Goal: Information Seeking & Learning: Compare options

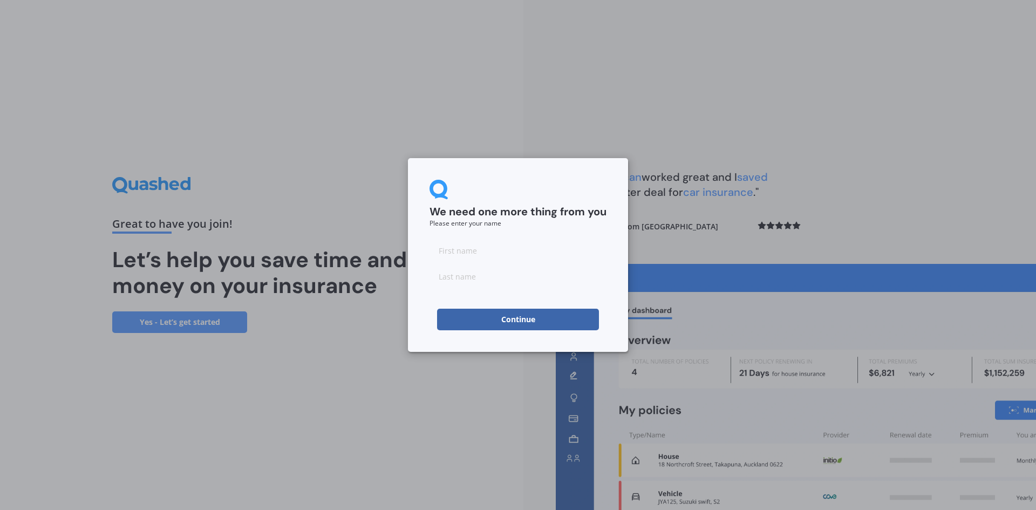
click at [487, 255] on input at bounding box center [518, 251] width 177 height 22
type input "Lyn"
click at [444, 275] on input at bounding box center [518, 277] width 177 height 22
type input "Thomas"
click at [487, 317] on button "Continue" at bounding box center [518, 320] width 162 height 22
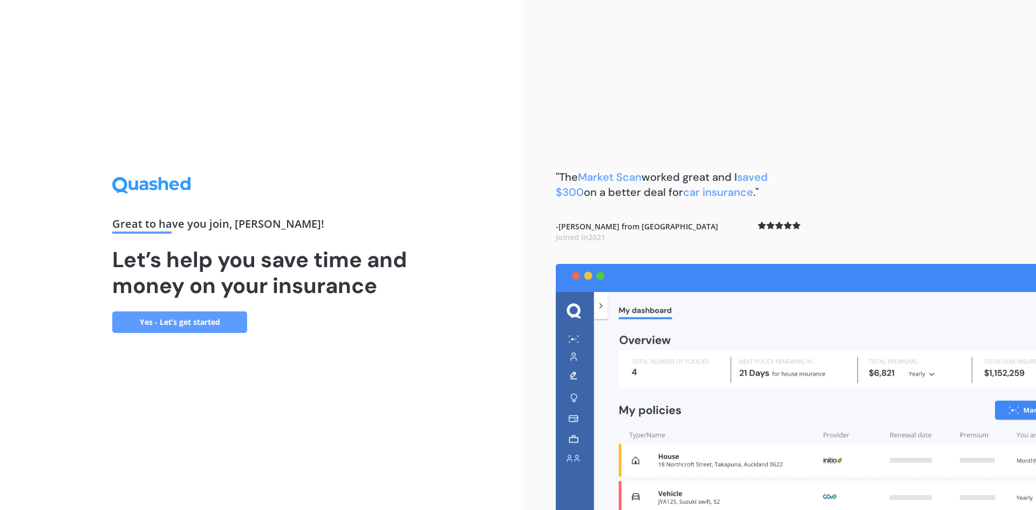
click at [152, 322] on link "Yes - Let’s get started" at bounding box center [179, 322] width 135 height 22
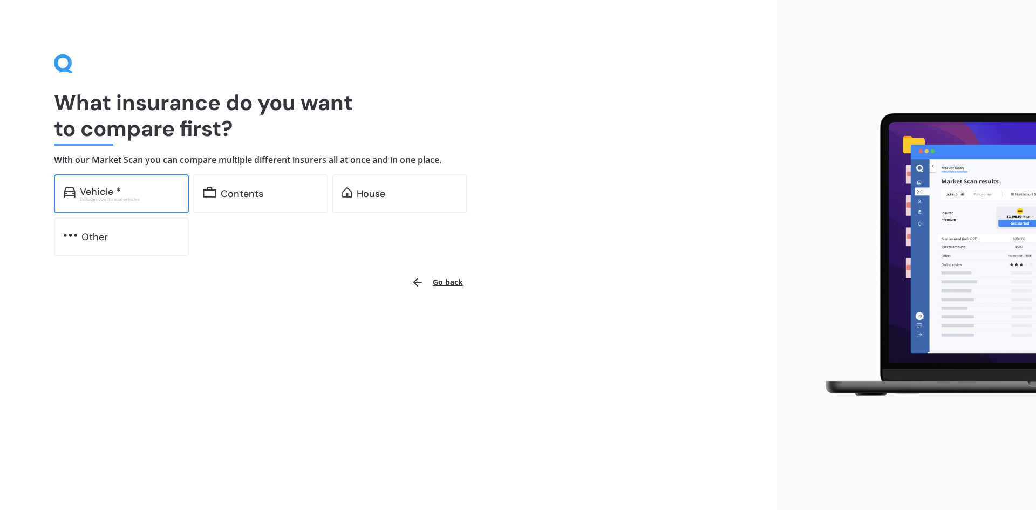
click at [96, 201] on div "Excludes commercial vehicles" at bounding box center [129, 199] width 99 height 4
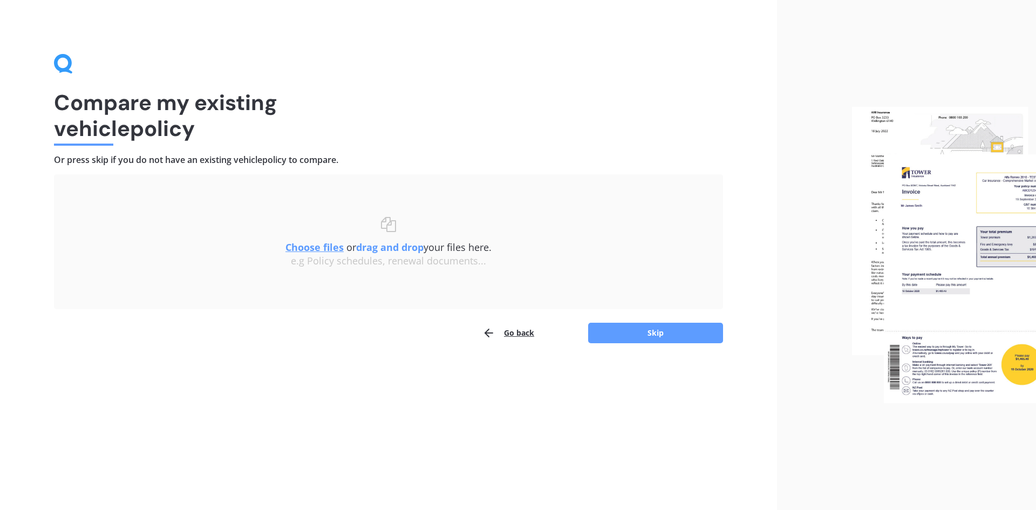
click at [312, 246] on u "Choose files" at bounding box center [315, 247] width 58 height 13
click at [621, 336] on button "Skip" at bounding box center [655, 333] width 135 height 21
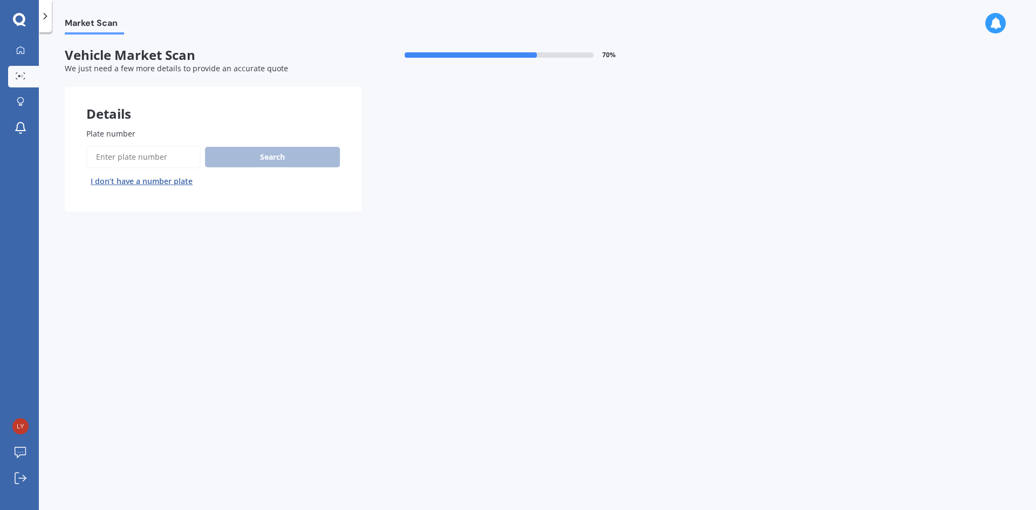
click at [161, 161] on input "Plate number" at bounding box center [143, 157] width 114 height 23
type input "LBK448"
click at [243, 151] on button "Search" at bounding box center [272, 157] width 135 height 21
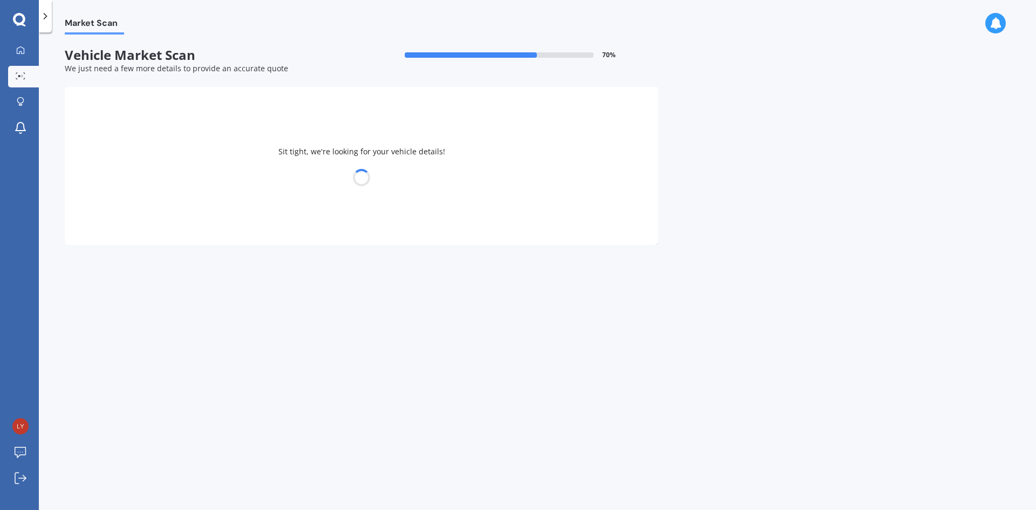
select select "HONDA"
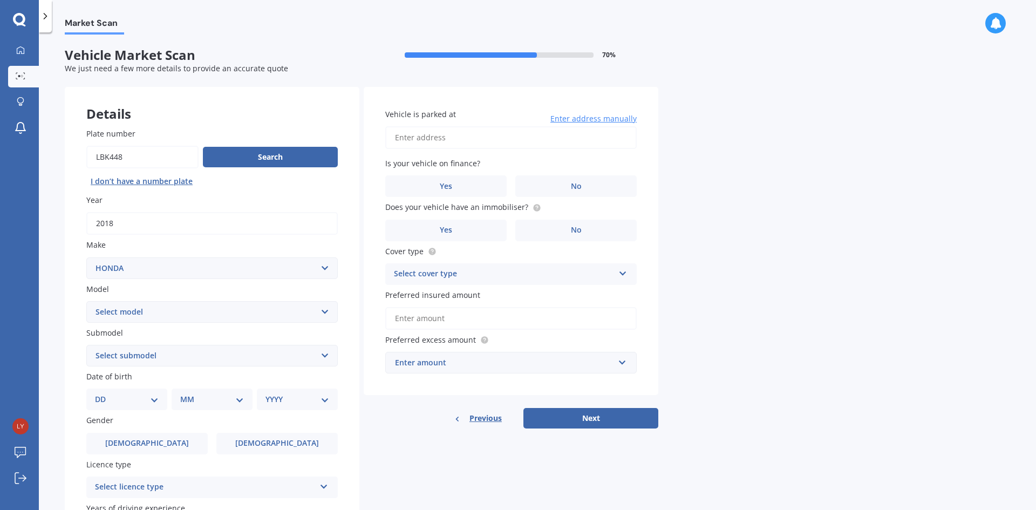
click at [324, 313] on select "Select model Accord Acty Acura Airwave Ascot Avancier Beat Capa City Civic Conc…" at bounding box center [212, 312] width 252 height 22
select select "CR-V"
click at [86, 301] on select "Select model Accord Acty Acura Airwave Ascot Avancier Beat Capa City Civic Conc…" at bounding box center [212, 312] width 252 height 22
click at [328, 355] on select "Select submodel (all other) 2WD 2WD Sport 7 1.5 2WD Touring 1.5 4WD AWD AWD Spo…" at bounding box center [212, 356] width 252 height 22
select select "AWD SPORT SENSING 1.5"
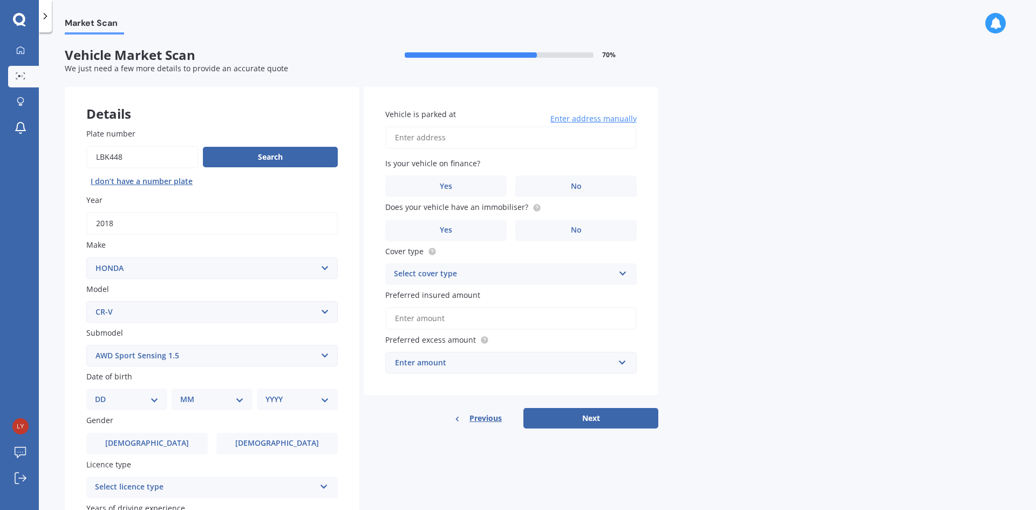
click at [86, 345] on select "Select submodel (all other) 2WD 2WD Sport 7 1.5 2WD Touring 1.5 4WD AWD AWD Spo…" at bounding box center [212, 356] width 252 height 22
click at [147, 401] on select "DD 01 02 03 04 05 06 07 08 09 10 11 12 13 14 15 16 17 18 19 20 21 22 23 24 25 2…" at bounding box center [127, 400] width 64 height 12
select select "12"
click at [104, 394] on select "DD 01 02 03 04 05 06 07 08 09 10 11 12 13 14 15 16 17 18 19 20 21 22 23 24 25 2…" at bounding box center [127, 400] width 64 height 12
click at [239, 398] on select "MM 01 02 03 04 05 06 07 08 09 10 11 12" at bounding box center [214, 400] width 59 height 12
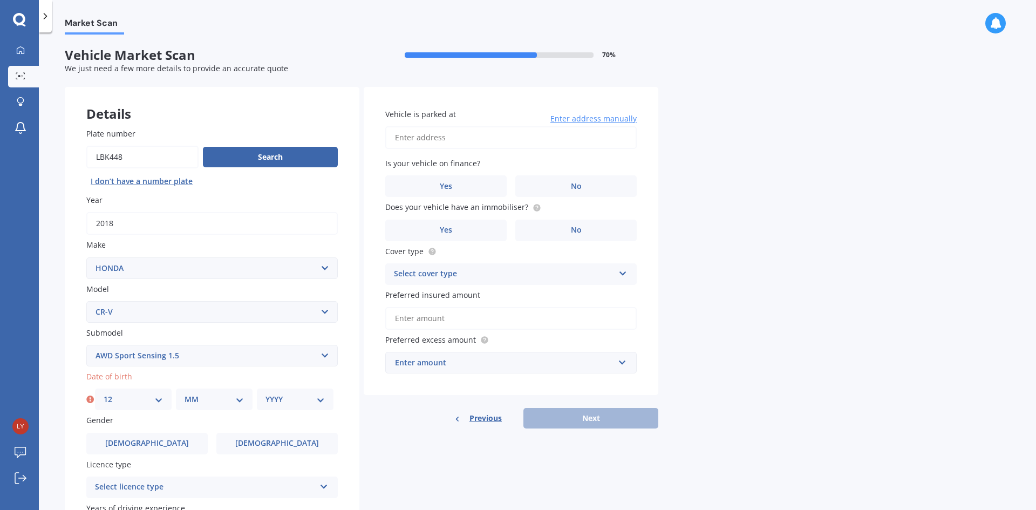
select select "04"
click at [185, 394] on select "MM 01 02 03 04 05 06 07 08 09 10 11 12" at bounding box center [214, 400] width 59 height 12
drag, startPoint x: 321, startPoint y: 402, endPoint x: 321, endPoint y: 396, distance: 6.5
click at [321, 402] on select "YYYY 2025 2024 2023 2022 2021 2020 2019 2018 2017 2016 2015 2014 2013 2012 2011…" at bounding box center [295, 400] width 59 height 12
select select "1959"
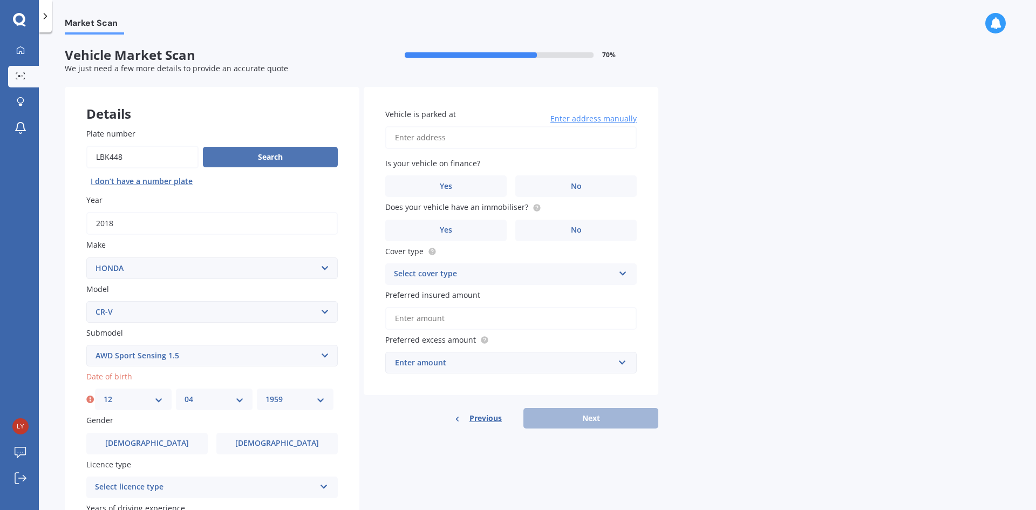
click at [266, 394] on select "YYYY 2025 2024 2023 2022 2021 2020 2019 2018 2017 2016 2015 2014 2013 2012 2011…" at bounding box center [295, 400] width 59 height 12
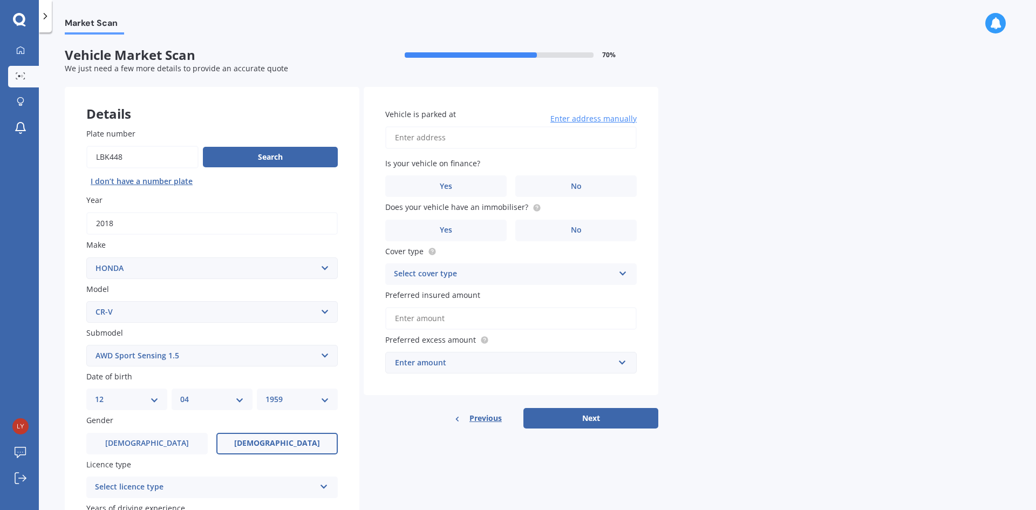
drag, startPoint x: 254, startPoint y: 445, endPoint x: 320, endPoint y: 449, distance: 65.9
click at [256, 445] on label "[DEMOGRAPHIC_DATA]" at bounding box center [276, 444] width 121 height 22
click at [0, 0] on input "[DEMOGRAPHIC_DATA]" at bounding box center [0, 0] width 0 height 0
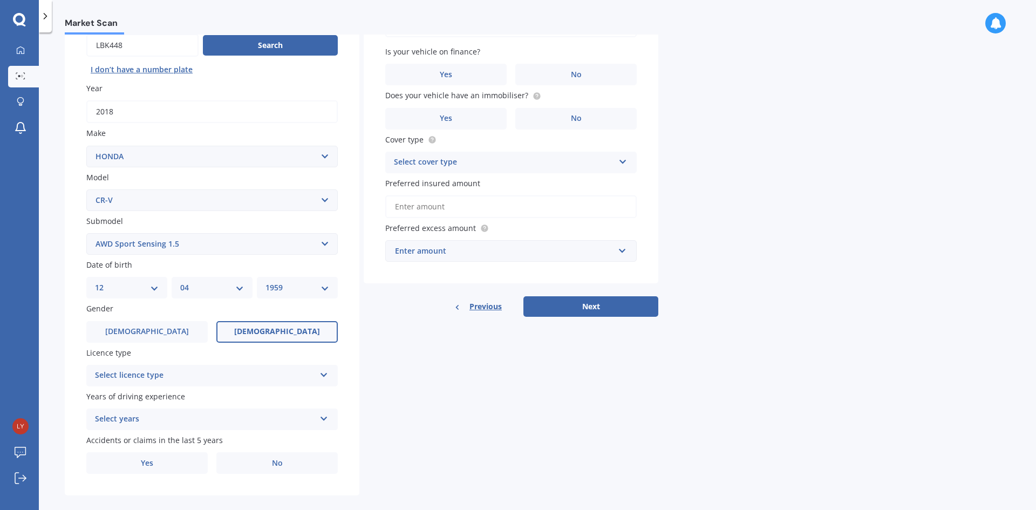
scroll to position [125, 0]
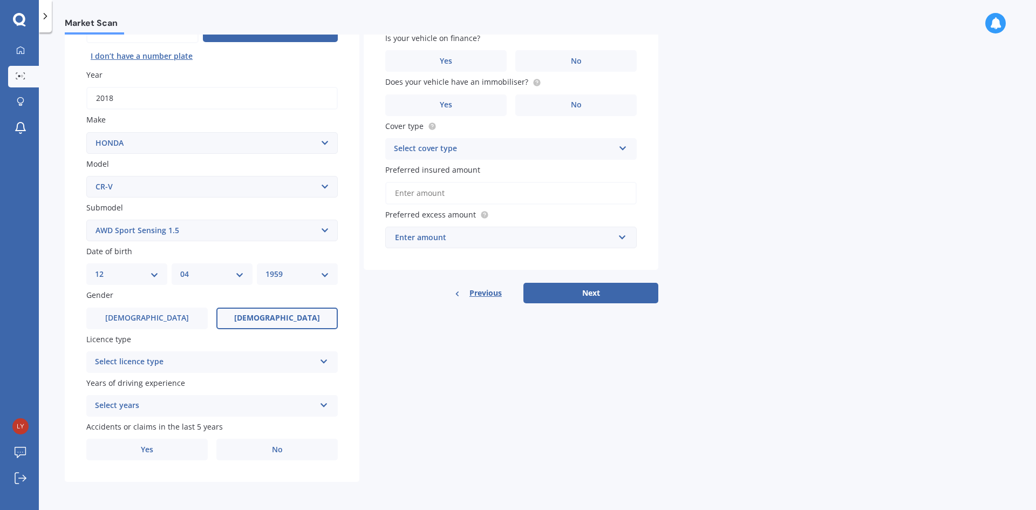
click at [323, 360] on icon at bounding box center [324, 360] width 9 height 8
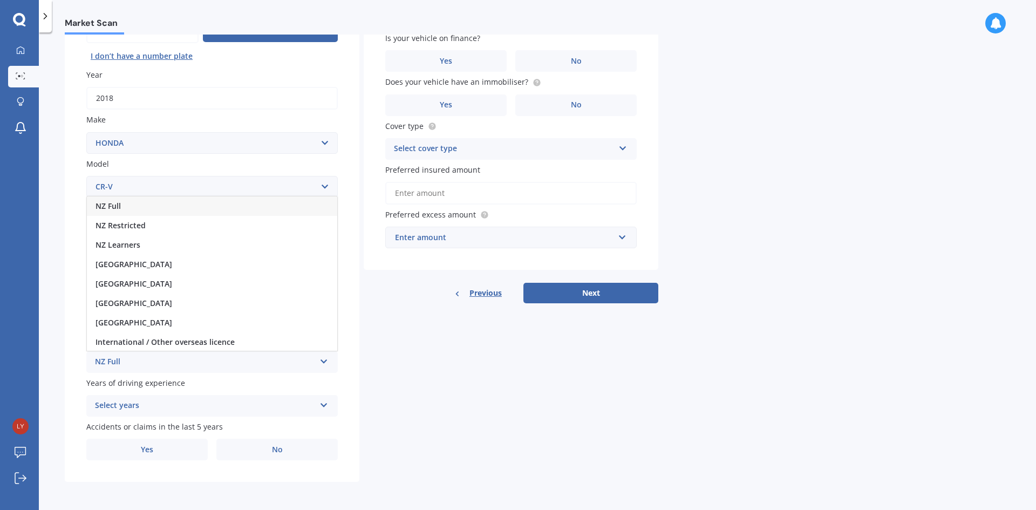
click at [111, 204] on span "NZ Full" at bounding box center [108, 206] width 25 height 10
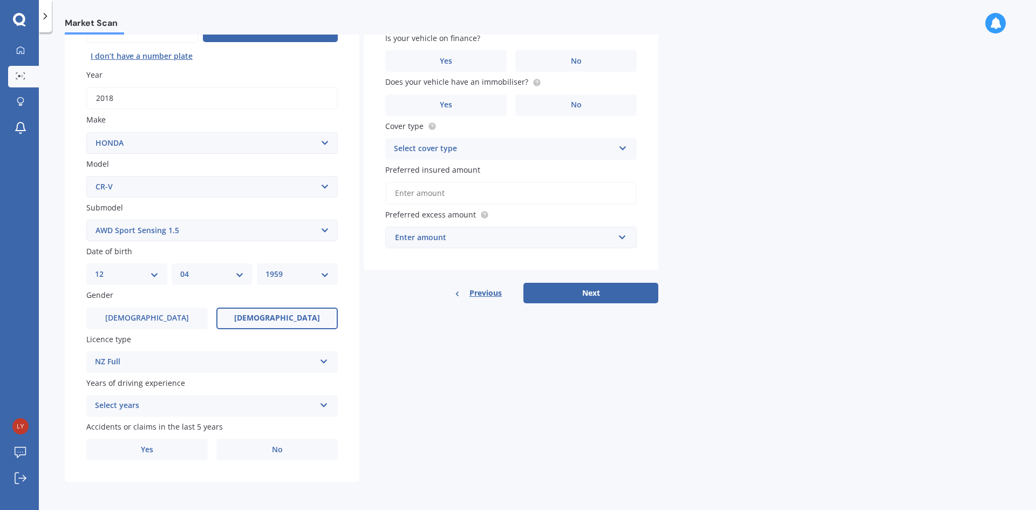
click at [324, 404] on icon at bounding box center [324, 403] width 9 height 8
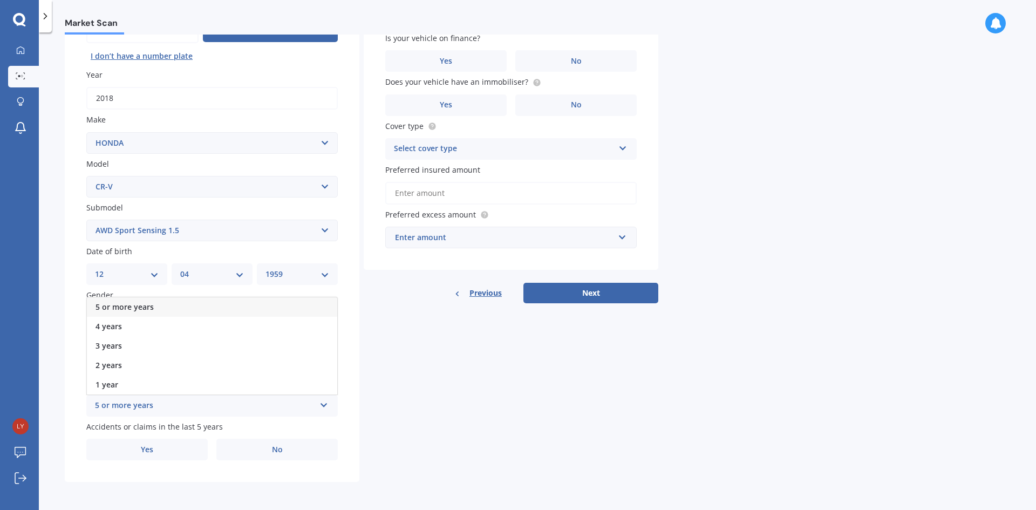
drag, startPoint x: 128, startPoint y: 304, endPoint x: 138, endPoint y: 313, distance: 13.0
click at [128, 304] on span "5 or more years" at bounding box center [125, 307] width 58 height 10
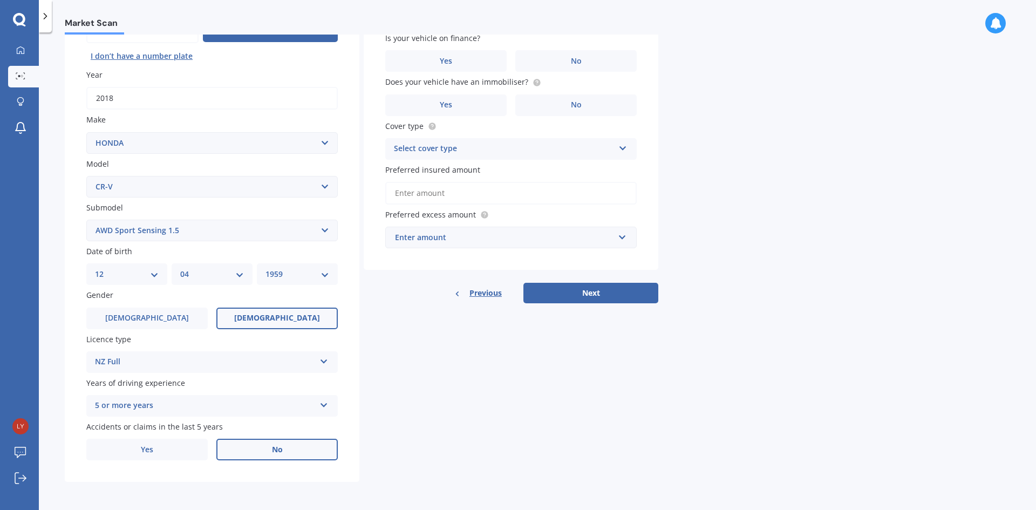
click at [240, 449] on label "No" at bounding box center [276, 450] width 121 height 22
click at [0, 0] on input "No" at bounding box center [0, 0] width 0 height 0
drag, startPoint x: 1035, startPoint y: 223, endPoint x: 1035, endPoint y: 127, distance: 96.1
click at [1036, 125] on div "Market Scan Vehicle Market Scan 70 % We just need a few more details to provide…" at bounding box center [538, 274] width 998 height 478
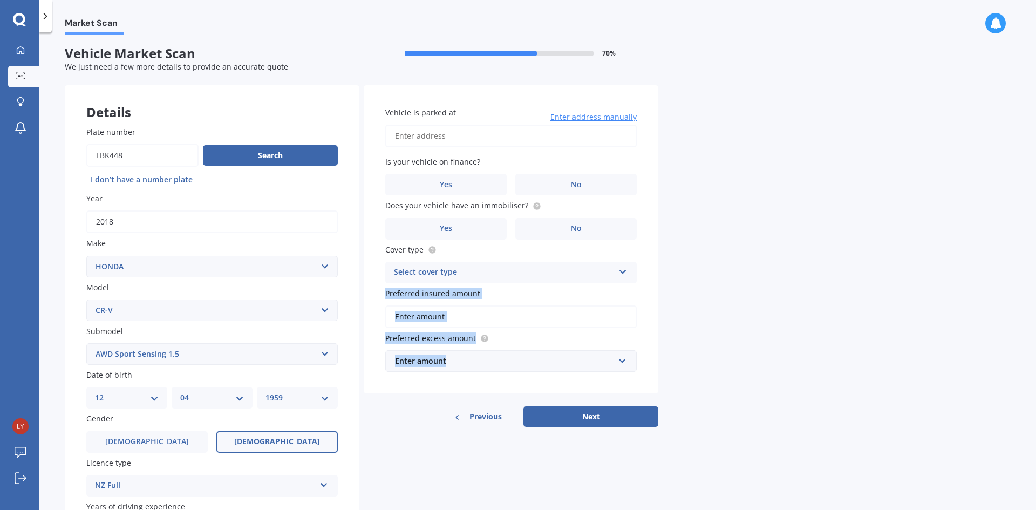
scroll to position [0, 0]
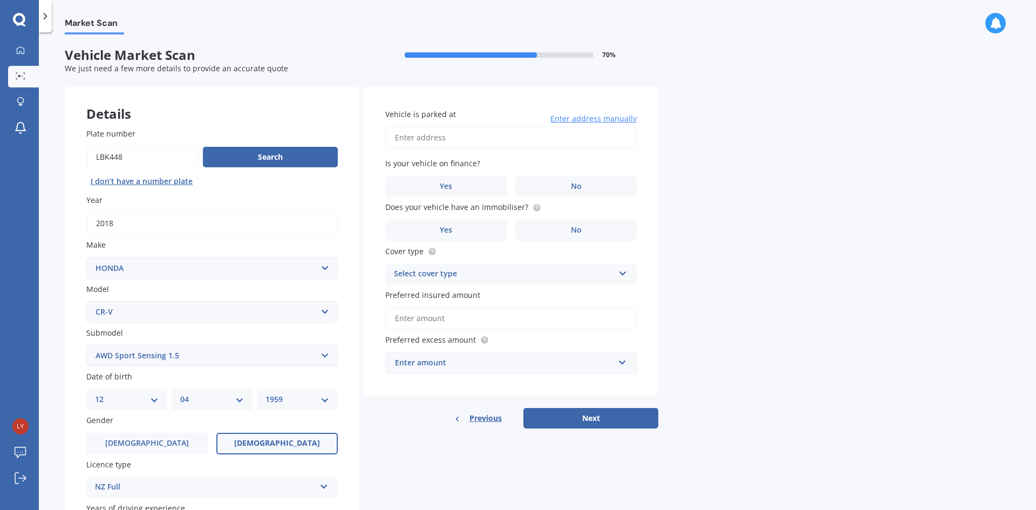
click at [405, 144] on input "Vehicle is parked at" at bounding box center [511, 137] width 252 height 23
type input "house [STREET_ADDRESS][PERSON_NAME]"
click at [572, 187] on span "No" at bounding box center [576, 186] width 11 height 9
click at [0, 0] on input "No" at bounding box center [0, 0] width 0 height 0
click at [439, 230] on label "Yes" at bounding box center [445, 231] width 121 height 22
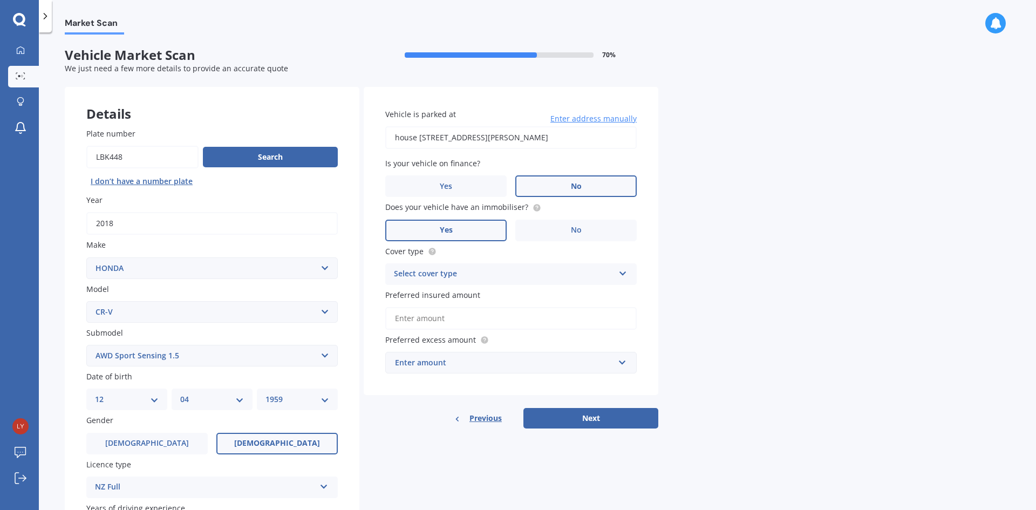
click at [0, 0] on input "Yes" at bounding box center [0, 0] width 0 height 0
click at [621, 269] on icon at bounding box center [623, 272] width 9 height 8
click at [415, 290] on span "Comprehensive" at bounding box center [423, 295] width 57 height 10
click at [437, 320] on input "Preferred insured amount" at bounding box center [511, 318] width 252 height 23
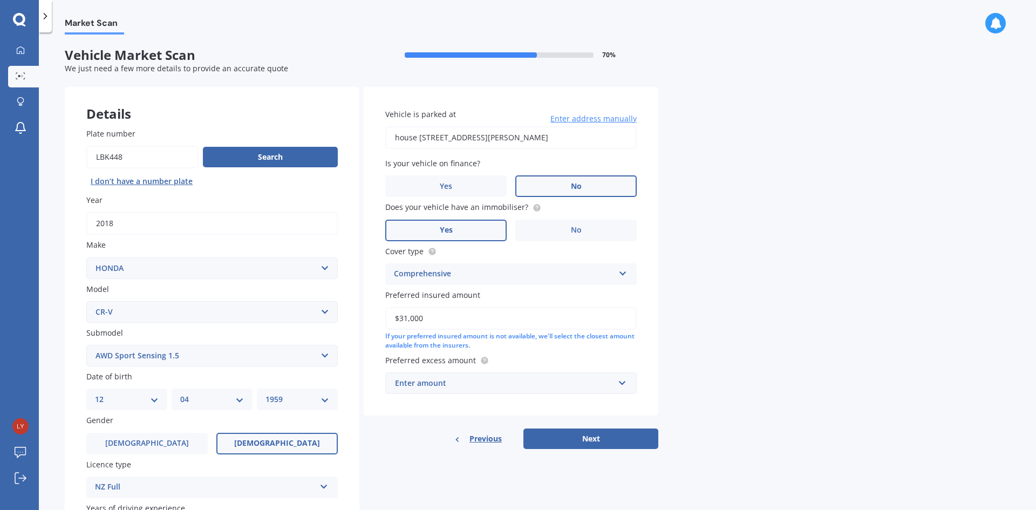
type input "$31,000"
click at [452, 382] on div "Enter amount" at bounding box center [504, 383] width 219 height 12
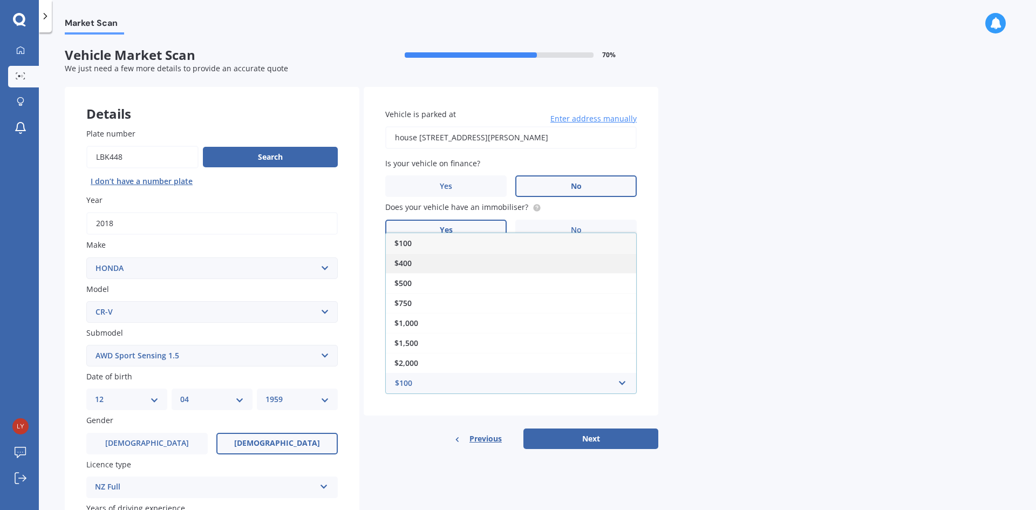
click at [400, 262] on span "$400" at bounding box center [403, 263] width 17 height 10
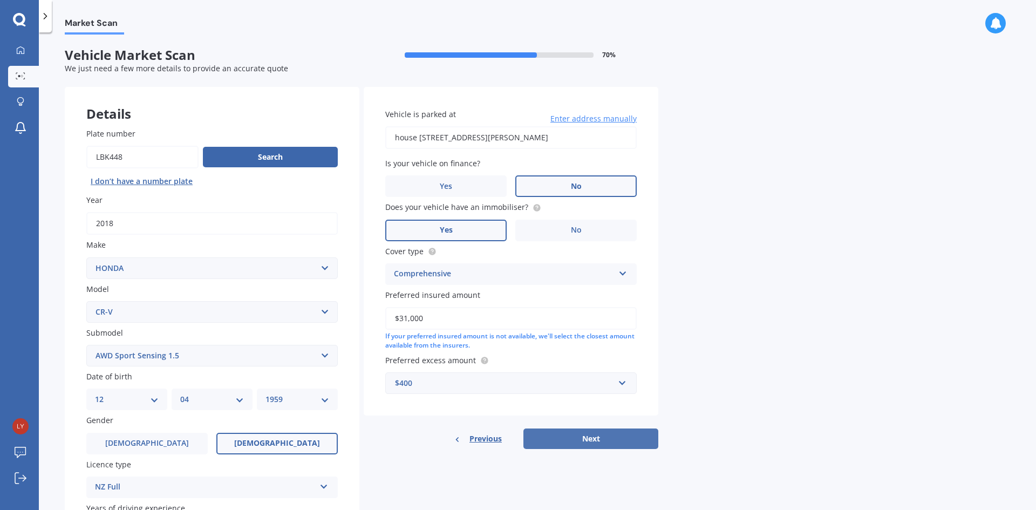
click at [563, 435] on button "Next" at bounding box center [591, 439] width 135 height 21
select select "12"
select select "04"
select select "1959"
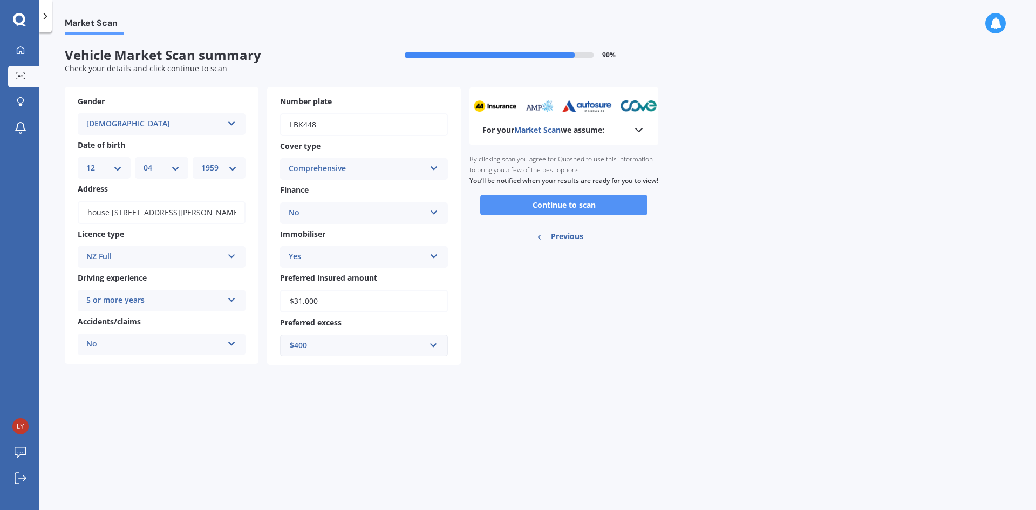
click at [547, 215] on button "Continue to scan" at bounding box center [563, 205] width 167 height 21
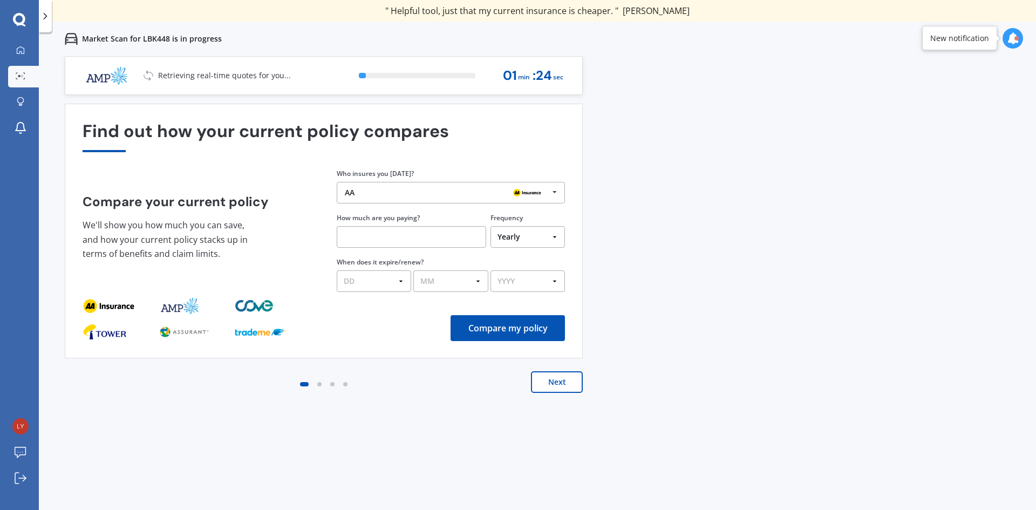
click at [373, 239] on input "text" at bounding box center [412, 237] width 150 height 22
click at [377, 234] on input "text" at bounding box center [412, 237] width 150 height 22
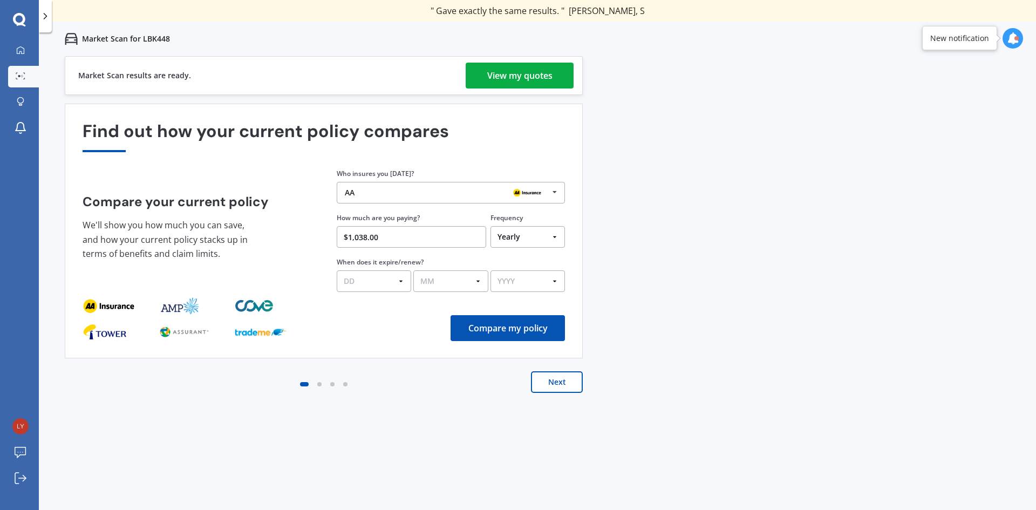
type input "$1,038.00"
click at [398, 280] on select "DD 01 02 03 04 05 06 07 08 09 10 11 12 13 14 15 16 17 18 19 20 21 22 23 24 25 2…" at bounding box center [374, 281] width 74 height 22
click at [399, 331] on div "Compare my policy" at bounding box center [324, 328] width 483 height 26
click at [403, 281] on select "DD 01 02 03 04 05 06 07 08 09 10 11 12 13 14 15 16 17 18 19 20 21 22 23 24 25 2…" at bounding box center [374, 281] width 74 height 22
select select "11"
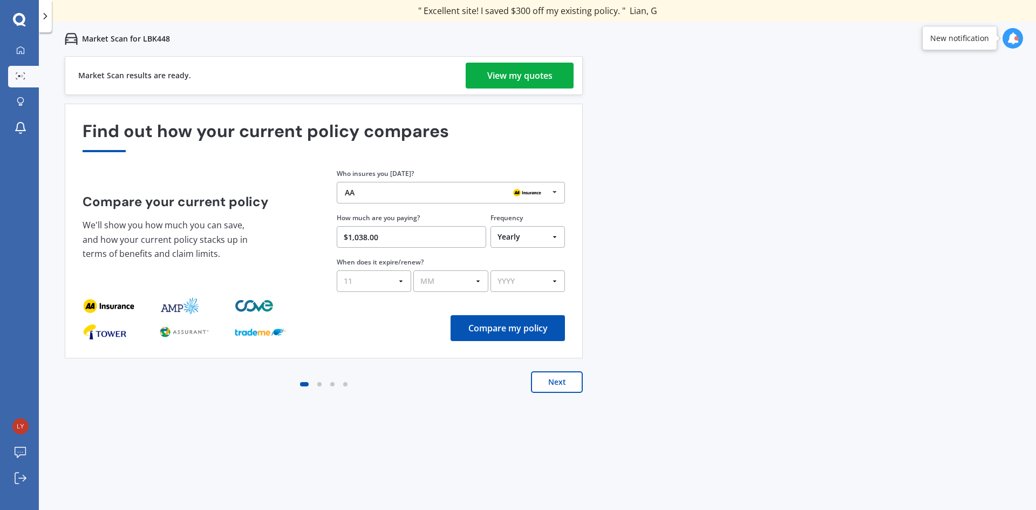
click at [337, 270] on select "DD 01 02 03 04 05 06 07 08 09 10 11 12 13 14 15 16 17 18 19 20 21 22 23 24 25 2…" at bounding box center [374, 281] width 74 height 22
click at [477, 280] on select "MM 01 02 03 04 05 06 07 08 09 10 11 12" at bounding box center [451, 281] width 74 height 22
select select "09"
click at [414, 270] on select "MM 01 02 03 04 05 06 07 08 09 10 11 12" at bounding box center [451, 281] width 74 height 22
click at [553, 279] on select "YYYY 2026 2025 2024" at bounding box center [528, 281] width 74 height 22
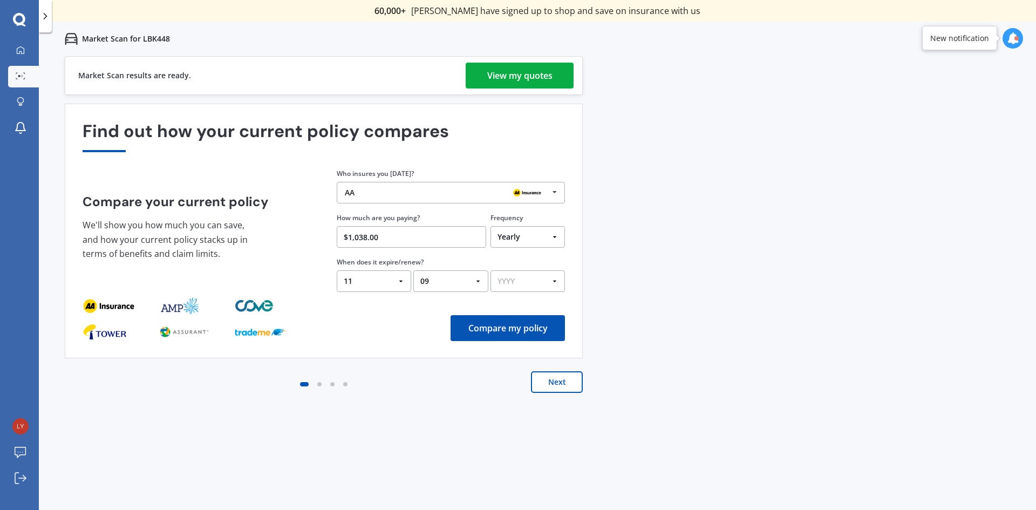
select select "2025"
click at [491, 270] on select "YYYY 2026 2025 2024" at bounding box center [528, 281] width 74 height 22
click at [500, 324] on button "Compare my policy" at bounding box center [508, 328] width 114 height 26
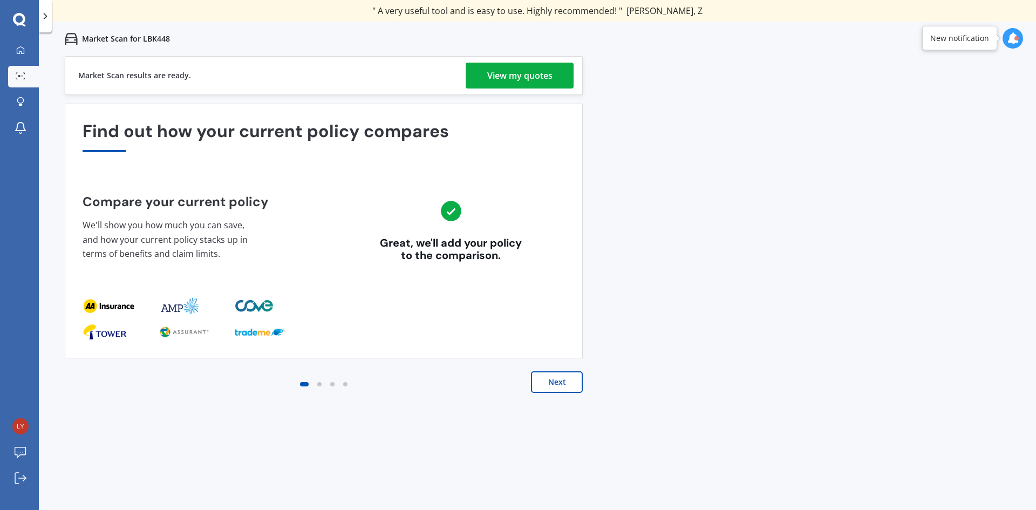
click at [531, 79] on div "View my quotes" at bounding box center [519, 76] width 65 height 26
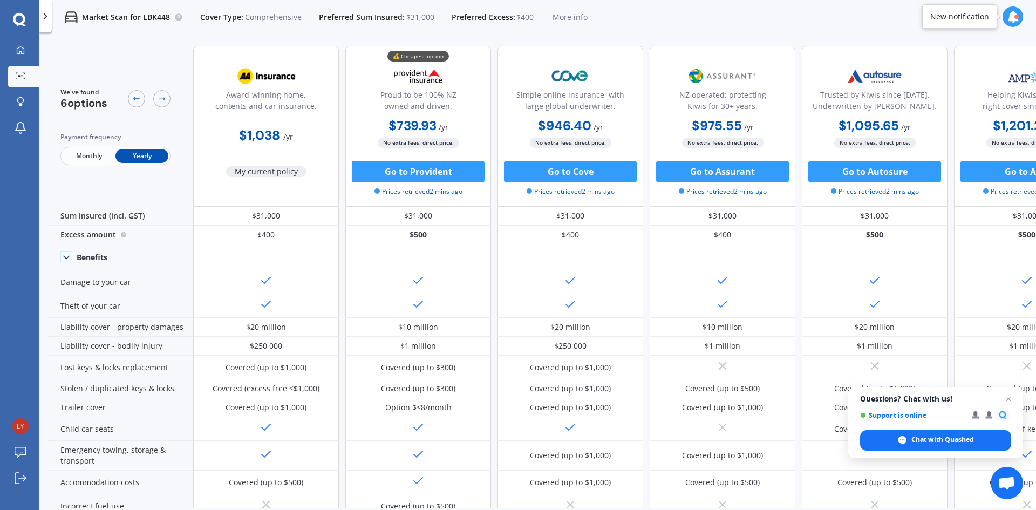
scroll to position [0, 69]
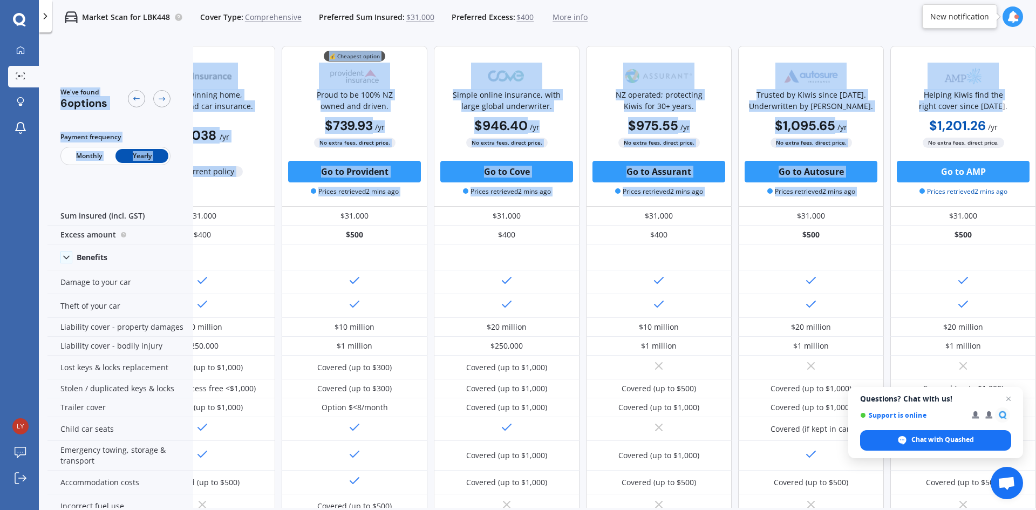
drag, startPoint x: 1031, startPoint y: 107, endPoint x: 1028, endPoint y: 28, distance: 79.4
click at [1028, 28] on div "Market Scan for LBK448 Cover Type: Comprehensive Preferred Sum Insured: $31,000…" at bounding box center [538, 255] width 998 height 510
click at [136, 99] on icon at bounding box center [136, 98] width 9 height 9
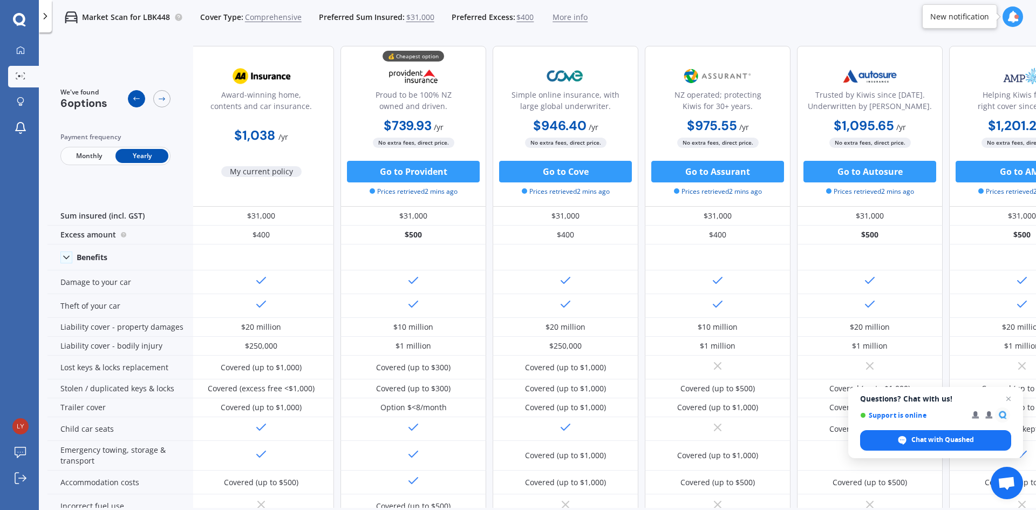
scroll to position [0, 0]
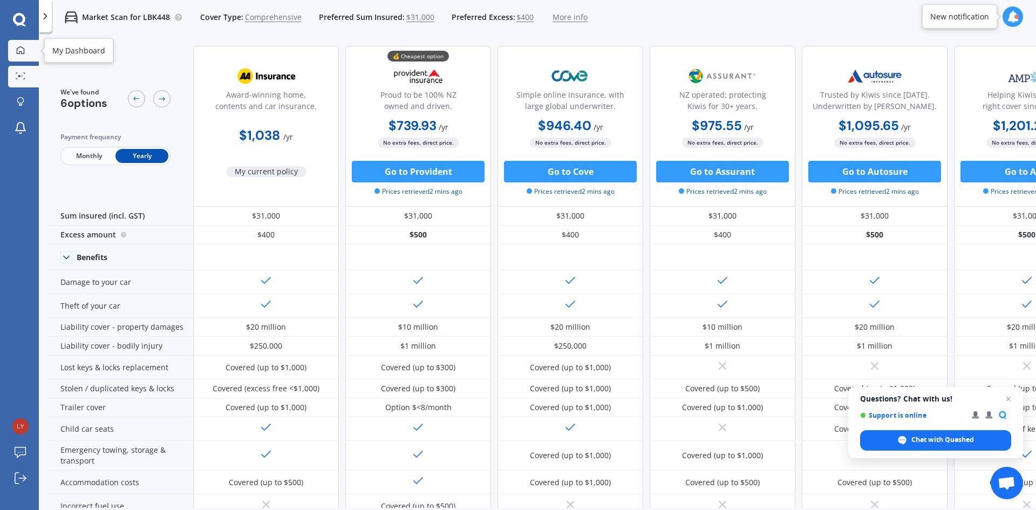
click at [18, 45] on link "My Dashboard" at bounding box center [23, 51] width 31 height 22
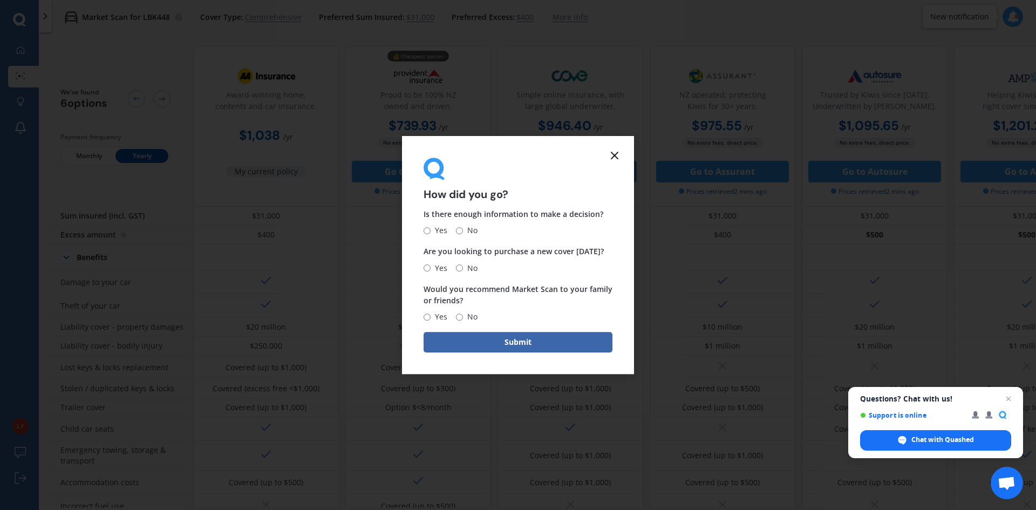
click at [428, 228] on input "Yes" at bounding box center [427, 230] width 7 height 7
radio input "true"
click at [456, 230] on input "No" at bounding box center [459, 230] width 7 height 7
radio input "true"
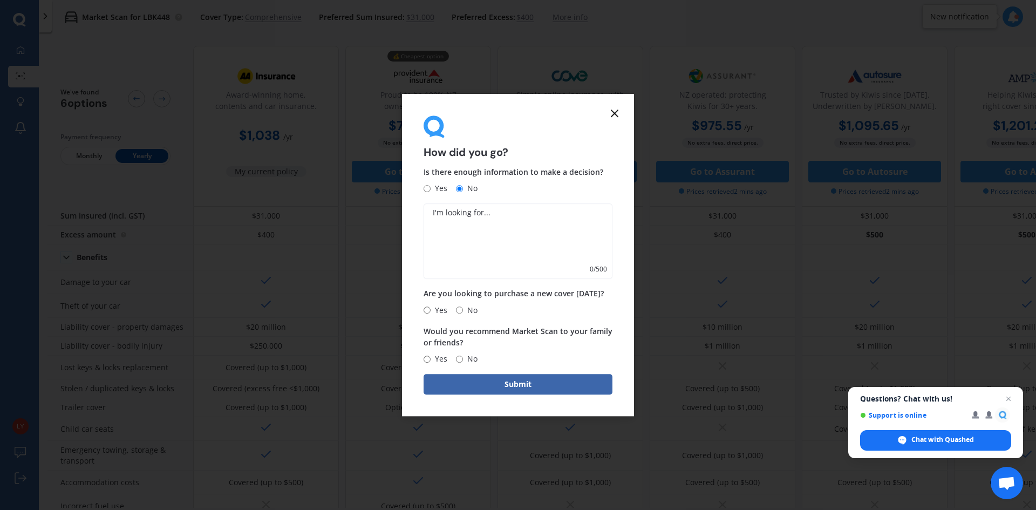
click at [457, 213] on textarea at bounding box center [518, 242] width 189 height 76
type textarea "I am looking at all 4 policies. I will check the others."
click at [482, 388] on button "Submit" at bounding box center [518, 384] width 189 height 21
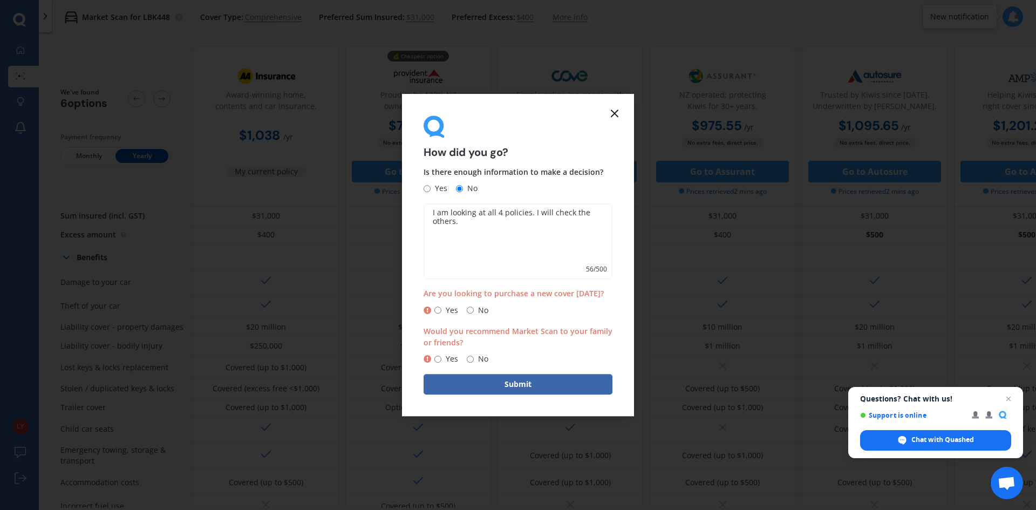
click at [464, 309] on div "Yes No" at bounding box center [456, 310] width 65 height 13
click at [473, 357] on input "No" at bounding box center [470, 359] width 7 height 7
radio input "true"
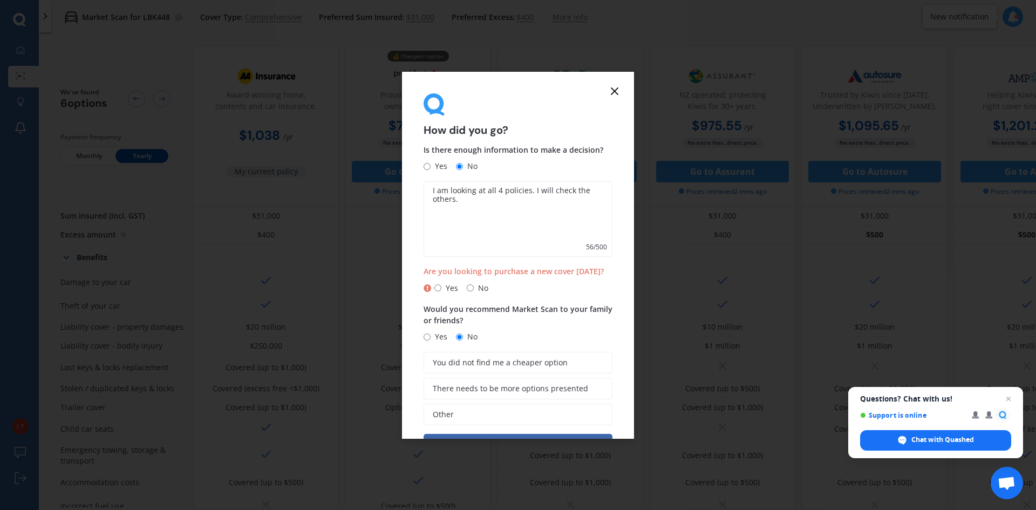
drag, startPoint x: 466, startPoint y: 286, endPoint x: 504, endPoint y: 294, distance: 38.1
click at [467, 286] on input "No" at bounding box center [470, 287] width 7 height 7
radio input "true"
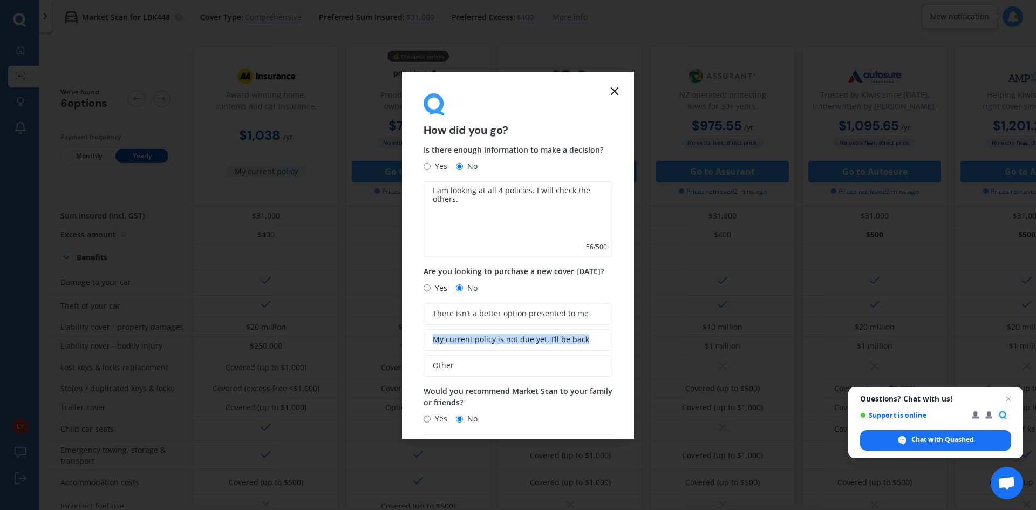
drag, startPoint x: 620, startPoint y: 322, endPoint x: 619, endPoint y: 344, distance: 22.2
click at [619, 344] on form "How did you go? Is there enough information to make a decision? Yes No I am loo…" at bounding box center [518, 255] width 232 height 367
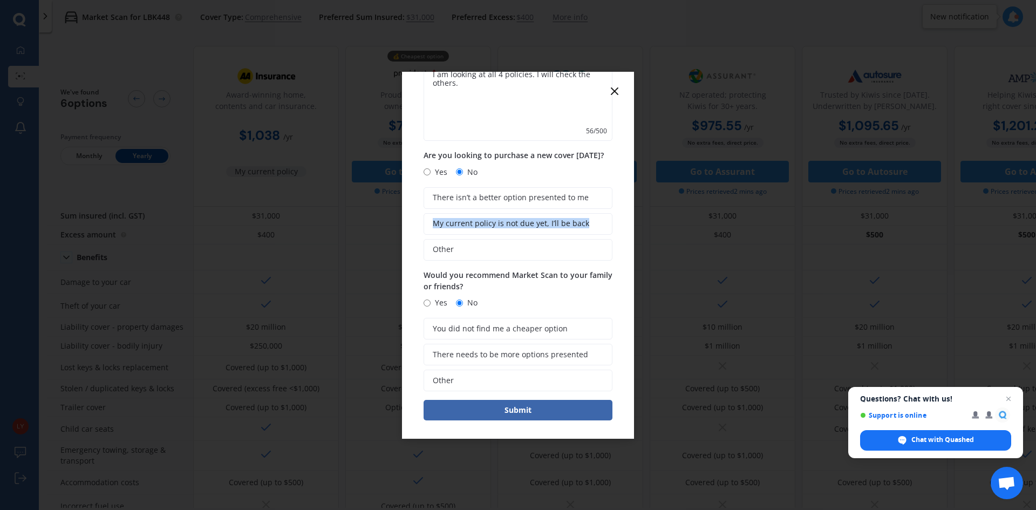
scroll to position [119, 0]
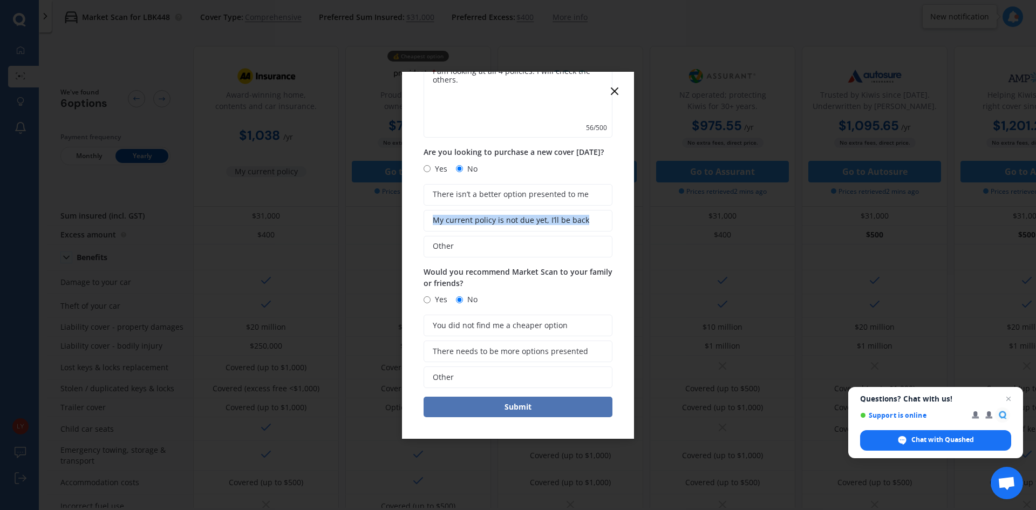
click at [511, 408] on button "Submit" at bounding box center [518, 407] width 189 height 21
click at [546, 249] on label "Other" at bounding box center [524, 247] width 178 height 22
click at [0, 0] on input "Other" at bounding box center [0, 0] width 0 height 0
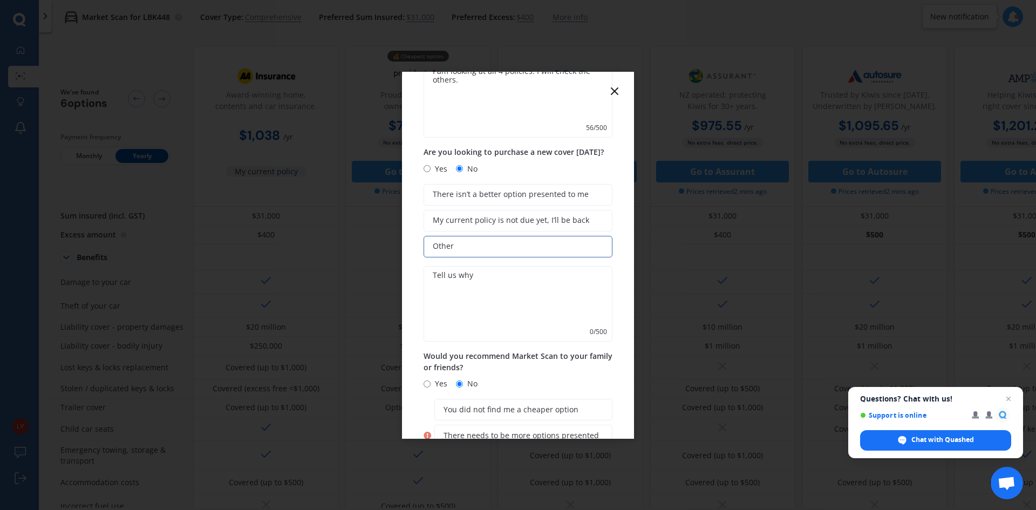
click at [455, 278] on textarea at bounding box center [518, 304] width 189 height 76
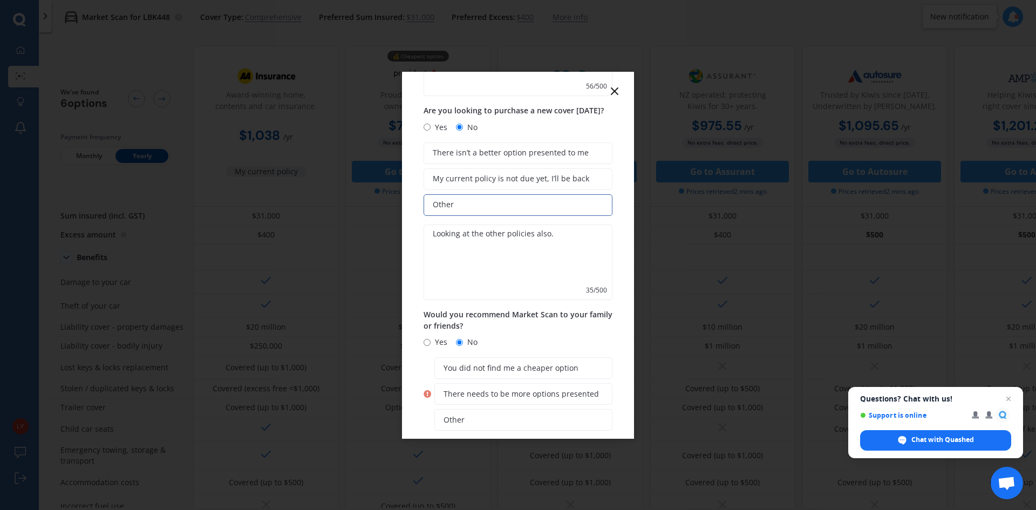
scroll to position [204, 0]
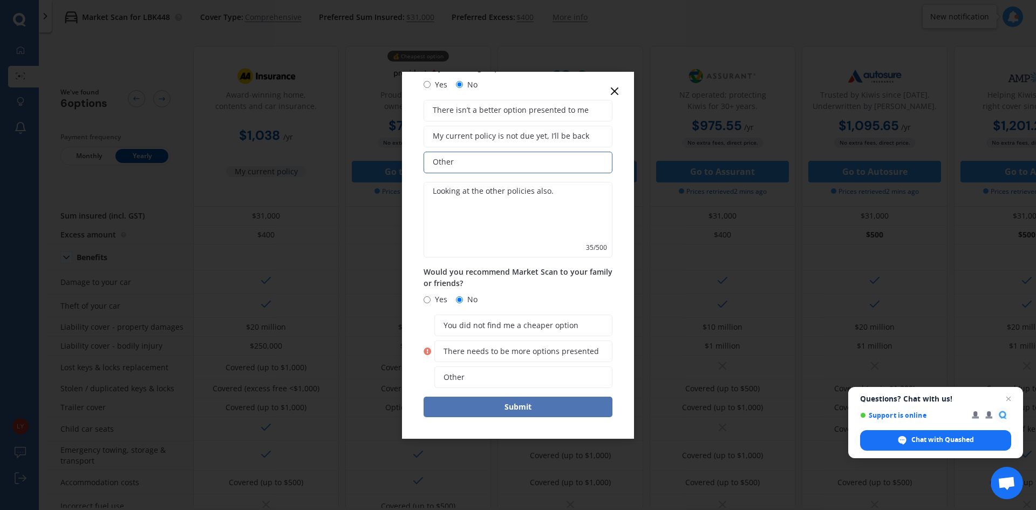
type textarea "Looking at the other policies also."
click at [527, 398] on button "Submit" at bounding box center [518, 407] width 189 height 21
click at [520, 403] on button "Submit" at bounding box center [518, 407] width 189 height 21
drag, startPoint x: 450, startPoint y: 353, endPoint x: 458, endPoint y: 354, distance: 8.7
click at [452, 354] on span "There needs to be more options presented" at bounding box center [521, 351] width 155 height 9
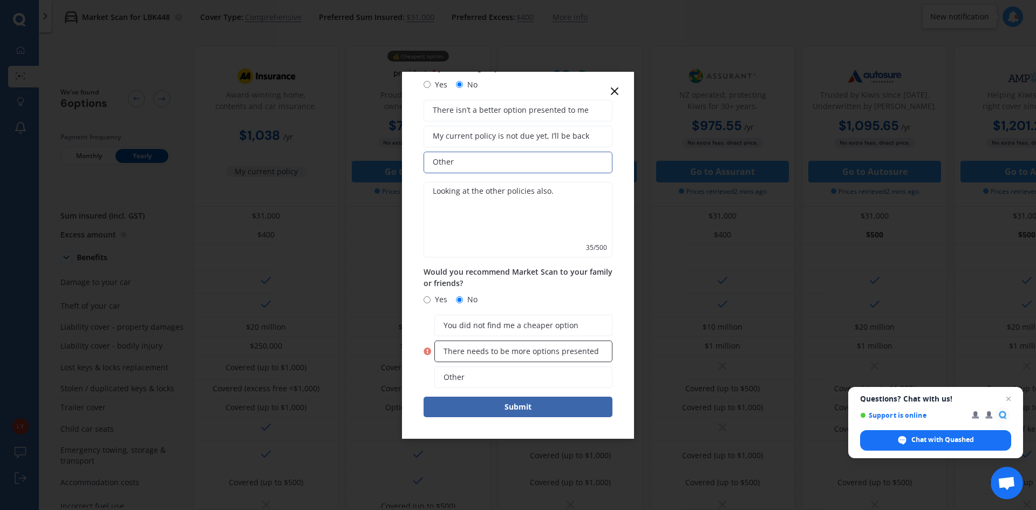
click at [438, 348] on label "There needs to be more options presented" at bounding box center [524, 352] width 178 height 22
click at [0, 0] on input "There needs to be more options presented" at bounding box center [0, 0] width 0 height 0
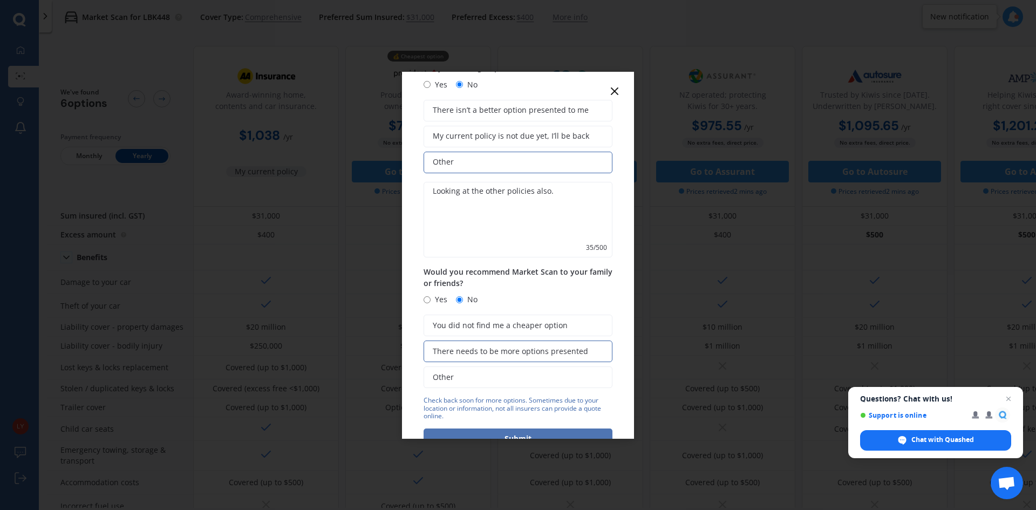
click at [504, 434] on button "Submit" at bounding box center [518, 439] width 189 height 21
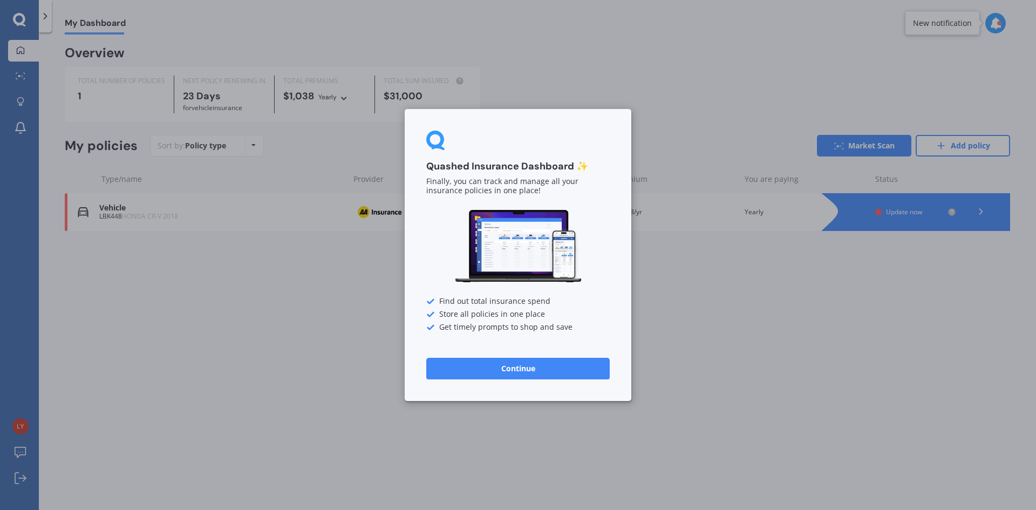
click at [501, 371] on button "Continue" at bounding box center [518, 369] width 184 height 22
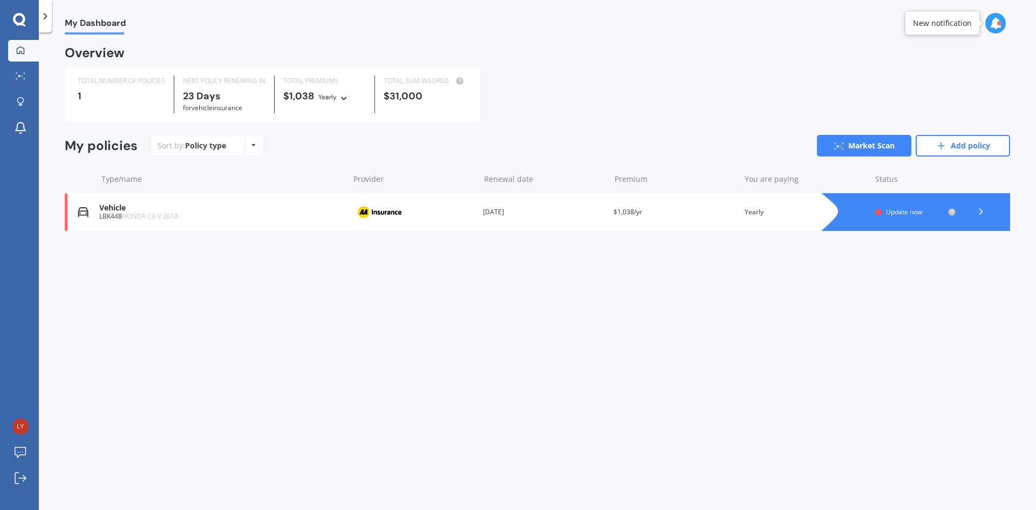
click at [21, 18] on icon at bounding box center [19, 20] width 13 height 14
click at [17, 17] on icon at bounding box center [19, 20] width 13 height 14
click at [17, 50] on icon at bounding box center [21, 50] width 8 height 8
click at [91, 22] on span "My Dashboard" at bounding box center [95, 25] width 61 height 15
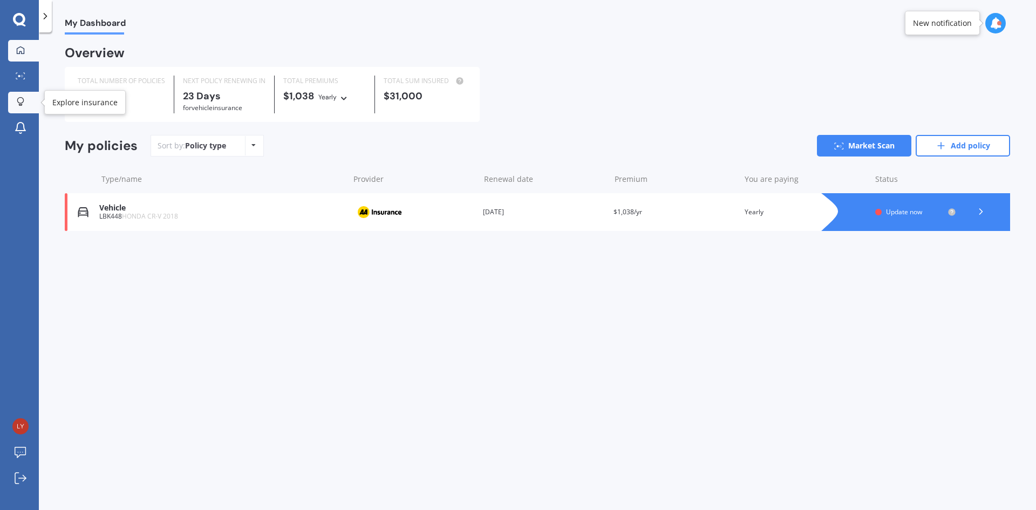
click at [17, 102] on icon at bounding box center [21, 101] width 8 height 9
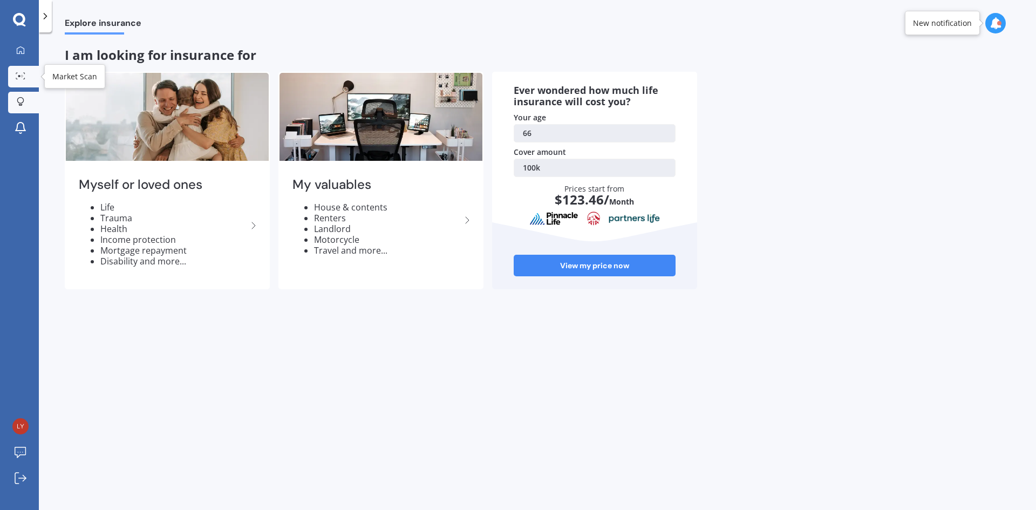
click at [19, 74] on icon at bounding box center [21, 75] width 10 height 7
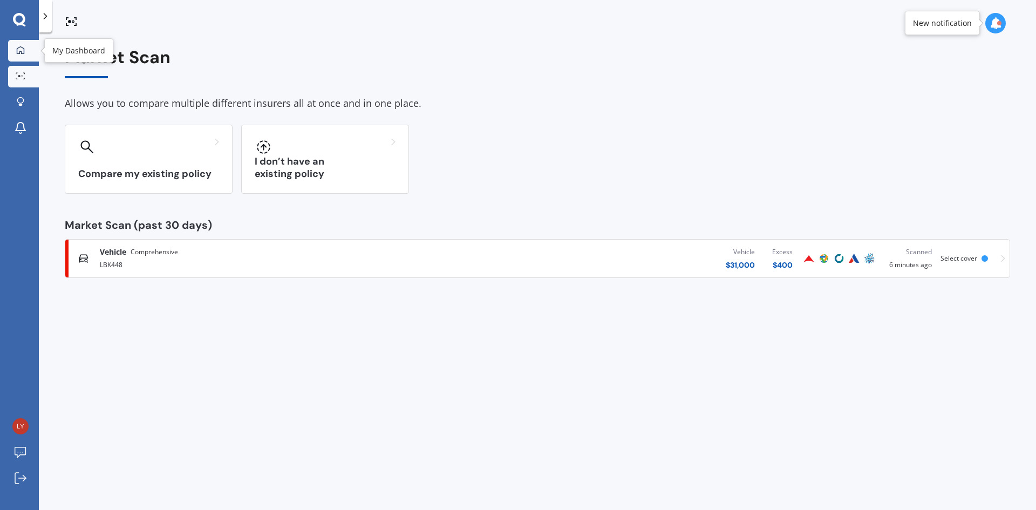
click at [19, 49] on icon at bounding box center [20, 50] width 9 height 9
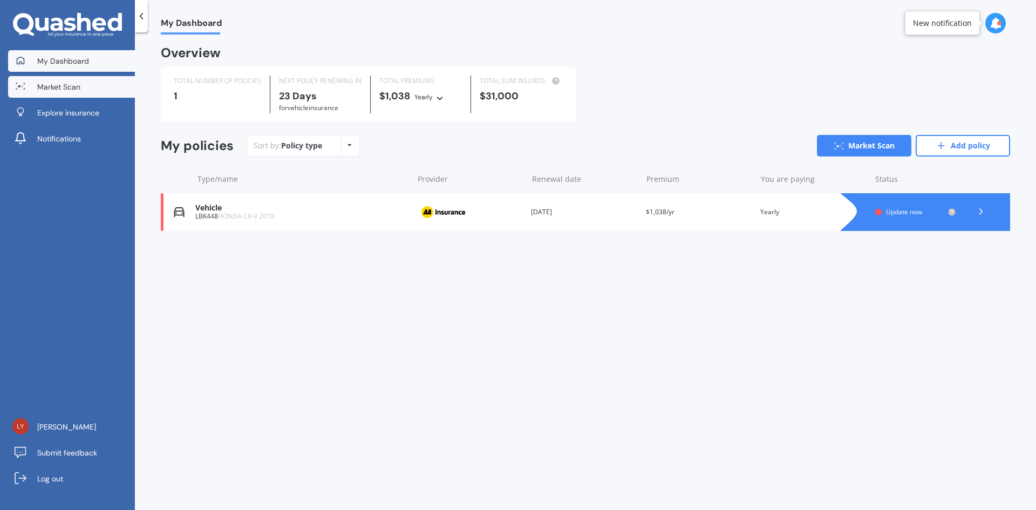
click at [62, 86] on span "Market Scan" at bounding box center [58, 87] width 43 height 11
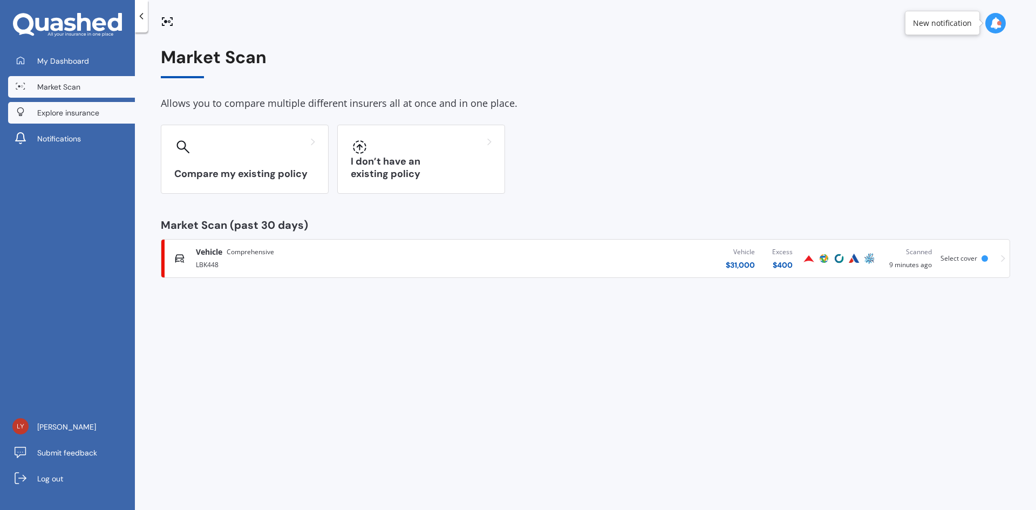
click at [56, 111] on span "Explore insurance" at bounding box center [68, 112] width 62 height 11
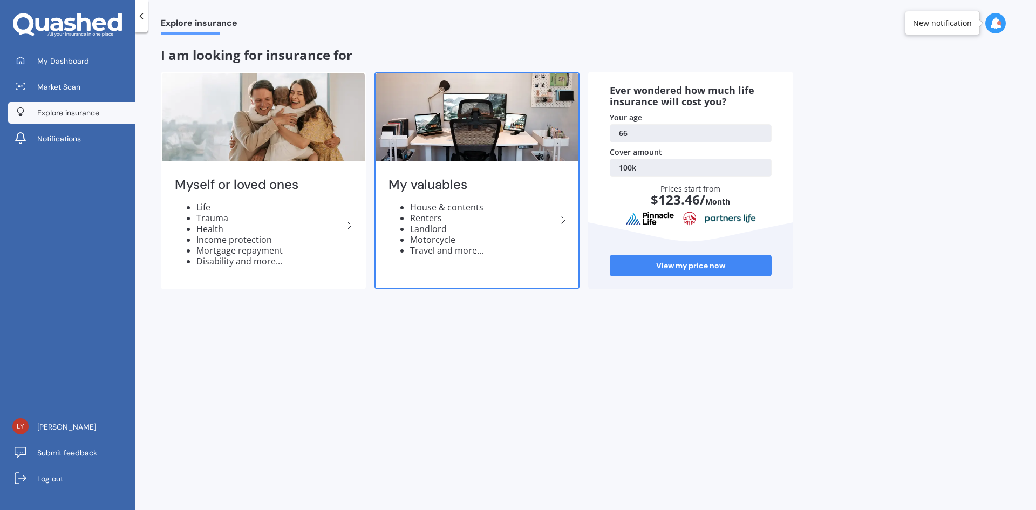
click at [456, 206] on li "House & contents" at bounding box center [483, 207] width 147 height 11
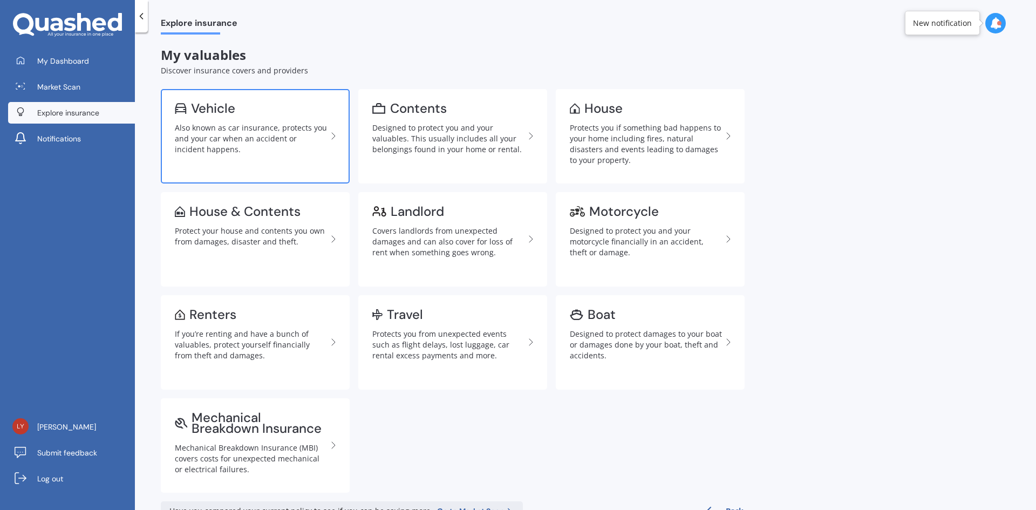
click at [273, 138] on div "Also known as car insurance, protects you and your car when an accident or inci…" at bounding box center [251, 139] width 152 height 32
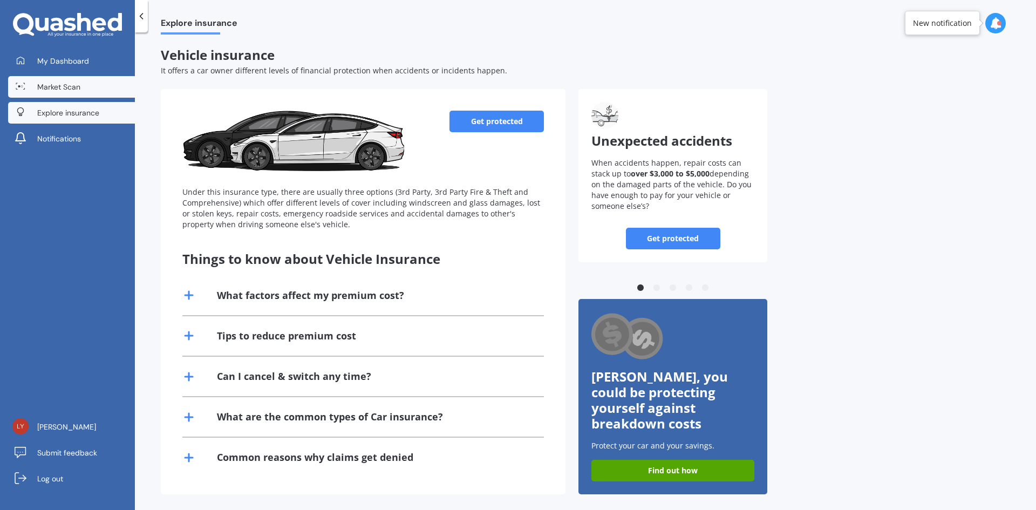
click at [57, 83] on span "Market Scan" at bounding box center [58, 87] width 43 height 11
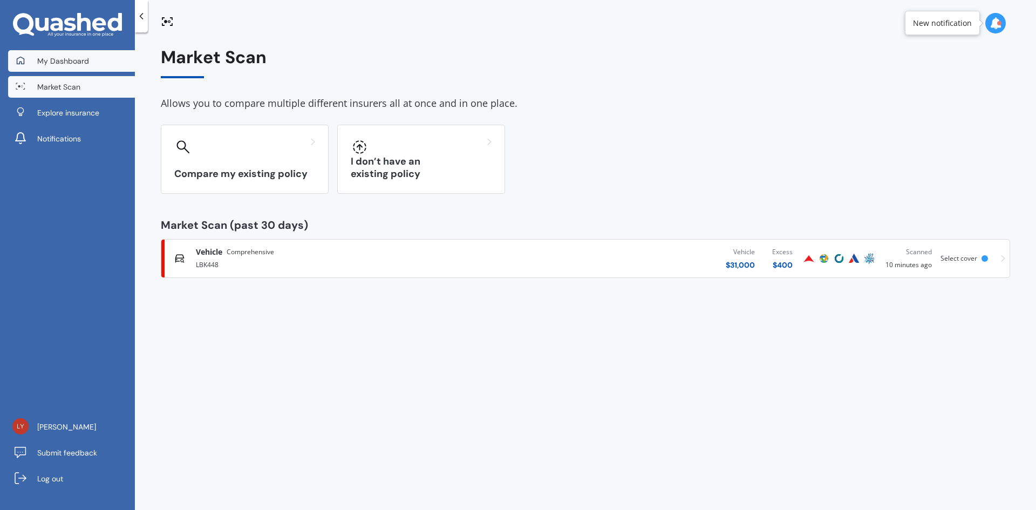
click at [44, 56] on span "My Dashboard" at bounding box center [63, 61] width 52 height 11
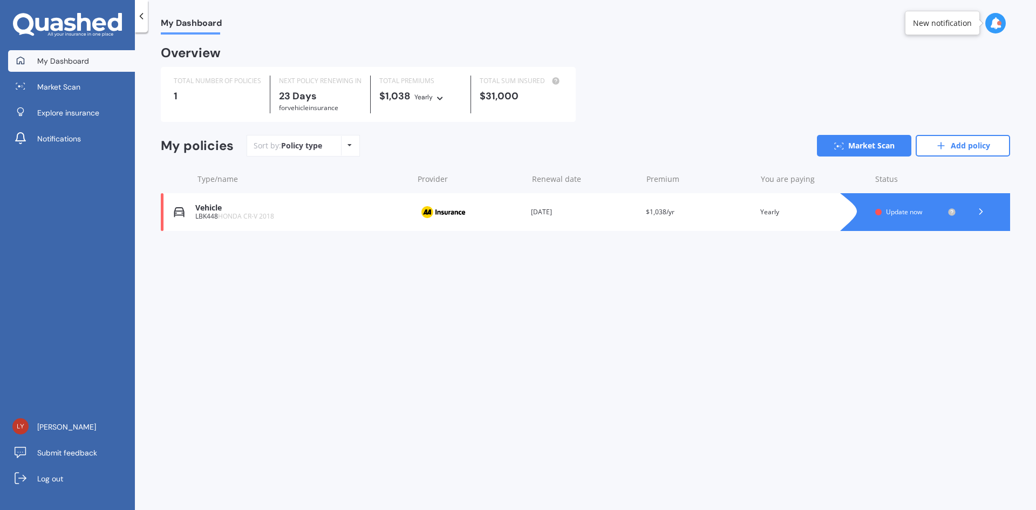
click at [345, 145] on div "Policy type Alphabetical Date added Renewing next" at bounding box center [349, 145] width 17 height 19
click at [283, 426] on div "My Dashboard Overview TOTAL NUMBER OF POLICIES 1 NEXT POLICY RENEWING [DATE] fo…" at bounding box center [586, 274] width 902 height 478
click at [968, 142] on link "Add policy" at bounding box center [963, 146] width 94 height 22
click at [53, 90] on span "Market Scan" at bounding box center [58, 87] width 43 height 11
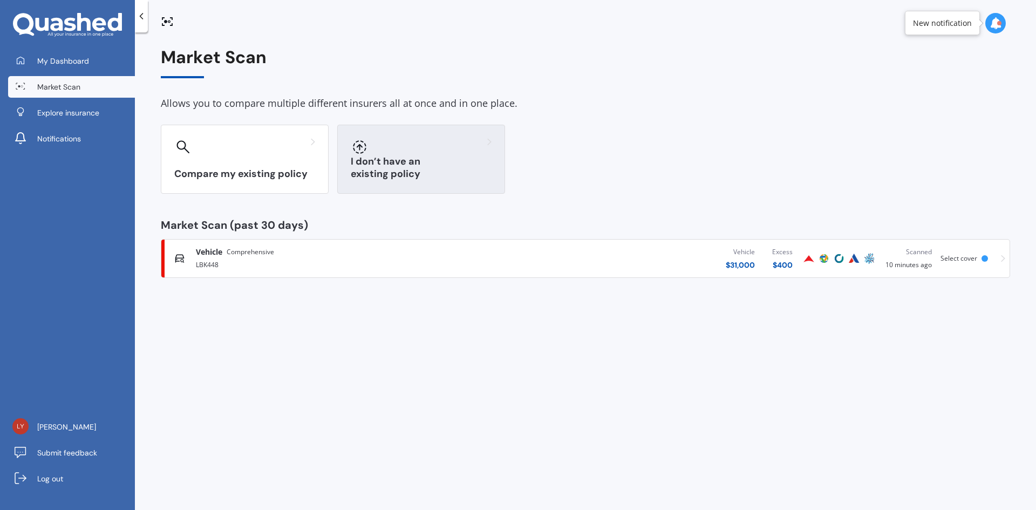
click at [448, 177] on h3 "I don’t have an existing policy" at bounding box center [421, 167] width 141 height 25
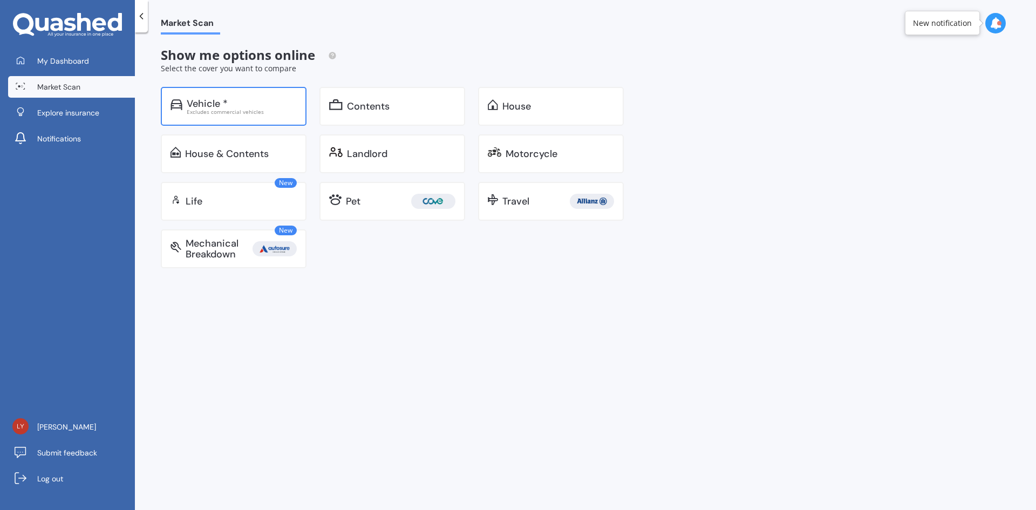
click at [229, 111] on div "Excludes commercial vehicles" at bounding box center [242, 111] width 110 height 5
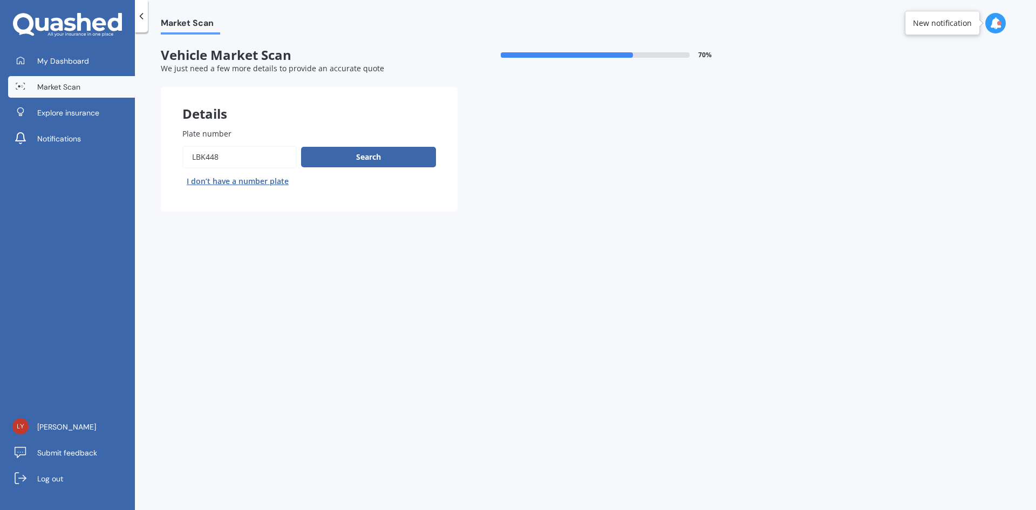
drag, startPoint x: 231, startPoint y: 160, endPoint x: 159, endPoint y: 157, distance: 72.4
click at [159, 157] on div "Market Scan Vehicle Market Scan 70 % We just need a few more details to provide…" at bounding box center [586, 274] width 902 height 478
type input "LL299"
click at [344, 160] on button "Search" at bounding box center [368, 157] width 135 height 21
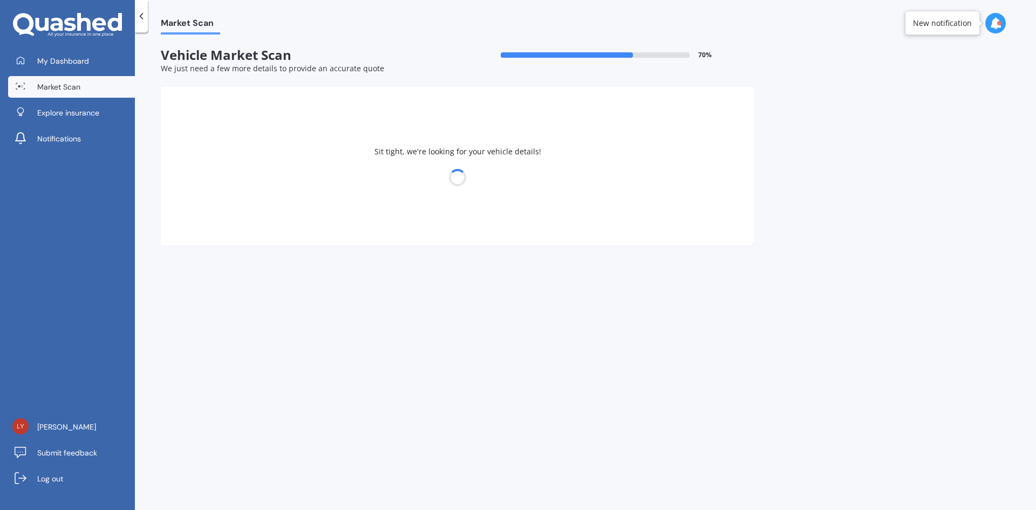
select select "HOLDEN"
select select "COMMODORE"
select select "12"
select select "04"
select select "1959"
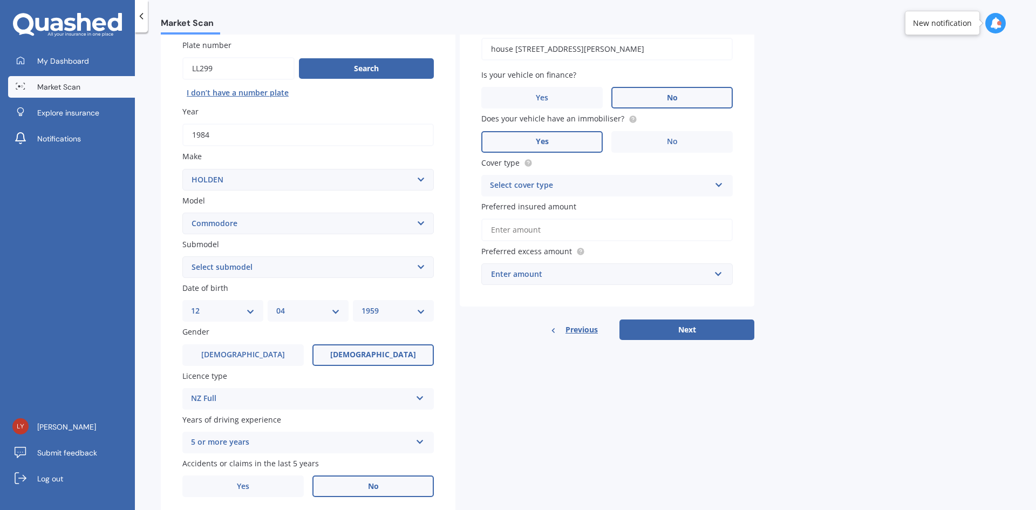
scroll to position [84, 0]
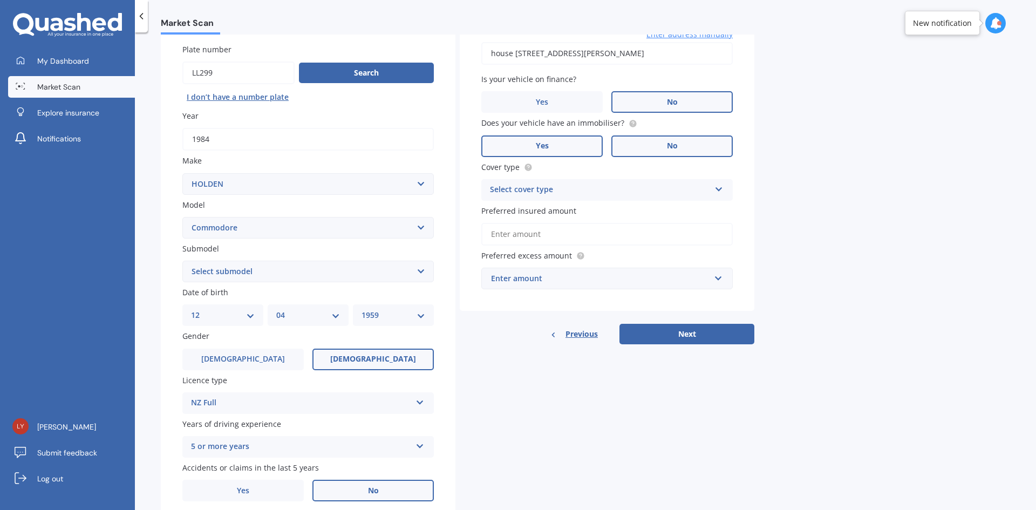
click at [680, 148] on label "No" at bounding box center [672, 146] width 121 height 22
click at [0, 0] on input "No" at bounding box center [0, 0] width 0 height 0
click at [720, 187] on icon at bounding box center [719, 188] width 9 height 8
click at [533, 208] on span "Comprehensive" at bounding box center [519, 211] width 57 height 10
click at [527, 239] on input "Preferred insured amount" at bounding box center [608, 234] width 252 height 23
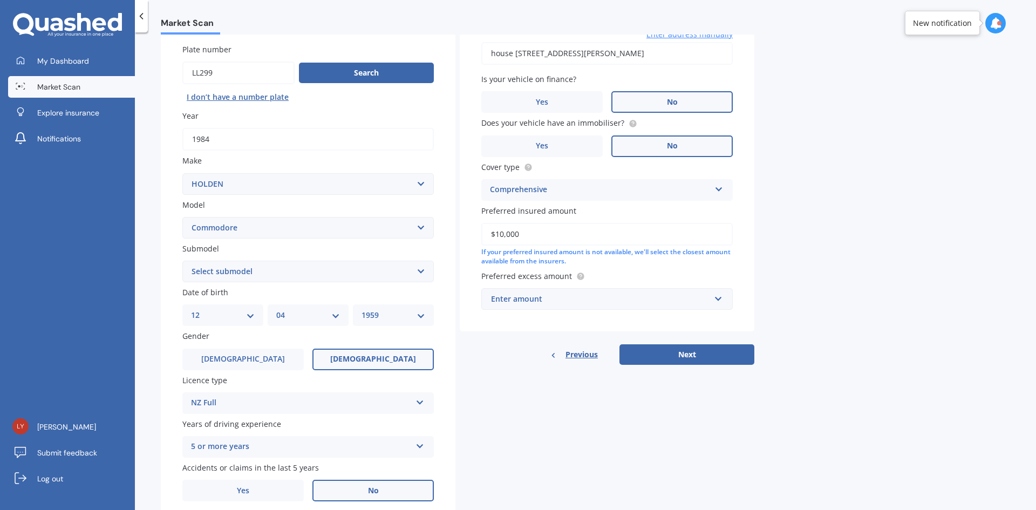
type input "$10,000"
click at [726, 300] on div "Enter amount $100 $400 $500 $750 $1,000 $1,500 $2,000" at bounding box center [608, 299] width 252 height 22
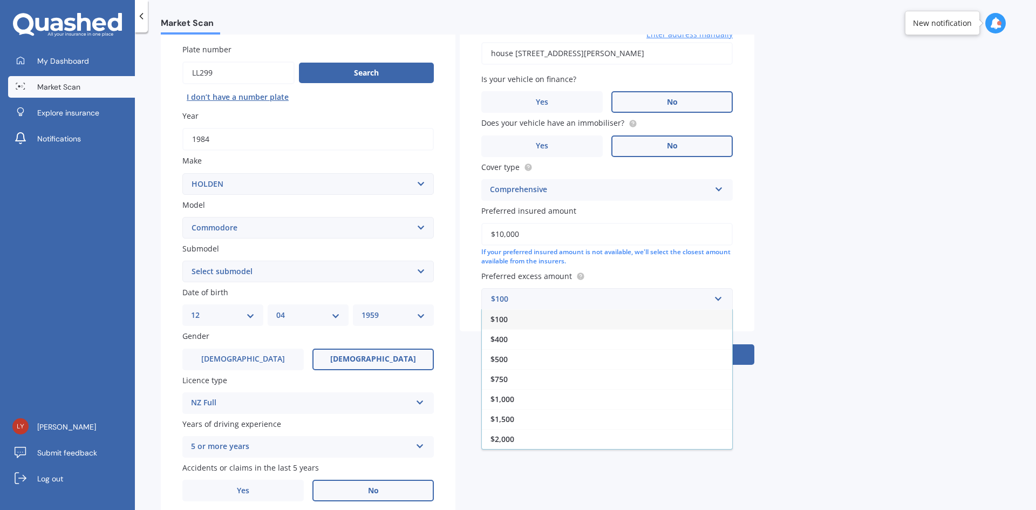
drag, startPoint x: 498, startPoint y: 358, endPoint x: 603, endPoint y: 343, distance: 106.3
click at [498, 358] on span "$500" at bounding box center [499, 359] width 17 height 10
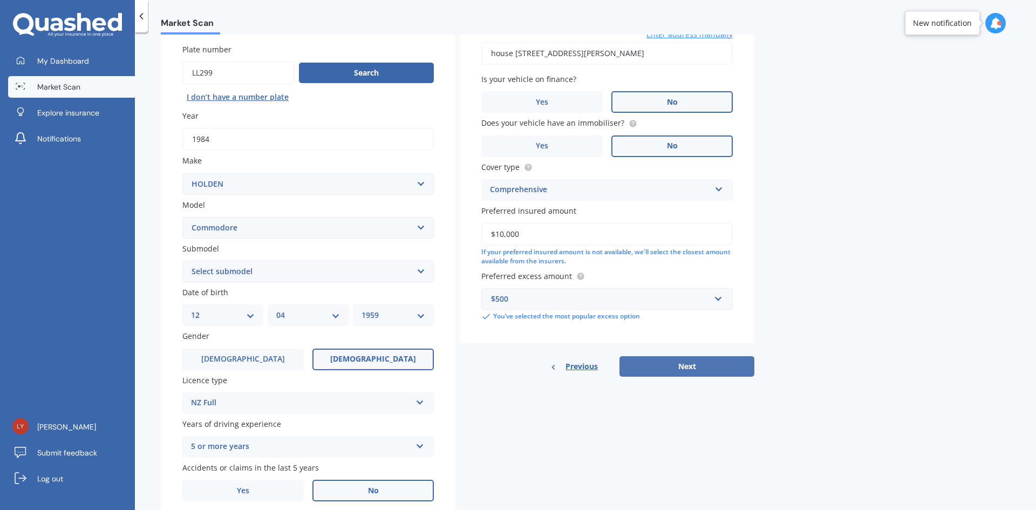
click at [676, 370] on button "Next" at bounding box center [687, 366] width 135 height 21
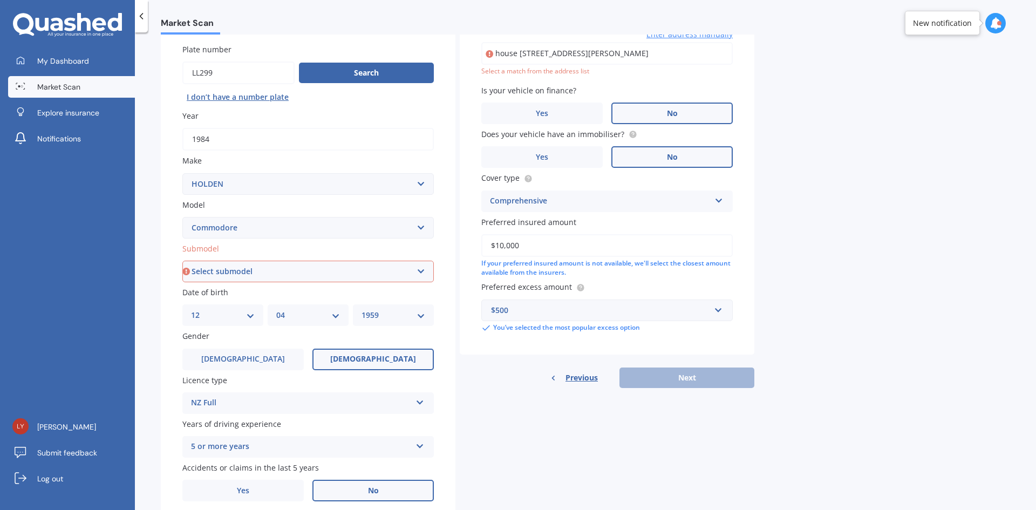
click at [416, 271] on select "Select submodel 4 Cyl 2.0 Litre 50th Anniversary V6 6 Cyl 3.8 Litre Acclaim V6 …" at bounding box center [308, 272] width 252 height 22
select select "VS ROYALE"
click at [182, 261] on select "Select submodel 4 Cyl 2.0 Litre 50th Anniversary V6 6 Cyl 3.8 Litre Acclaim V6 …" at bounding box center [308, 272] width 252 height 22
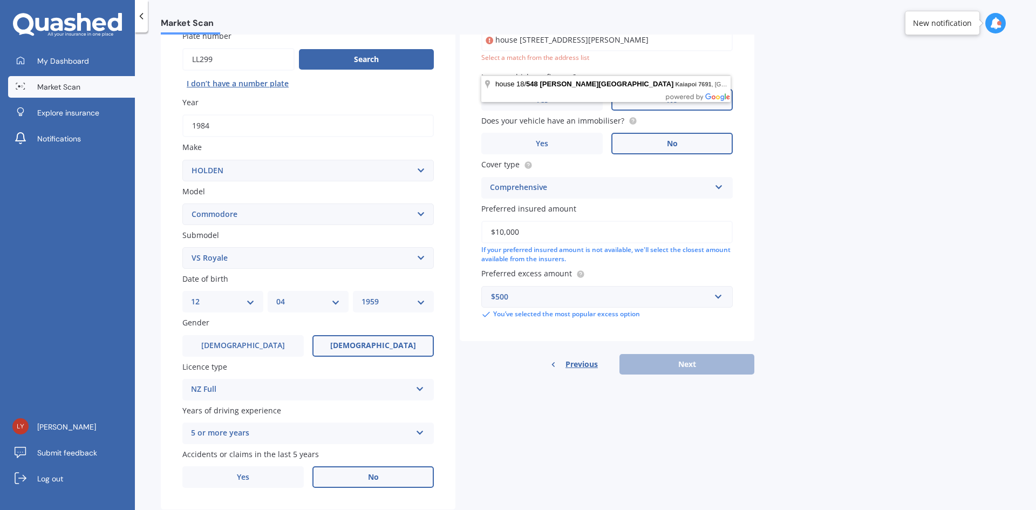
scroll to position [125, 0]
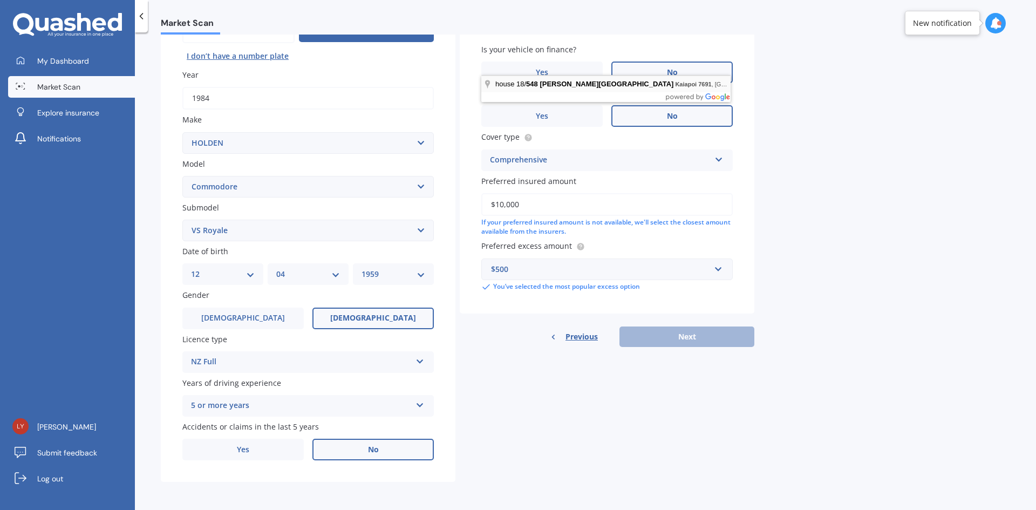
type input "house [STREET_ADDRESS][PERSON_NAME]"
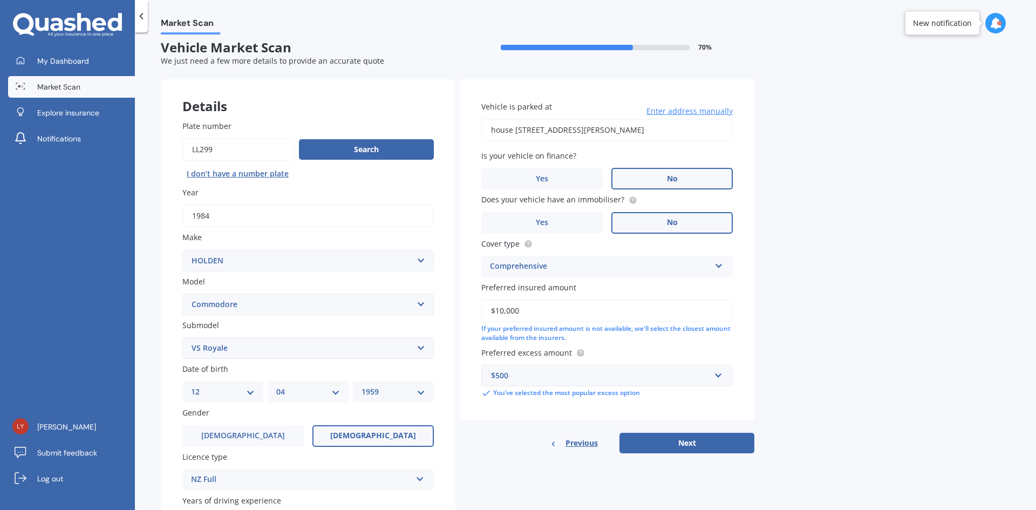
scroll to position [0, 0]
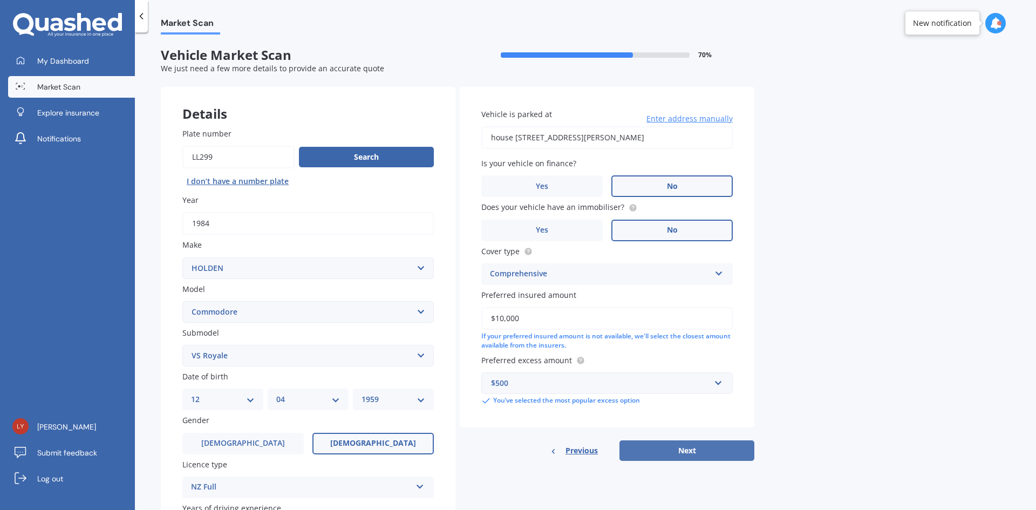
click at [690, 455] on button "Next" at bounding box center [687, 451] width 135 height 21
select select "12"
select select "04"
select select "1959"
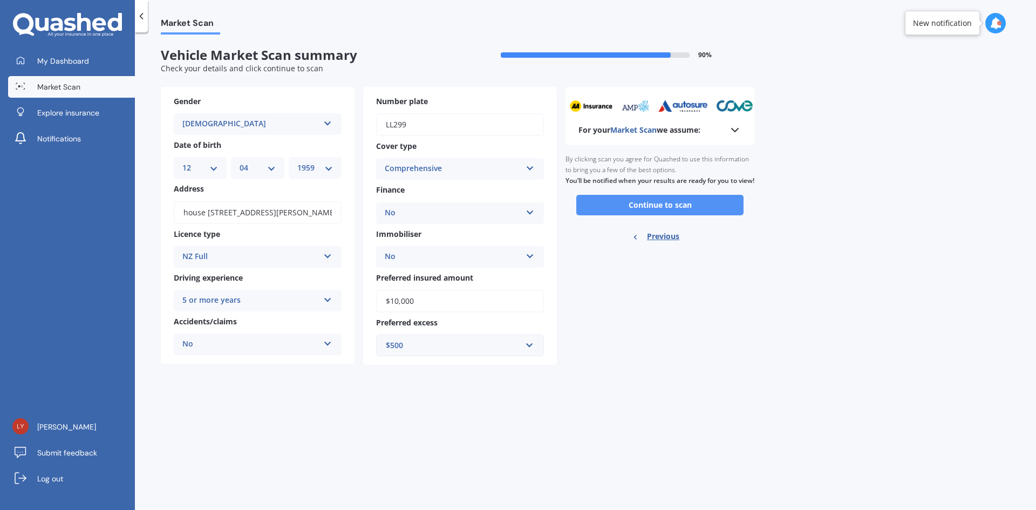
click at [614, 215] on button "Continue to scan" at bounding box center [660, 205] width 167 height 21
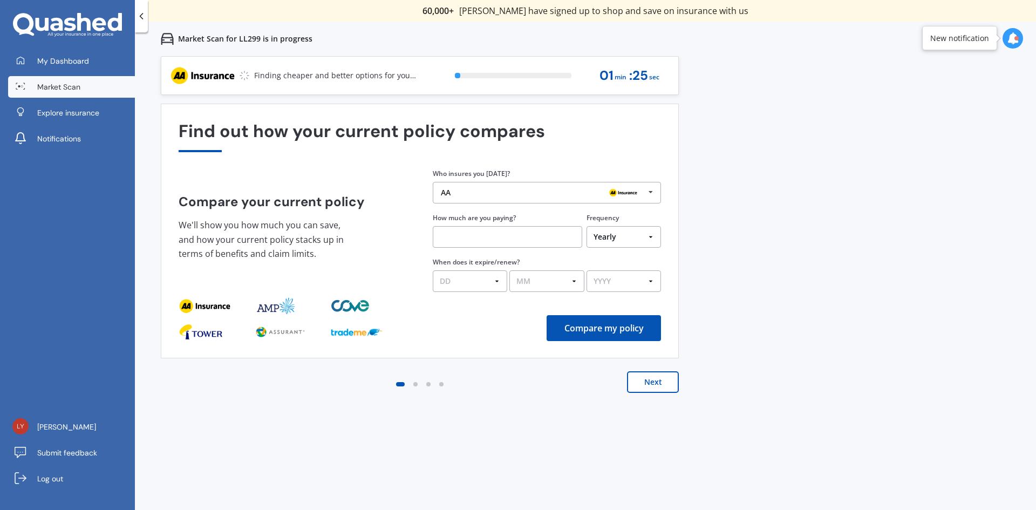
click at [458, 240] on input "text" at bounding box center [508, 237] width 150 height 22
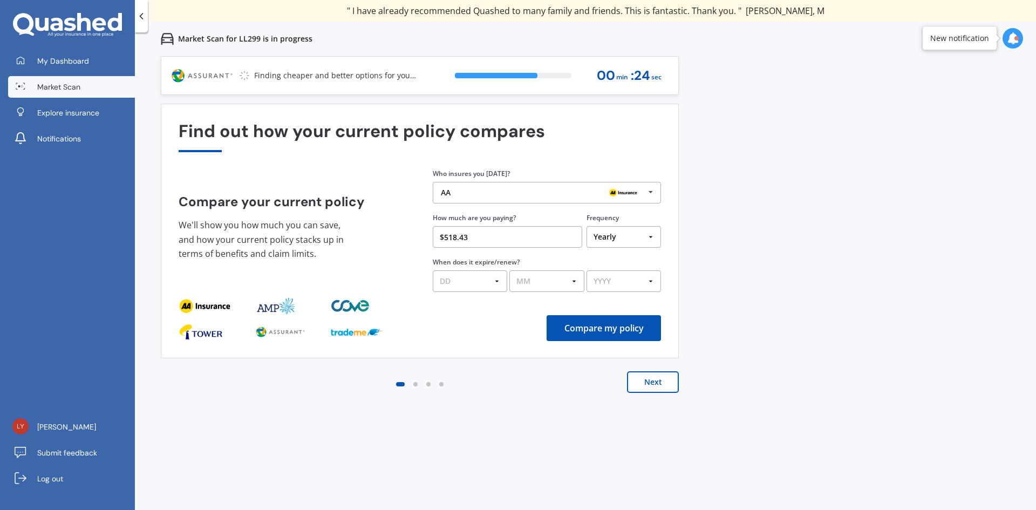
type input "$518.43"
click at [493, 282] on select "DD 01 02 03 04 05 06 07 08 09 10 11 12 13 14 15 16 17 18 19 20 21 22 23 24 25 2…" at bounding box center [470, 281] width 74 height 22
select select "10"
click at [433, 270] on select "DD 01 02 03 04 05 06 07 08 09 10 11 12 13 14 15 16 17 18 19 20 21 22 23 24 25 2…" at bounding box center [470, 281] width 74 height 22
click at [573, 279] on select "MM 01 02 03 04 05 06 07 08 09 10 11 12" at bounding box center [547, 281] width 74 height 22
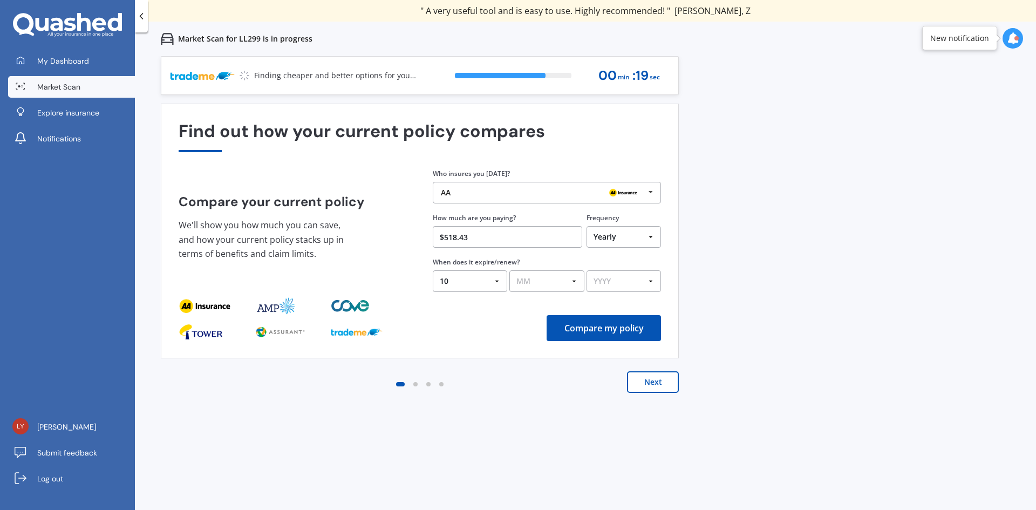
select select "11"
click at [510, 270] on select "MM 01 02 03 04 05 06 07 08 09 10 11 12" at bounding box center [547, 281] width 74 height 22
click at [654, 280] on select "YYYY 2026 2025 2024" at bounding box center [624, 281] width 74 height 22
select select "2025"
click at [587, 270] on select "YYYY 2026 2025 2024" at bounding box center [624, 281] width 74 height 22
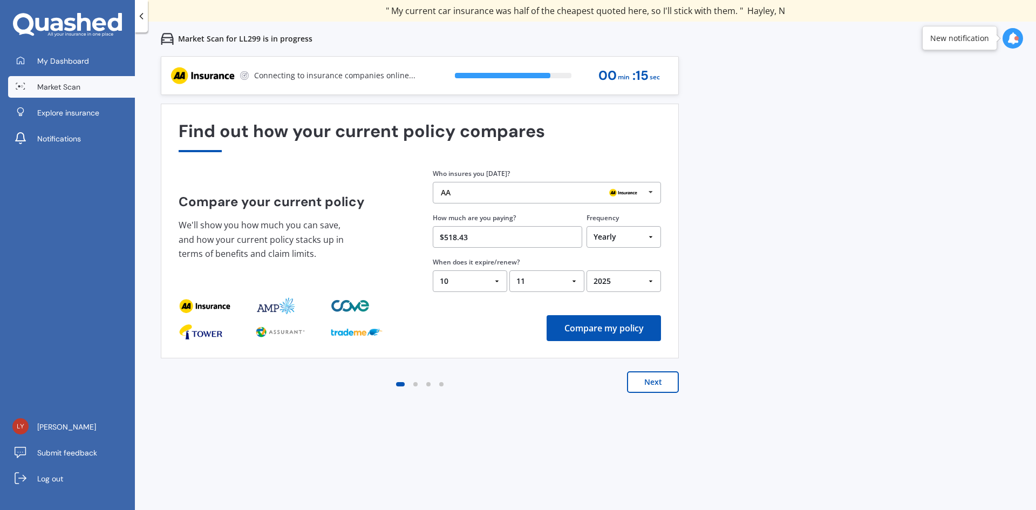
click at [615, 326] on button "Compare my policy" at bounding box center [604, 328] width 114 height 26
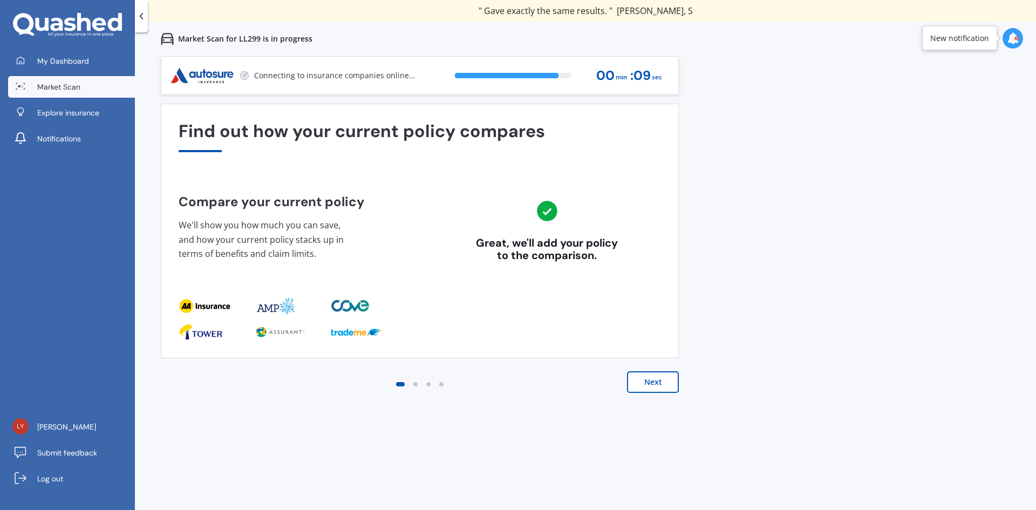
click at [656, 383] on button "Next" at bounding box center [653, 382] width 52 height 22
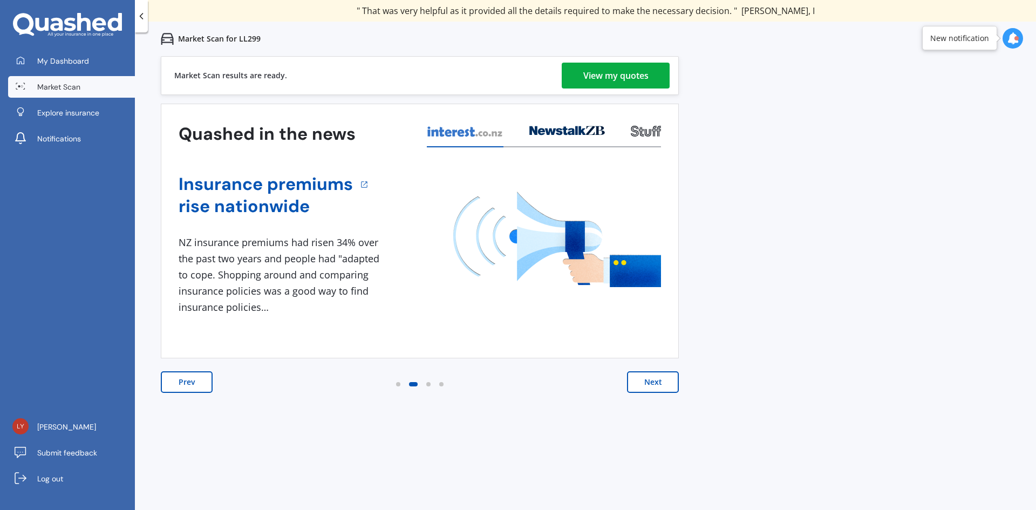
click at [620, 79] on div "View my quotes" at bounding box center [616, 76] width 65 height 26
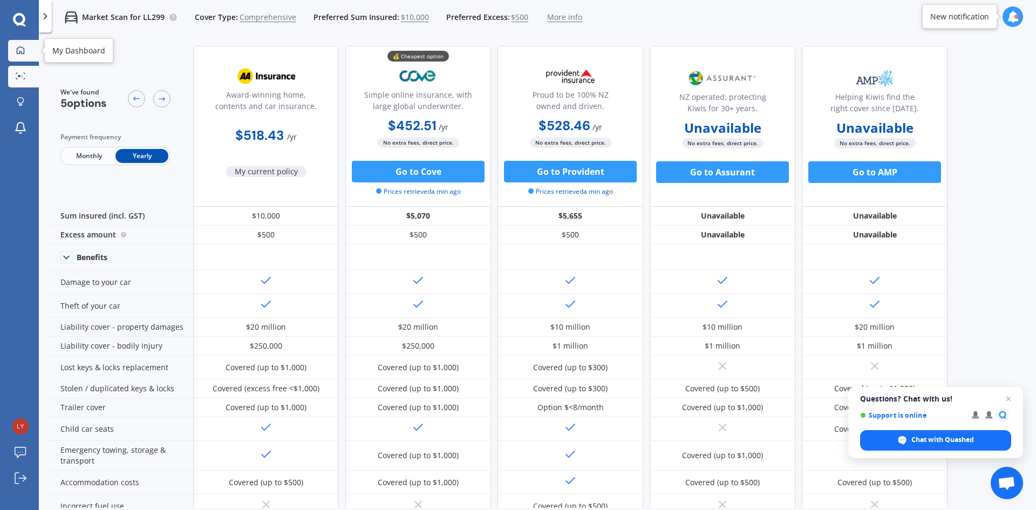
click at [17, 44] on link "My Dashboard" at bounding box center [23, 51] width 31 height 22
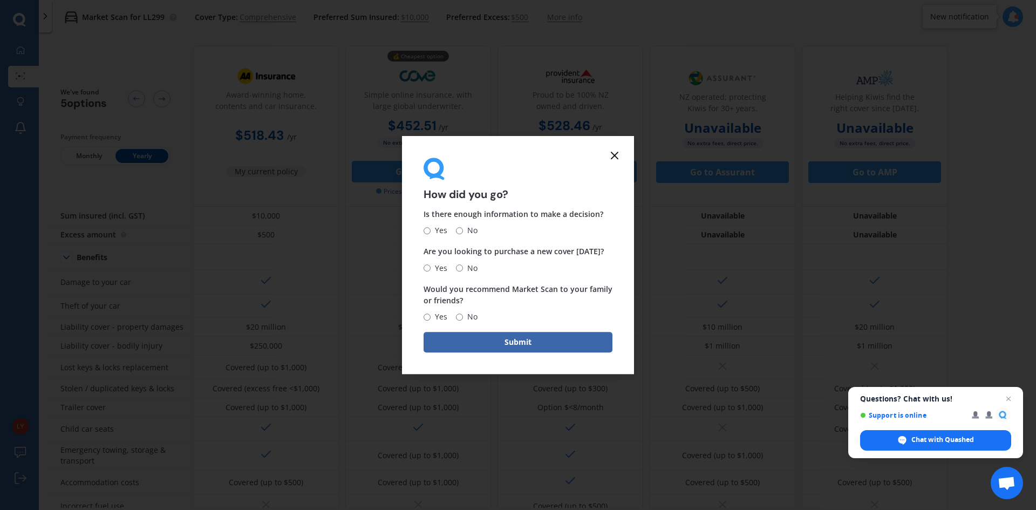
click at [458, 230] on input "No" at bounding box center [459, 230] width 7 height 7
radio input "true"
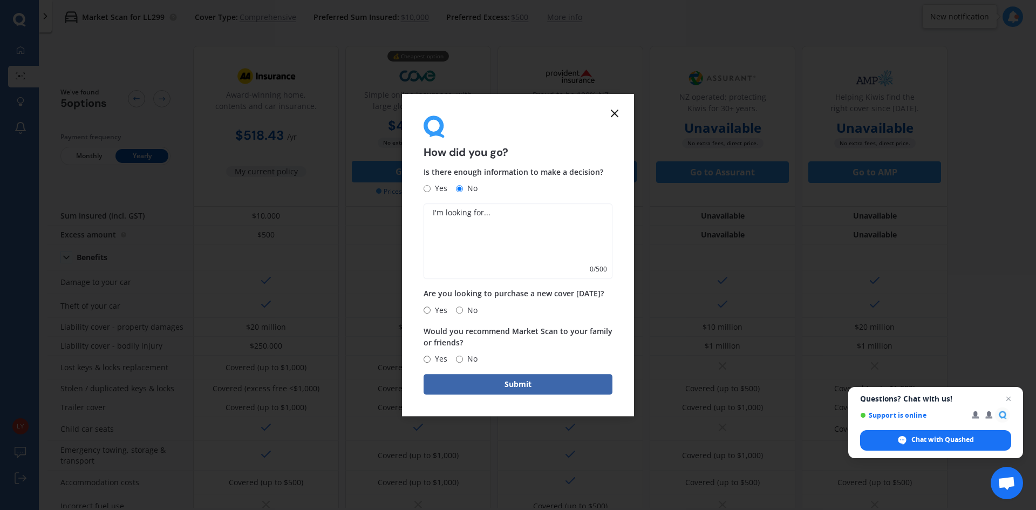
click at [460, 310] on input "No" at bounding box center [459, 310] width 7 height 7
radio input "true"
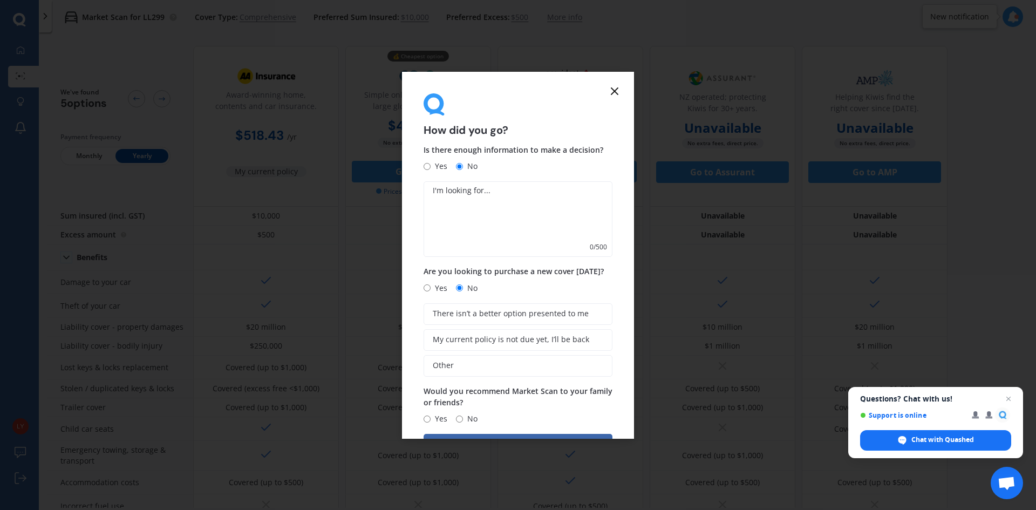
scroll to position [37, 0]
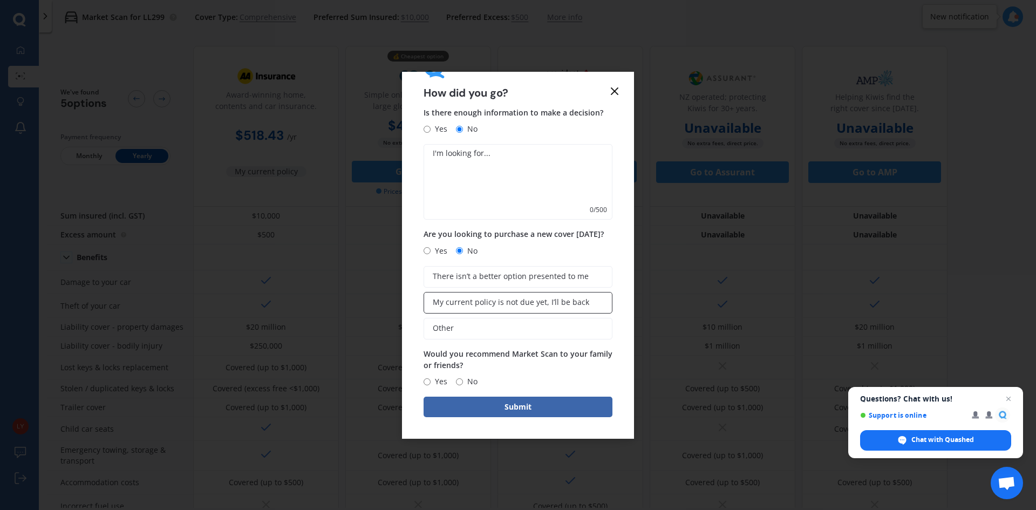
click at [508, 298] on span "My current policy is not due yet, I’ll be back" at bounding box center [511, 302] width 157 height 9
click at [0, 0] on input "My current policy is not due yet, I’ll be back" at bounding box center [0, 0] width 0 height 0
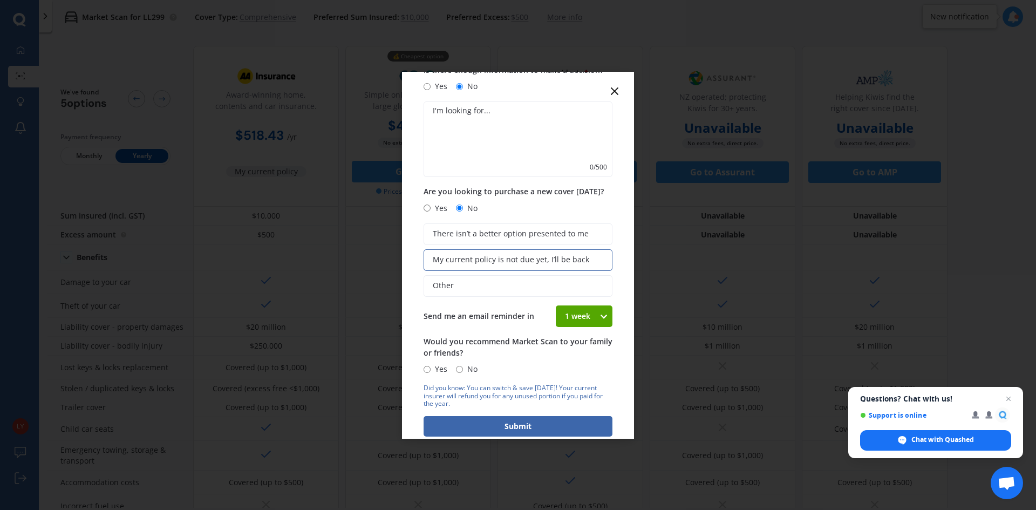
scroll to position [99, 0]
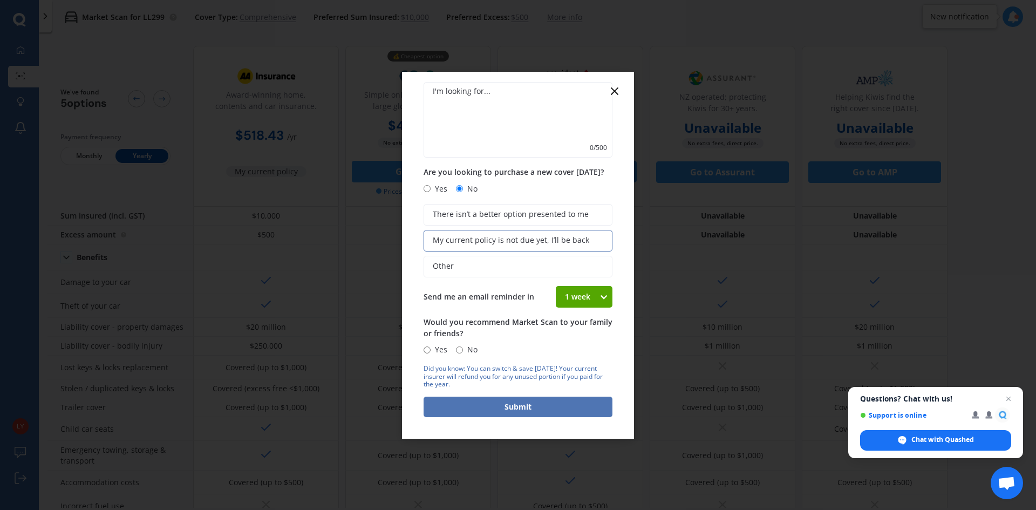
click at [475, 408] on button "Submit" at bounding box center [518, 407] width 189 height 21
click at [476, 91] on textarea at bounding box center [518, 120] width 189 height 76
type textarea "Still comparing other policies,."
click at [534, 410] on button "Submit" at bounding box center [518, 407] width 189 height 21
drag, startPoint x: 467, startPoint y: 349, endPoint x: 476, endPoint y: 352, distance: 8.5
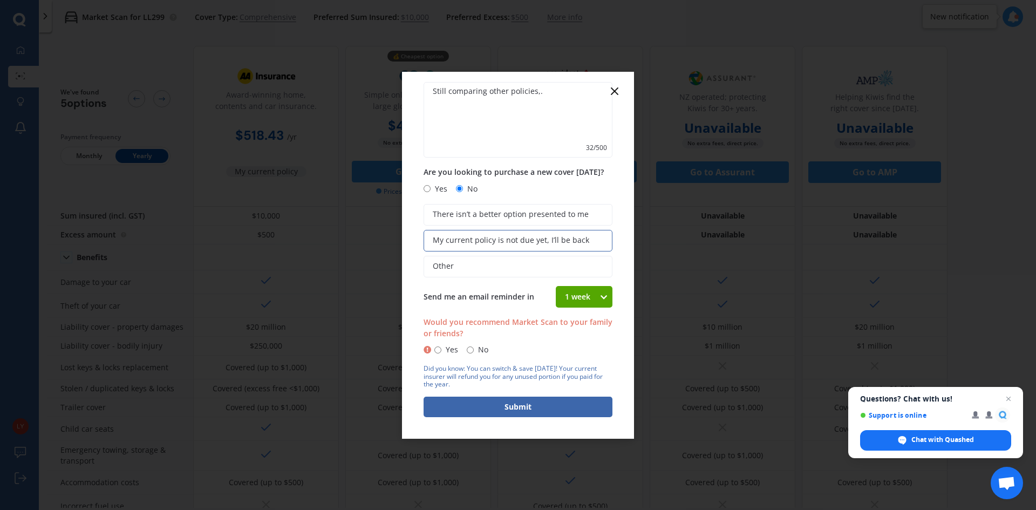
click at [467, 347] on input "No" at bounding box center [470, 350] width 7 height 7
radio input "true"
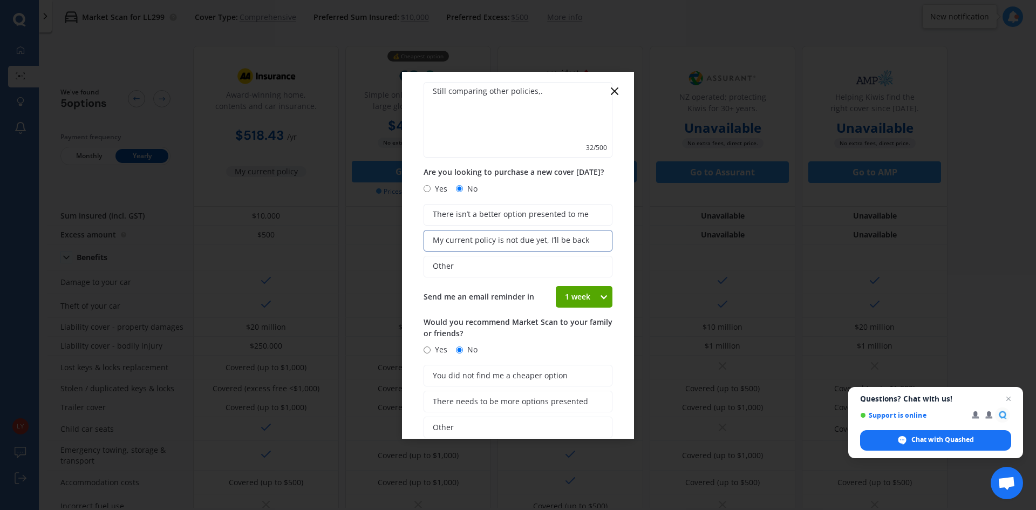
scroll to position [181, 0]
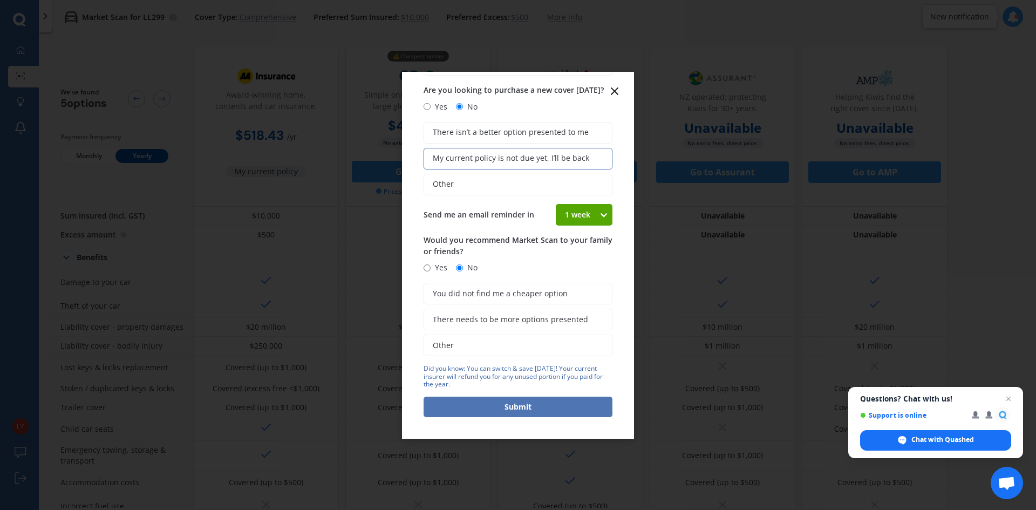
click at [511, 400] on button "Submit" at bounding box center [518, 407] width 189 height 21
click at [527, 407] on button "Submit" at bounding box center [518, 407] width 189 height 21
click at [599, 212] on icon at bounding box center [603, 214] width 9 height 11
click at [573, 294] on span "4 weeks" at bounding box center [579, 294] width 29 height 10
click at [560, 408] on button "Submit" at bounding box center [518, 407] width 189 height 21
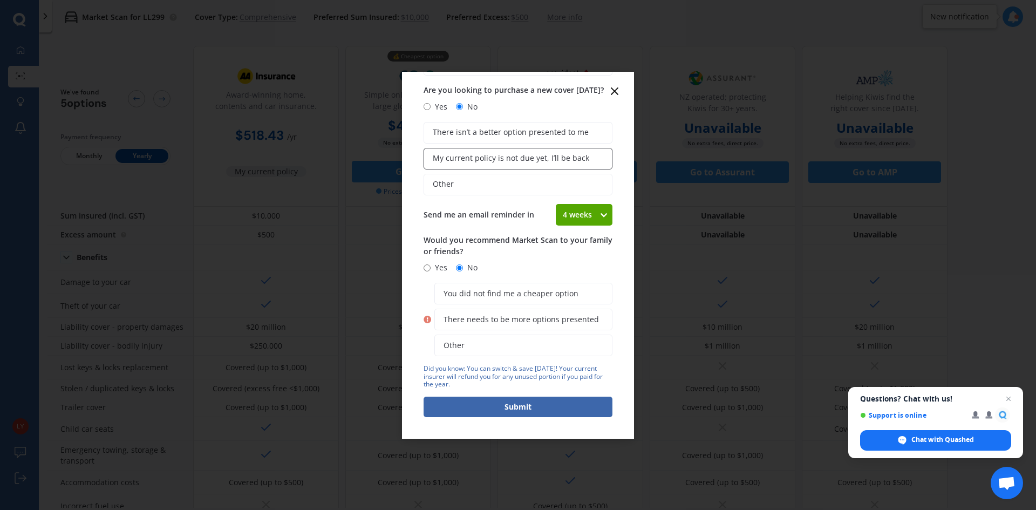
click at [563, 158] on span "My current policy is not due yet, I’ll be back" at bounding box center [511, 158] width 157 height 9
click at [0, 0] on input "My current policy is not due yet, I’ll be back" at bounding box center [0, 0] width 0 height 0
click at [510, 319] on span "There needs to be more options presented" at bounding box center [521, 319] width 155 height 9
click at [0, 0] on input "There needs to be more options presented" at bounding box center [0, 0] width 0 height 0
click at [504, 405] on button "Submit" at bounding box center [518, 407] width 189 height 21
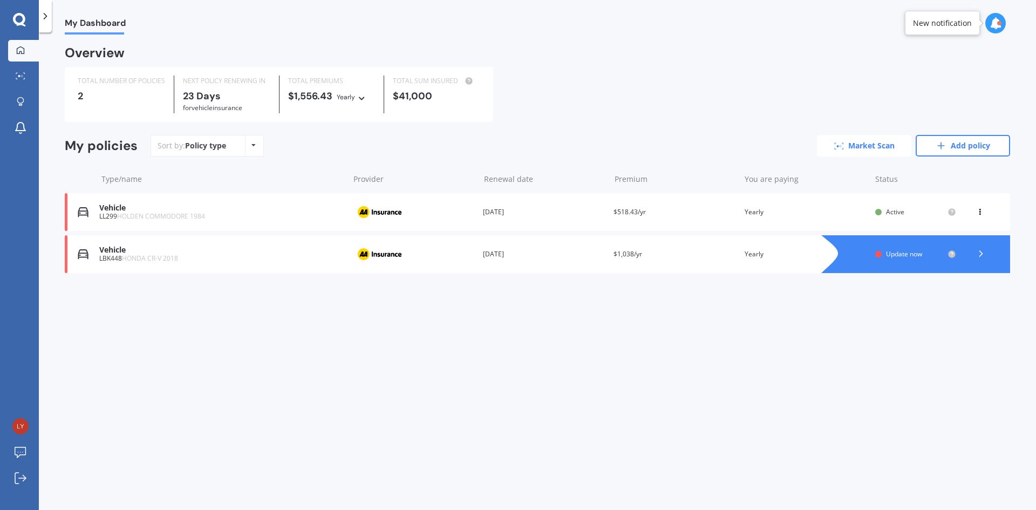
click at [877, 144] on link "Market Scan" at bounding box center [864, 146] width 94 height 22
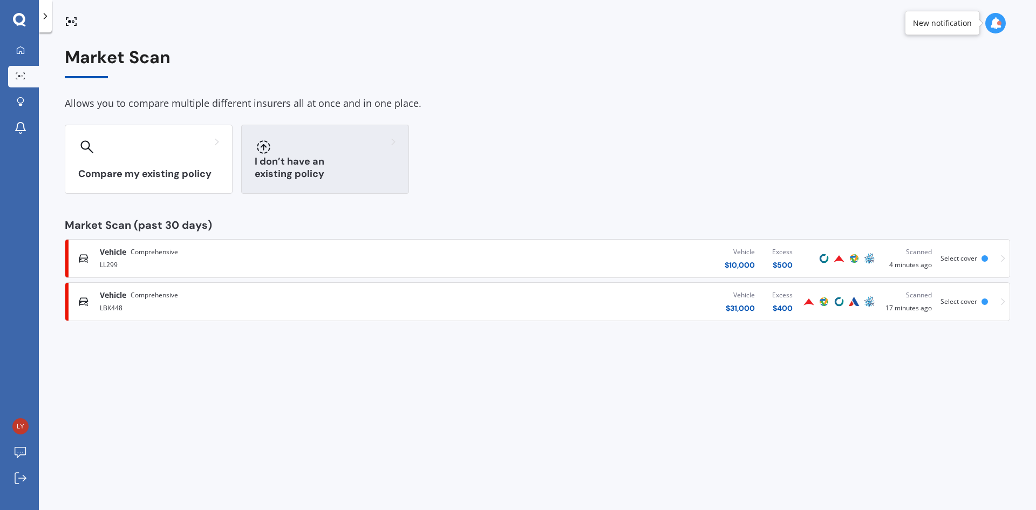
click at [320, 171] on h3 "I don’t have an existing policy" at bounding box center [325, 167] width 141 height 25
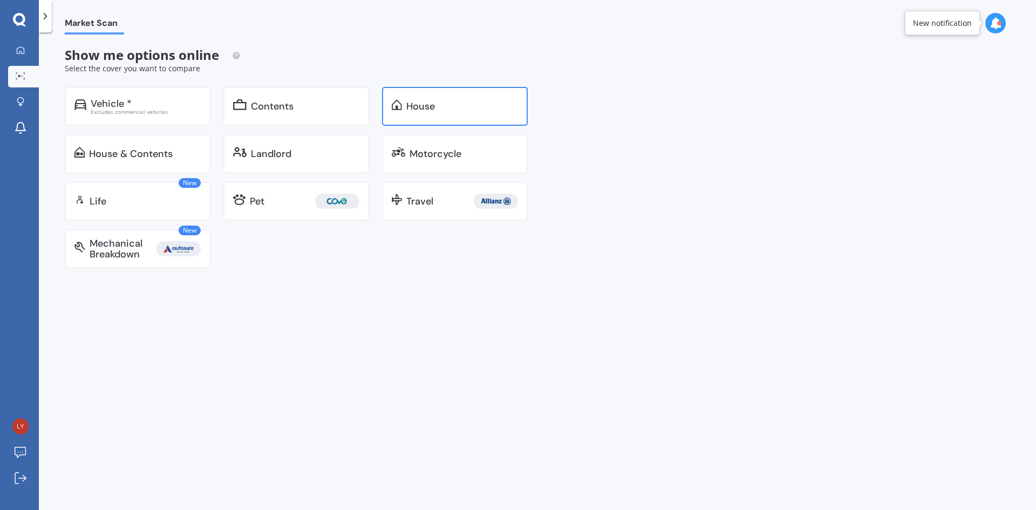
click at [442, 101] on div "House" at bounding box center [462, 106] width 112 height 11
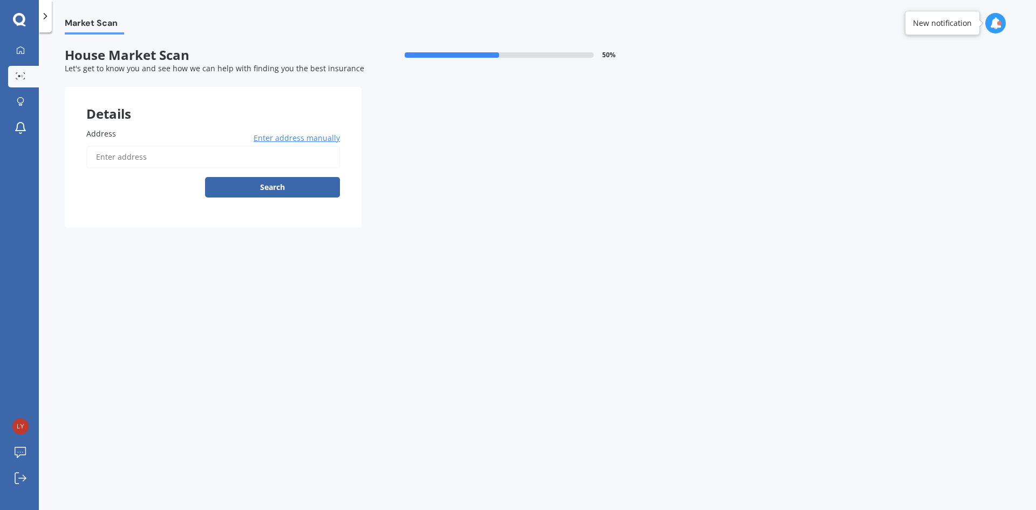
click at [127, 160] on input "Address" at bounding box center [213, 157] width 254 height 23
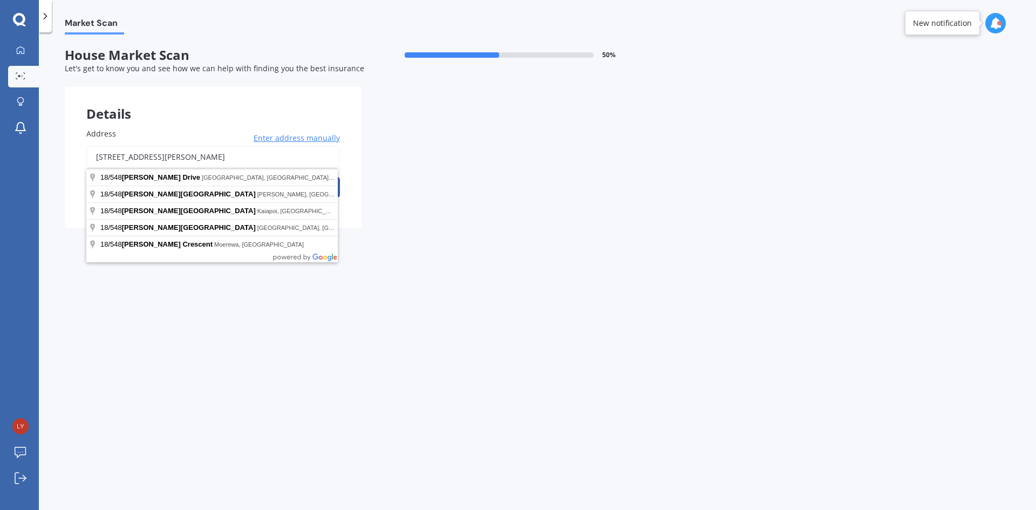
drag, startPoint x: 186, startPoint y: 213, endPoint x: 193, endPoint y: 208, distance: 8.1
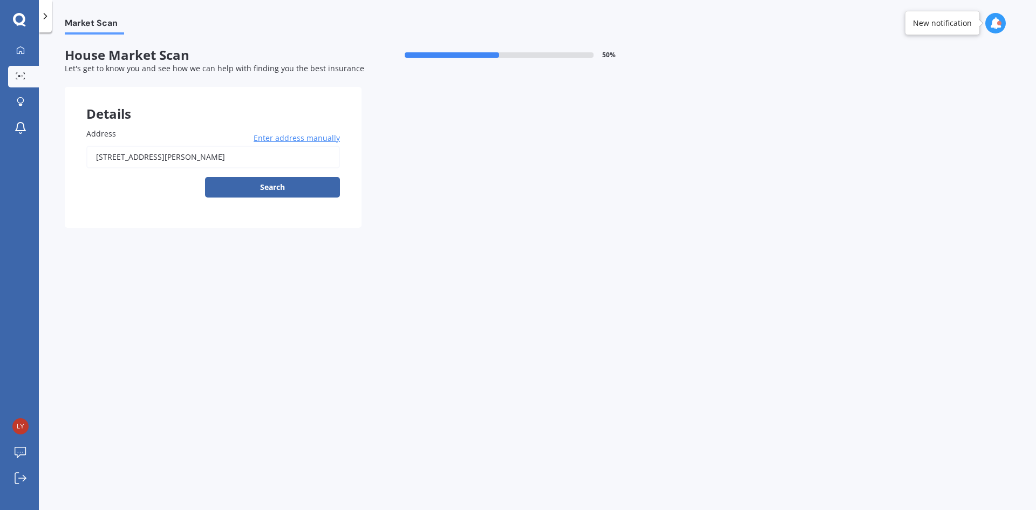
type input "[STREET_ADDRESS][PERSON_NAME]"
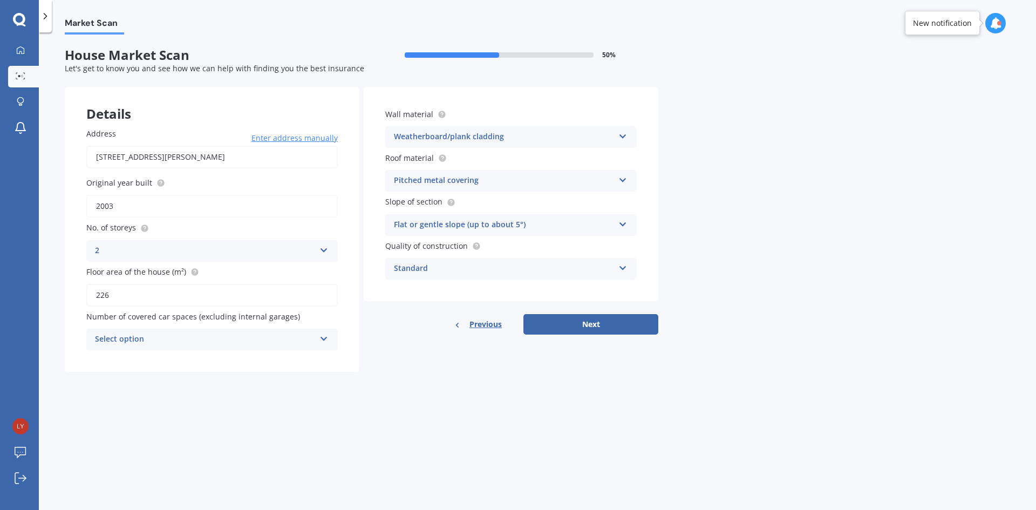
click at [321, 250] on icon at bounding box center [324, 249] width 9 height 8
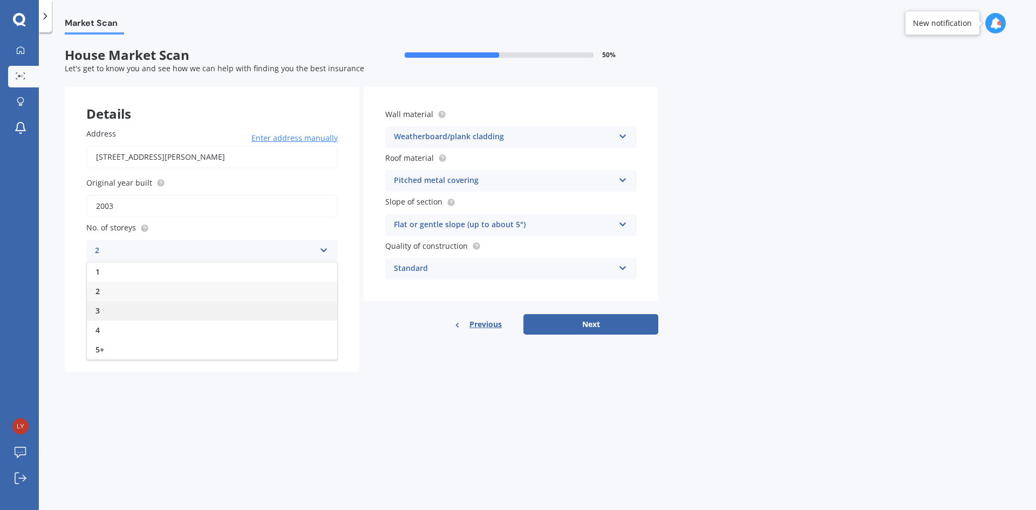
click at [96, 307] on span "3" at bounding box center [98, 311] width 4 height 10
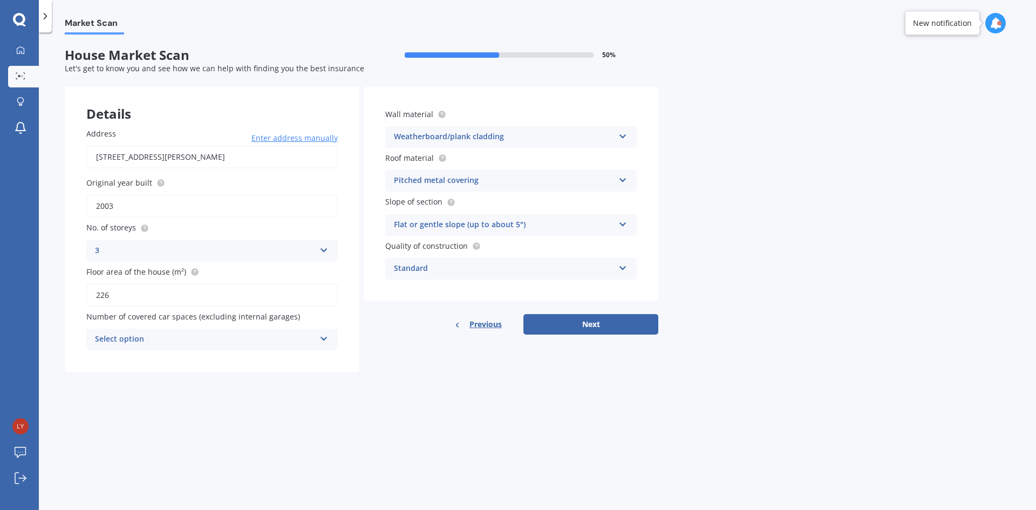
click at [323, 340] on icon at bounding box center [324, 337] width 9 height 8
click at [96, 418] on span "3" at bounding box center [98, 419] width 4 height 10
click at [623, 134] on icon at bounding box center [623, 135] width 9 height 8
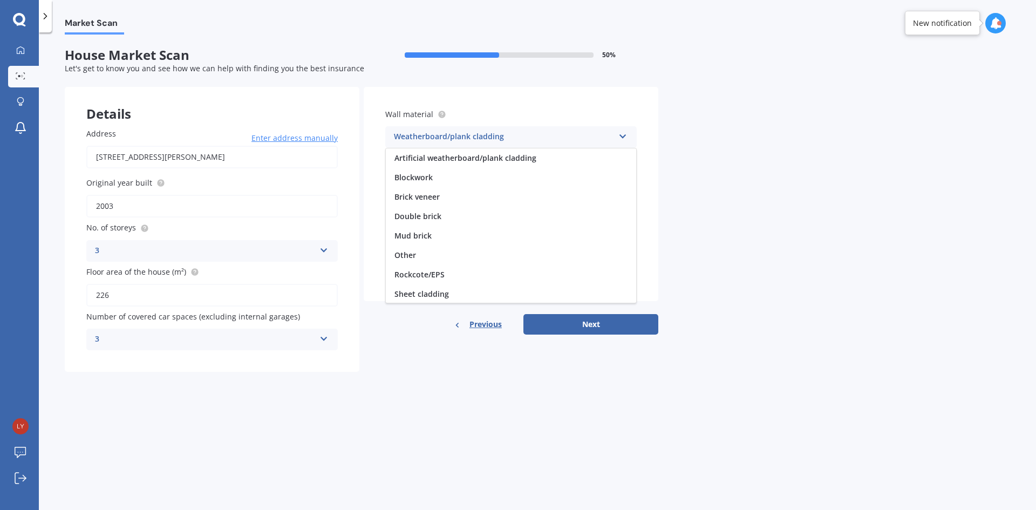
scroll to position [98, 0]
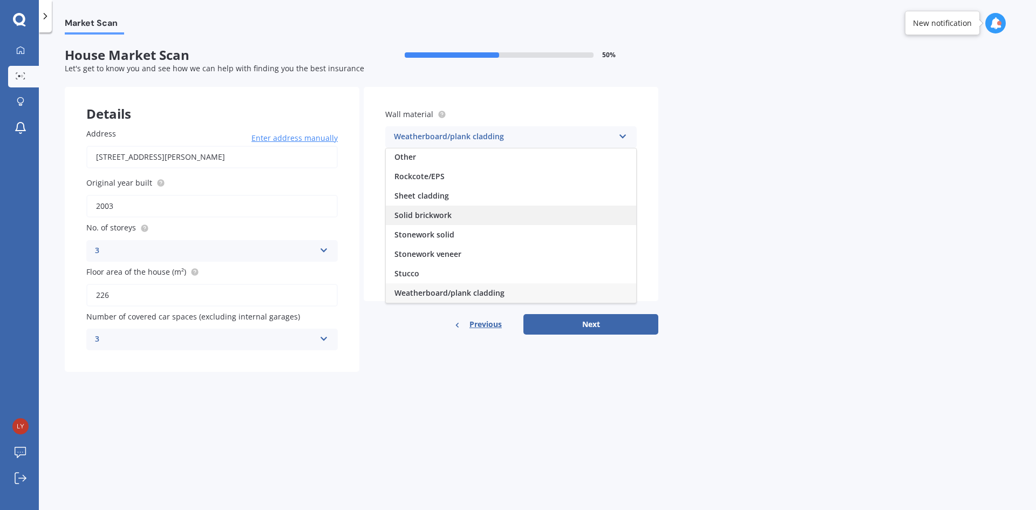
click at [429, 214] on span "Solid brickwork" at bounding box center [423, 215] width 57 height 10
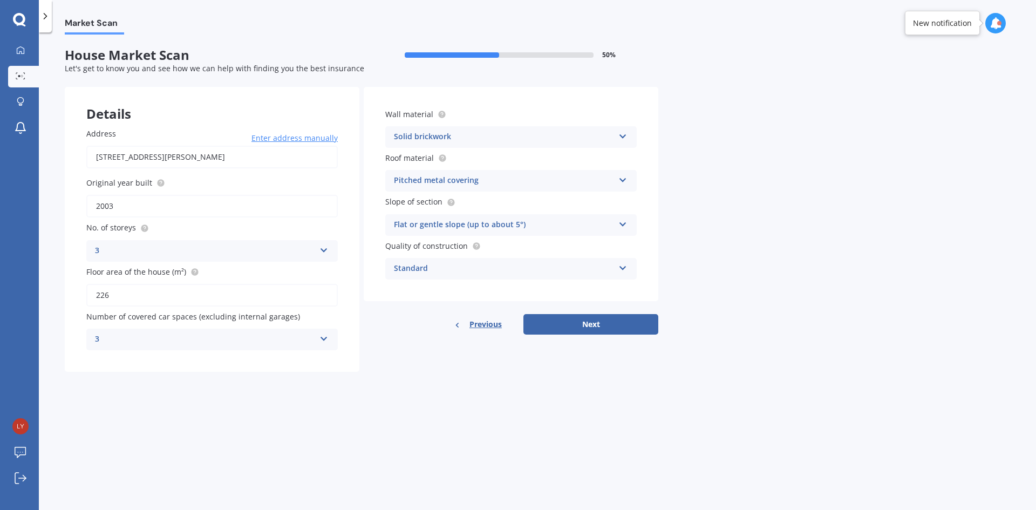
click at [624, 267] on icon at bounding box center [623, 266] width 9 height 8
click at [410, 328] on span "Prestige" at bounding box center [410, 328] width 30 height 10
click at [593, 323] on button "Next" at bounding box center [591, 324] width 135 height 21
select select "12"
select select "04"
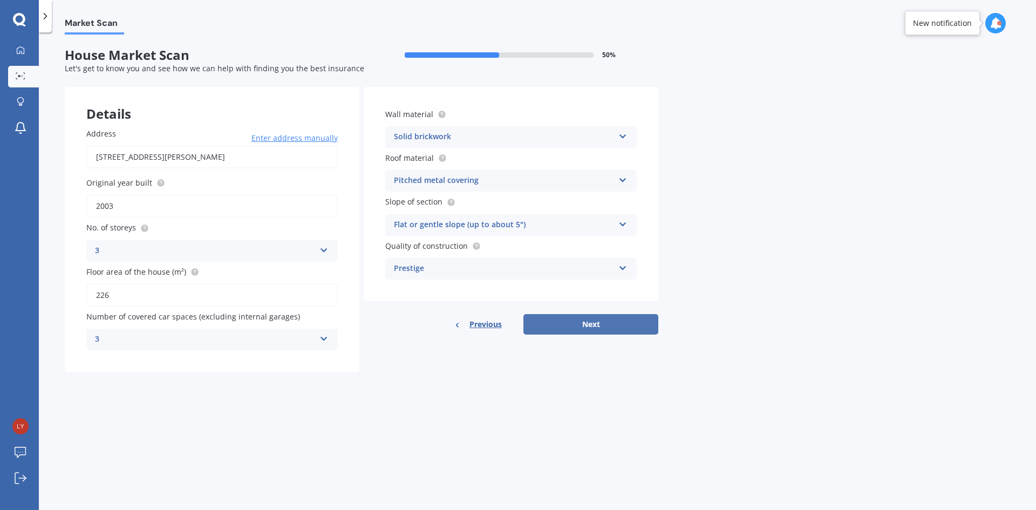
select select "1959"
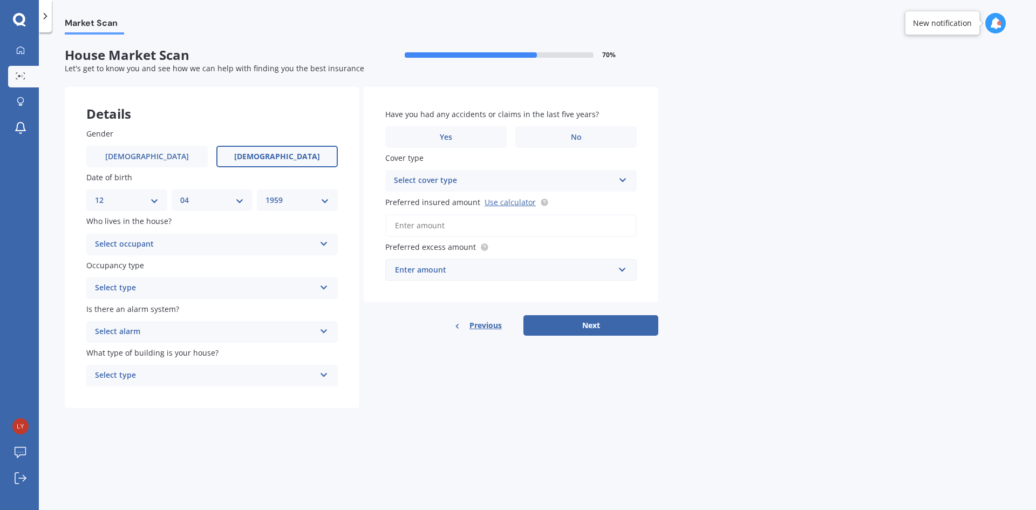
click at [325, 240] on icon at bounding box center [324, 242] width 9 height 8
click at [112, 265] on span "Owner" at bounding box center [108, 265] width 24 height 10
click at [317, 288] on div "Select type Permanent Holiday (without tenancy)" at bounding box center [212, 288] width 252 height 22
click at [123, 306] on span "Permanent" at bounding box center [116, 309] width 41 height 10
click at [324, 331] on icon at bounding box center [324, 330] width 9 height 8
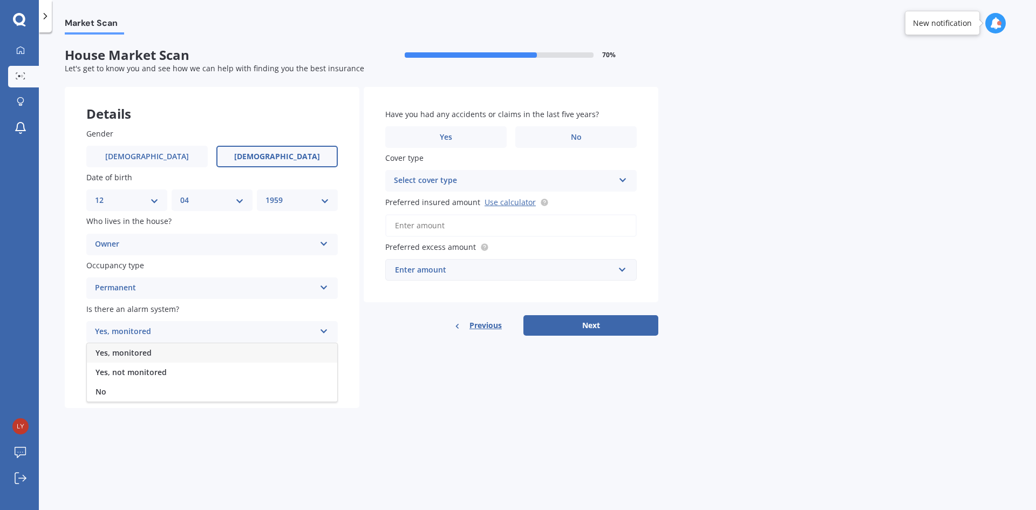
click at [99, 391] on span "No" at bounding box center [101, 392] width 11 height 10
click at [324, 373] on icon at bounding box center [324, 373] width 9 height 8
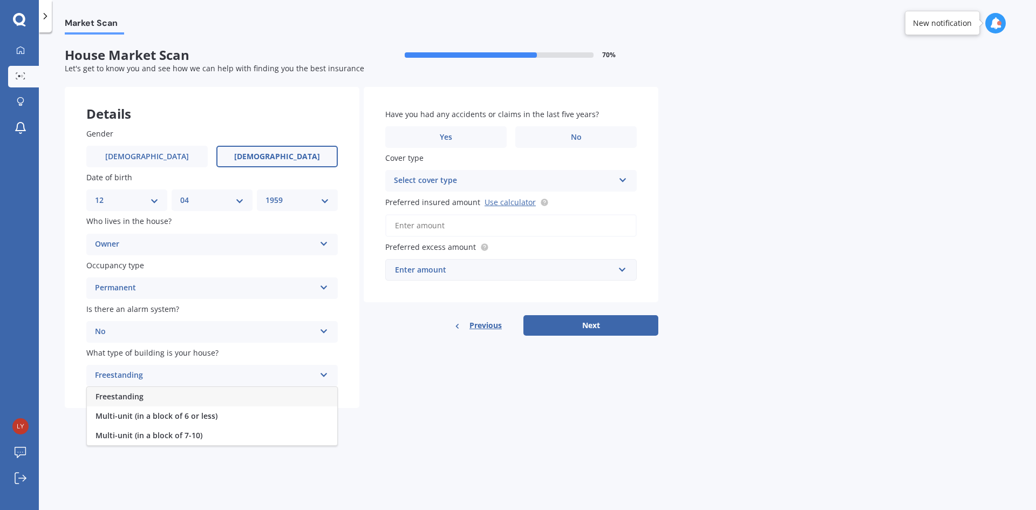
click at [110, 394] on span "Freestanding" at bounding box center [120, 396] width 48 height 10
click at [542, 132] on label "No" at bounding box center [576, 137] width 121 height 22
click at [0, 0] on input "No" at bounding box center [0, 0] width 0 height 0
click at [624, 178] on icon at bounding box center [623, 178] width 9 height 8
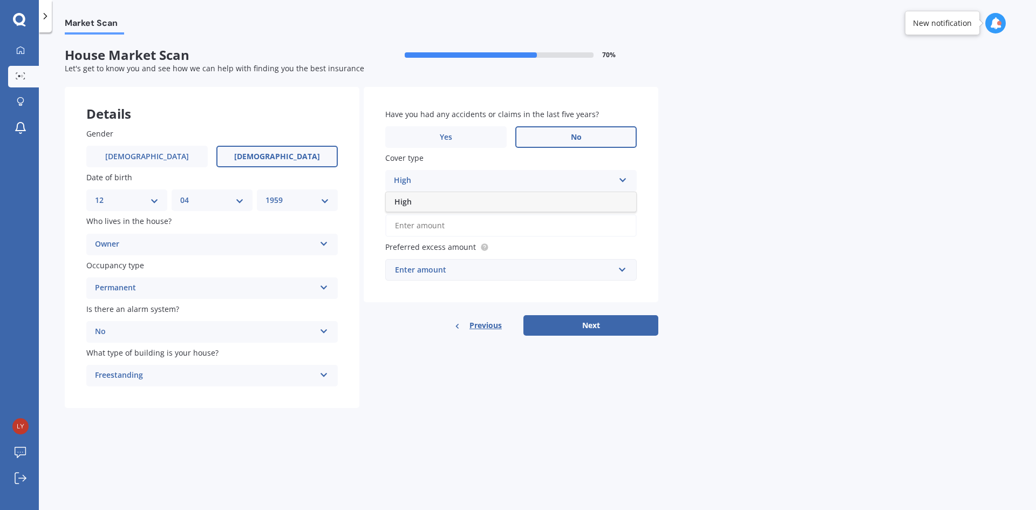
drag, startPoint x: 405, startPoint y: 201, endPoint x: 426, endPoint y: 201, distance: 21.6
click at [406, 201] on span "High" at bounding box center [403, 201] width 17 height 10
click at [472, 226] on input "Preferred insured amount Use calculator" at bounding box center [511, 225] width 252 height 23
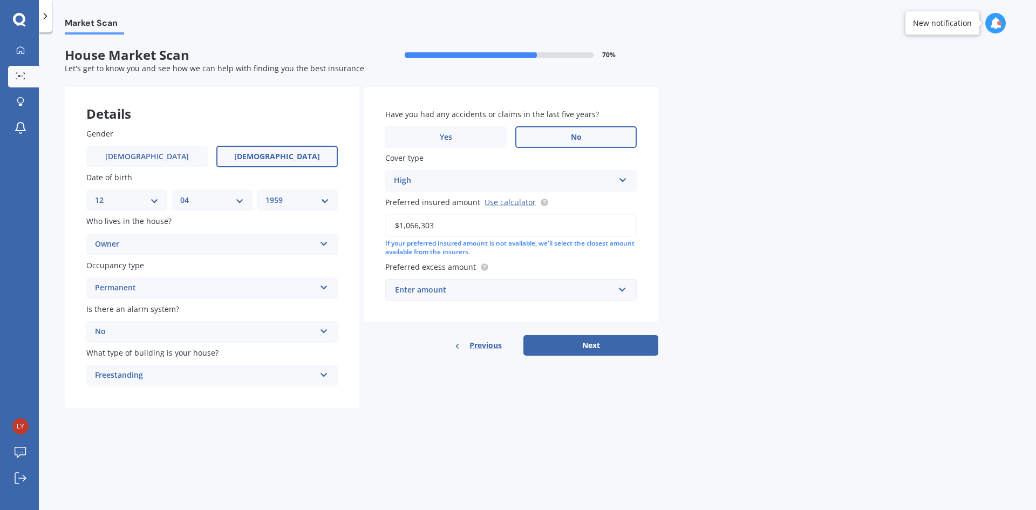
type input "$1,066,303"
click at [622, 289] on input "text" at bounding box center [508, 290] width 242 height 21
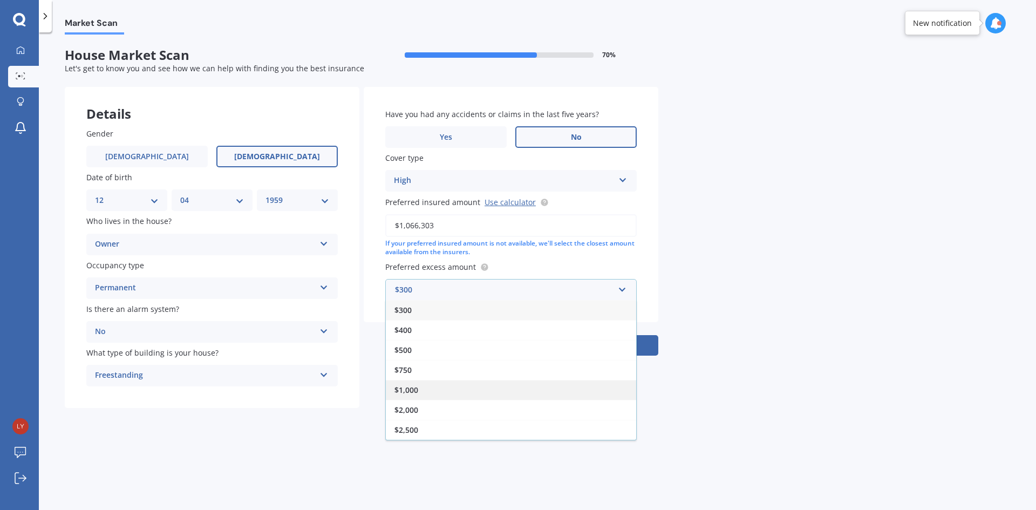
click at [406, 385] on span "$1,000" at bounding box center [407, 390] width 24 height 10
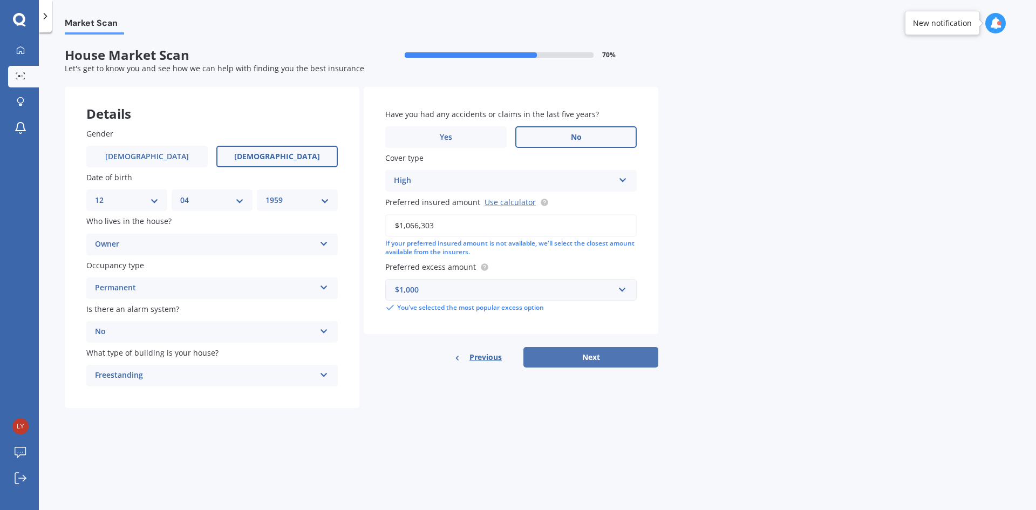
click at [579, 355] on button "Next" at bounding box center [591, 357] width 135 height 21
select select "12"
select select "04"
select select "1959"
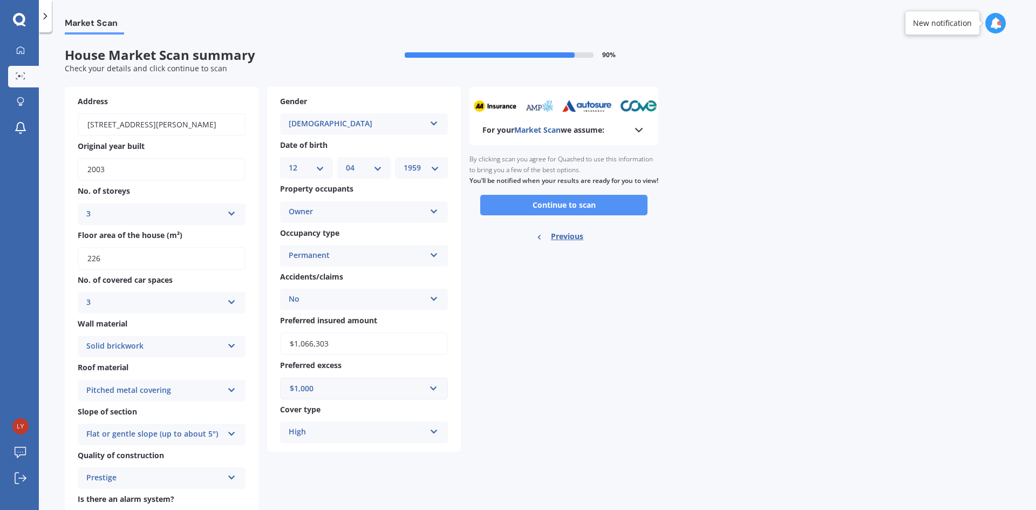
click at [571, 212] on button "Continue to scan" at bounding box center [563, 205] width 167 height 21
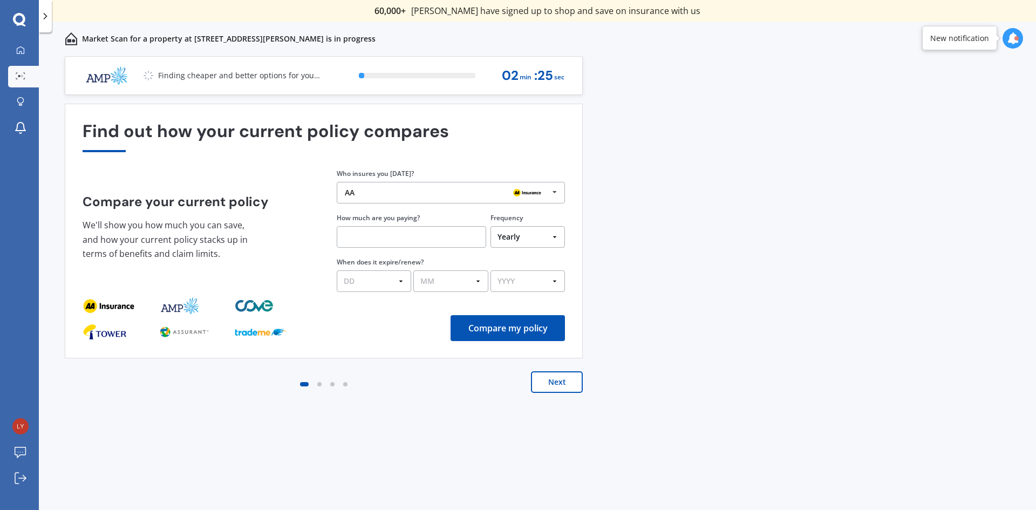
click at [459, 245] on input "text" at bounding box center [412, 237] width 150 height 22
type input "$2,866.47"
click at [404, 282] on select "DD 01 02 03 04 05 06 07 08 09 10 11 12 13 14 15 16 17 18 19 20 21 22 23 24 25 2…" at bounding box center [374, 281] width 74 height 22
select select "01"
click at [337, 270] on select "DD 01 02 03 04 05 06 07 08 09 10 11 12 13 14 15 16 17 18 19 20 21 22 23 24 25 2…" at bounding box center [374, 281] width 74 height 22
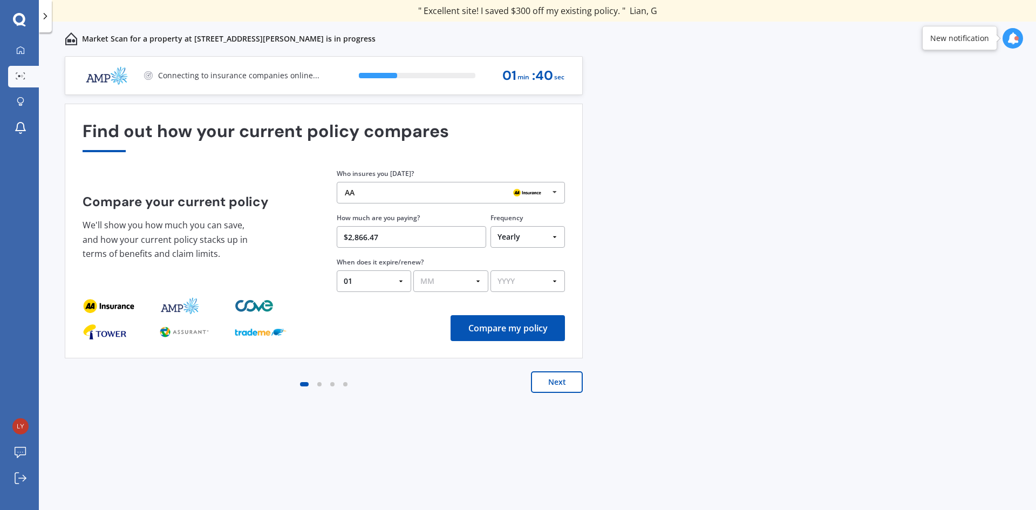
click at [477, 281] on select "MM 01 02 03 04 05 06 07 08 09 10 11 12" at bounding box center [451, 281] width 74 height 22
select select "02"
click at [414, 270] on select "MM 01 02 03 04 05 06 07 08 09 10 11 12" at bounding box center [451, 281] width 74 height 22
click at [553, 279] on select "YYYY 2026 2025 2024" at bounding box center [528, 281] width 74 height 22
select select "2026"
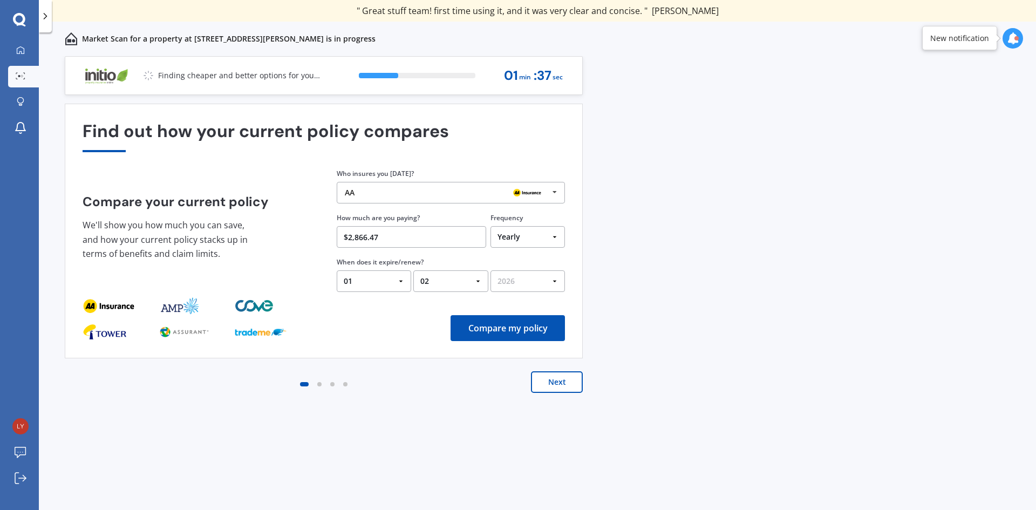
click at [491, 270] on select "YYYY 2026 2025 2024" at bounding box center [528, 281] width 74 height 22
click at [497, 322] on button "Compare my policy" at bounding box center [508, 328] width 114 height 26
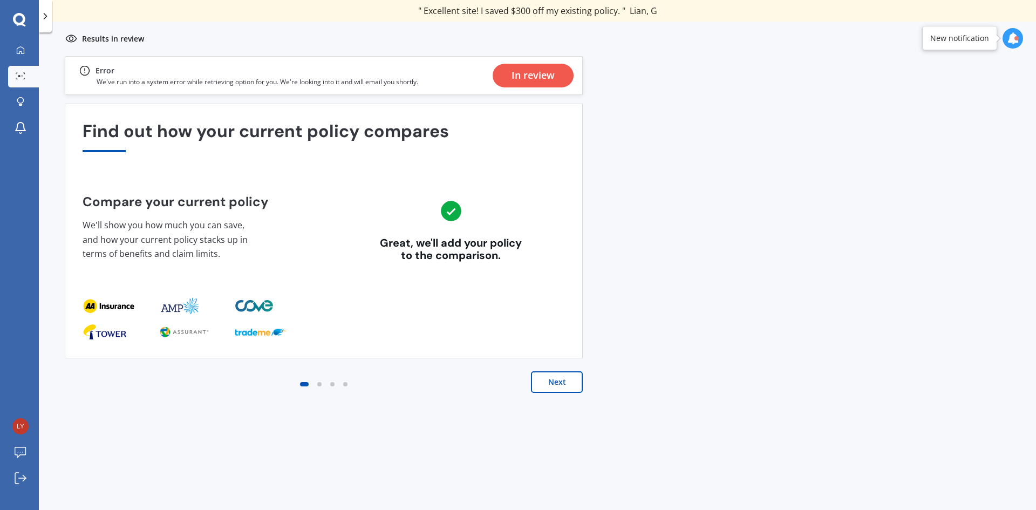
click at [563, 380] on button "Next" at bounding box center [557, 382] width 52 height 22
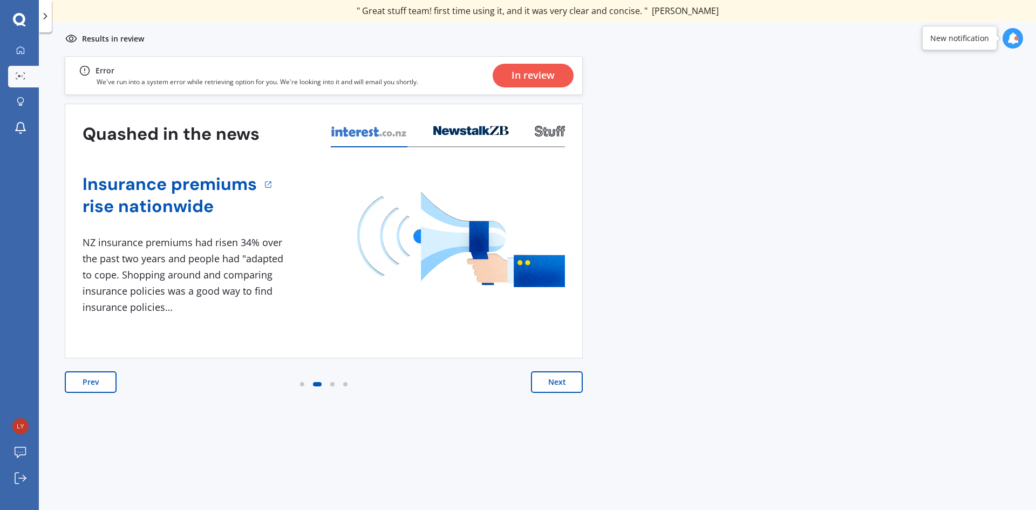
click at [563, 380] on button "Next" at bounding box center [557, 382] width 52 height 22
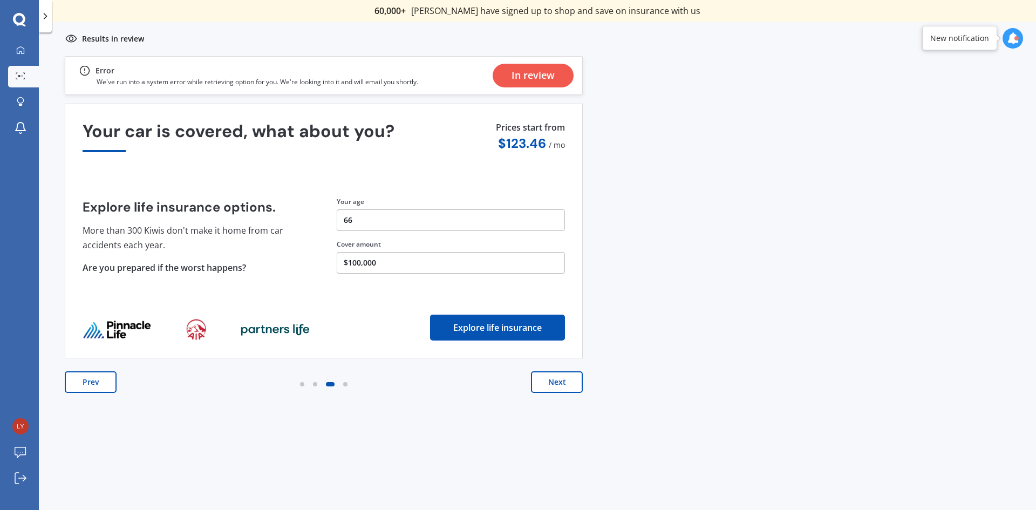
click at [563, 380] on button "Next" at bounding box center [557, 382] width 52 height 22
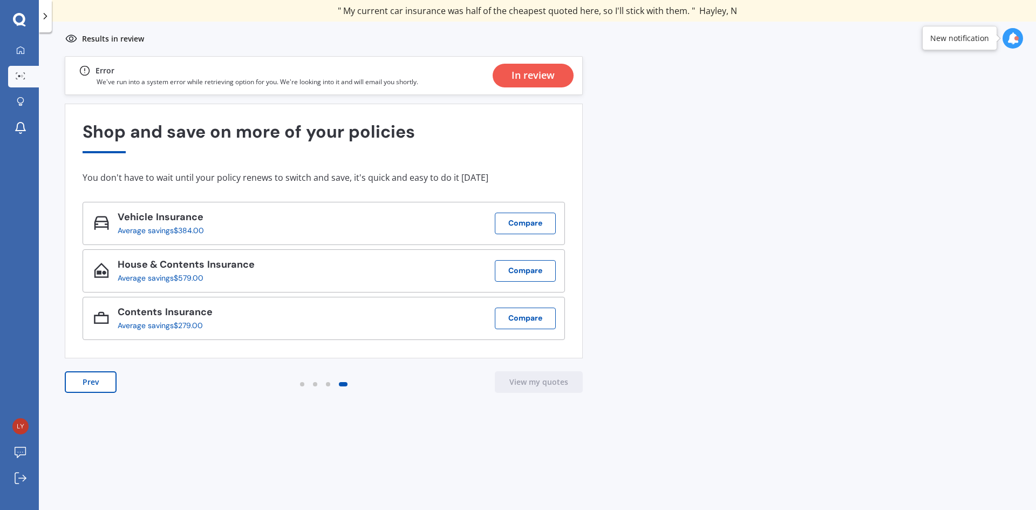
click at [512, 78] on div "In review" at bounding box center [533, 76] width 43 height 24
click at [545, 79] on div "In review" at bounding box center [533, 76] width 43 height 24
click at [18, 17] on icon at bounding box center [19, 20] width 13 height 14
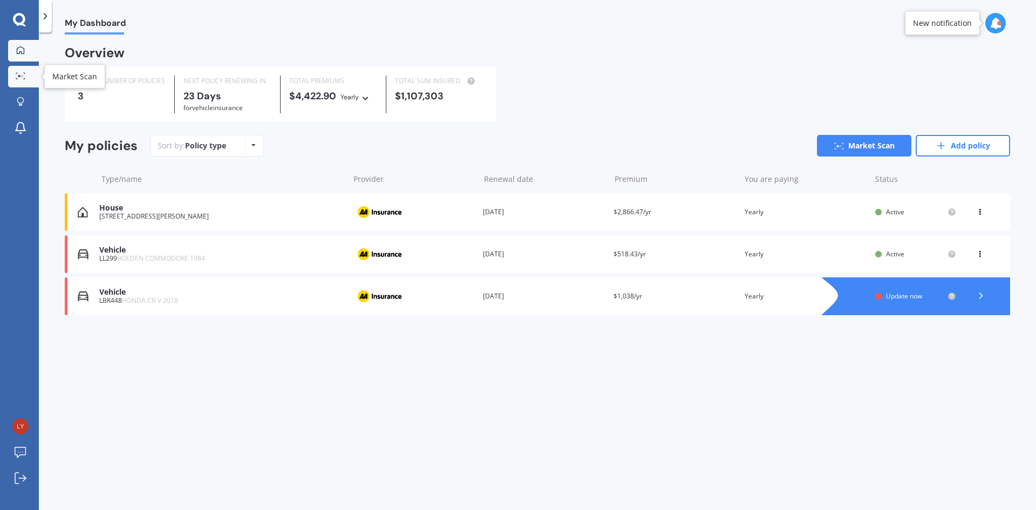
click at [22, 73] on icon at bounding box center [21, 75] width 10 height 7
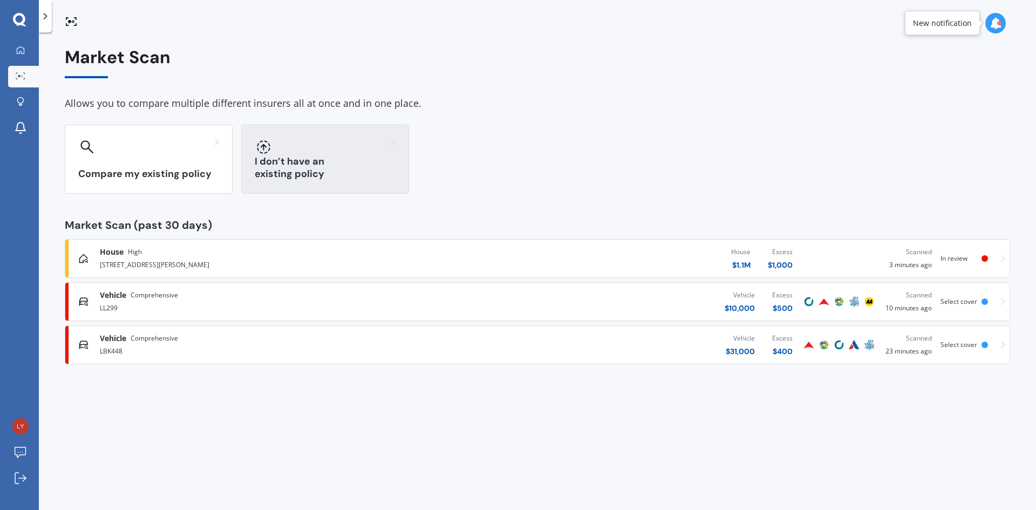
click at [318, 170] on h3 "I don’t have an existing policy" at bounding box center [325, 167] width 141 height 25
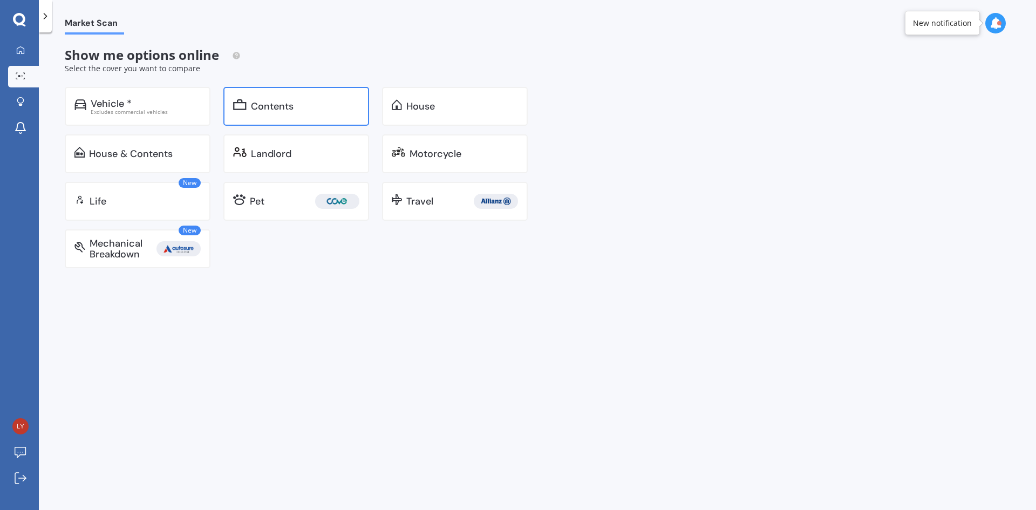
click at [277, 98] on div "Contents" at bounding box center [296, 106] width 146 height 39
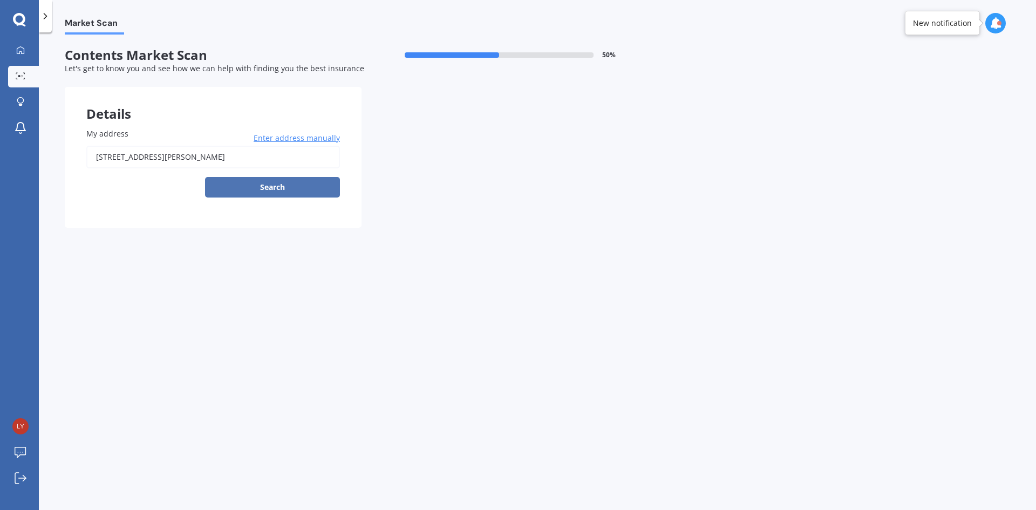
click at [293, 180] on button "Search" at bounding box center [272, 187] width 135 height 21
type input "[STREET_ADDRESS][PERSON_NAME]"
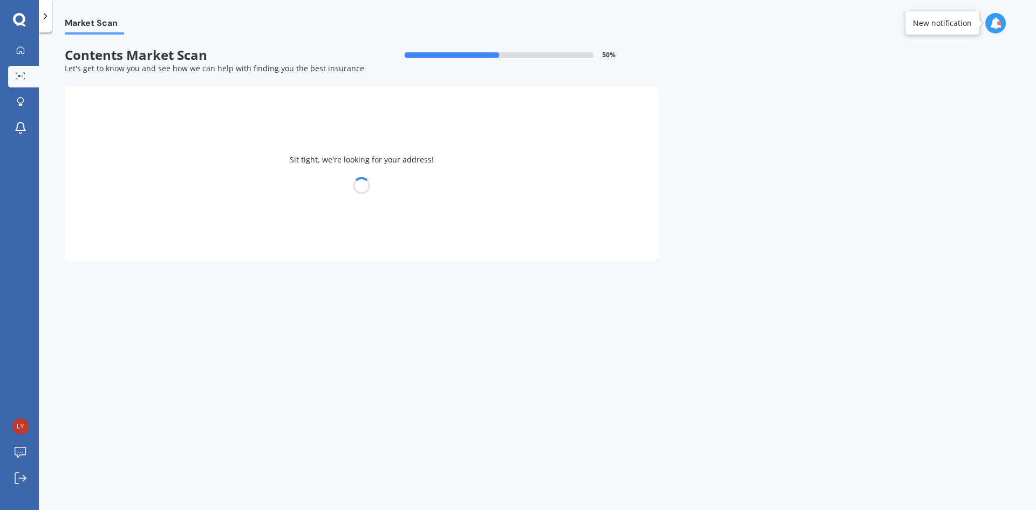
select select "12"
select select "04"
select select "1959"
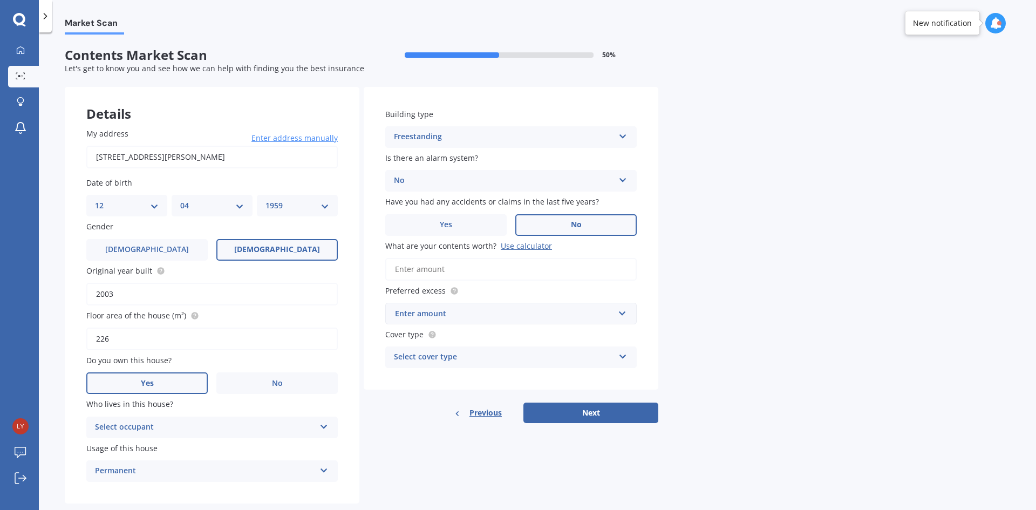
scroll to position [22, 0]
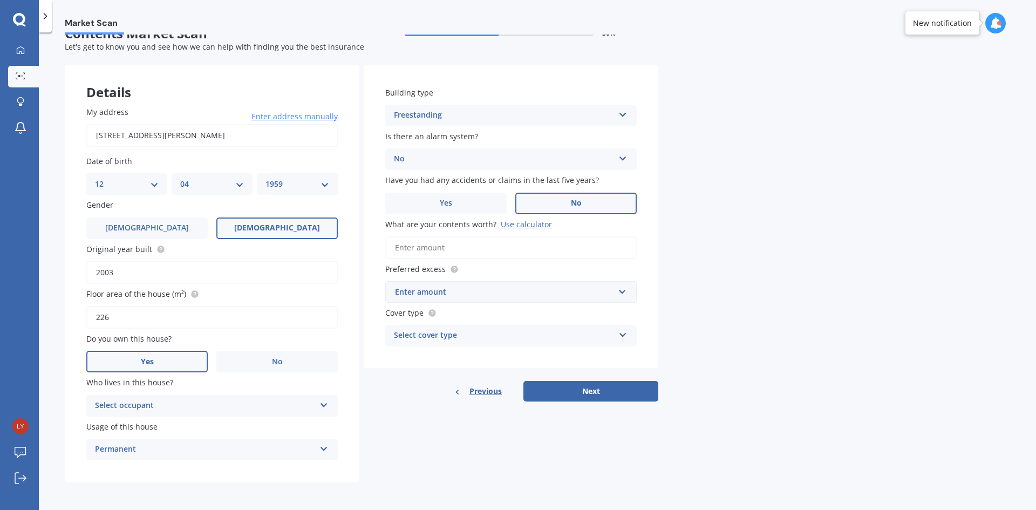
click at [323, 402] on icon at bounding box center [324, 403] width 9 height 8
click at [114, 425] on span "Owner" at bounding box center [108, 427] width 24 height 10
click at [409, 252] on input "What are your contents worth? Use calculator" at bounding box center [511, 247] width 252 height 23
click at [606, 308] on label "Cover type" at bounding box center [508, 312] width 247 height 11
click at [457, 251] on input "What are your contents worth? Use calculator" at bounding box center [511, 247] width 252 height 23
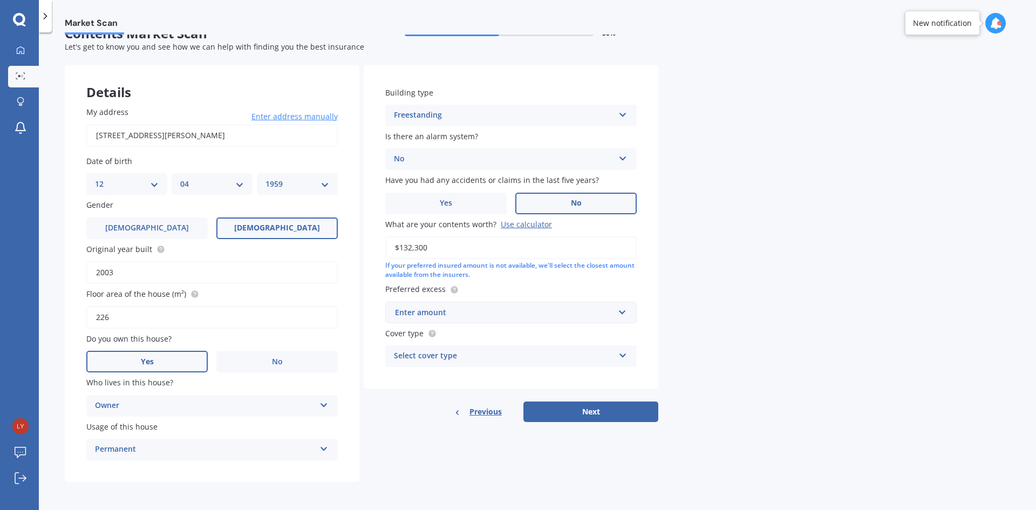
type input "$132,300"
click at [626, 310] on input "text" at bounding box center [508, 312] width 242 height 21
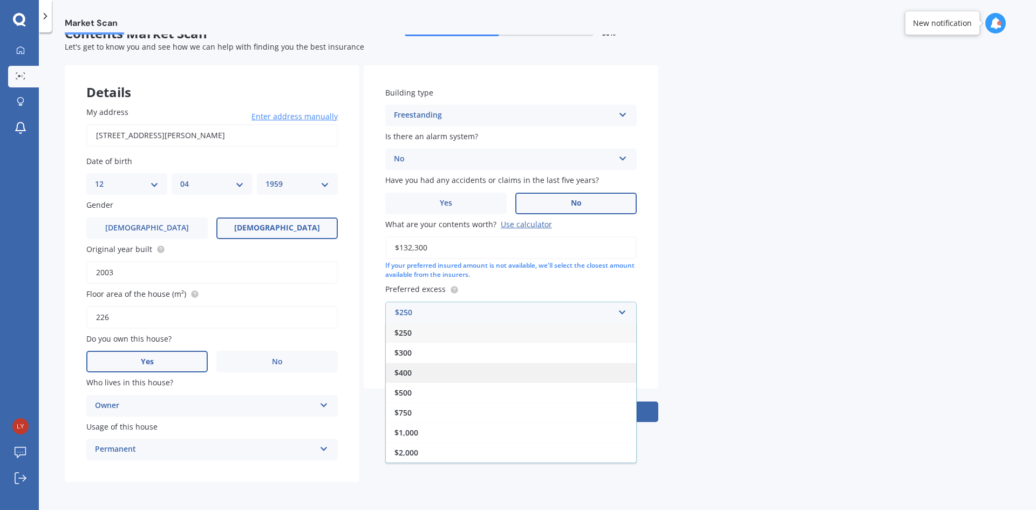
click at [402, 372] on span "$400" at bounding box center [403, 373] width 17 height 10
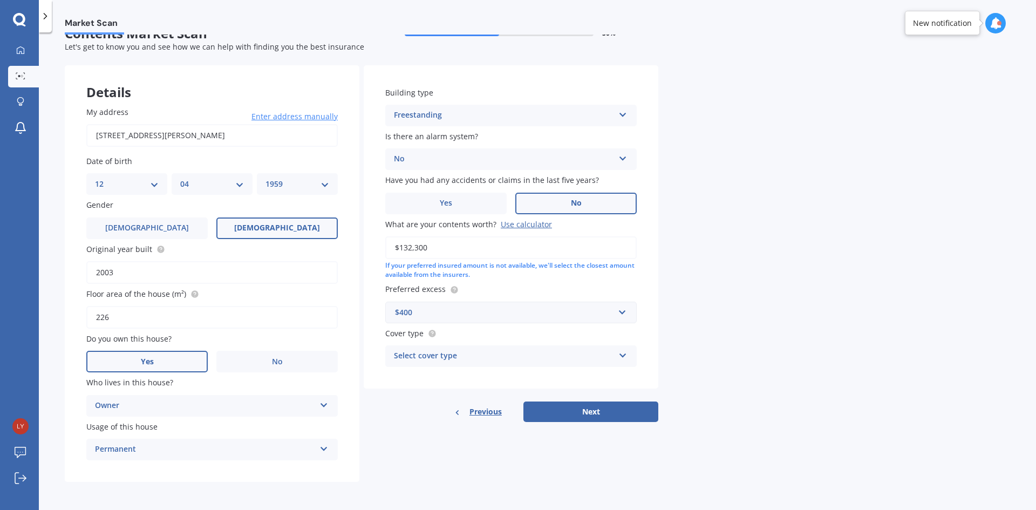
click at [622, 355] on icon at bounding box center [623, 354] width 9 height 8
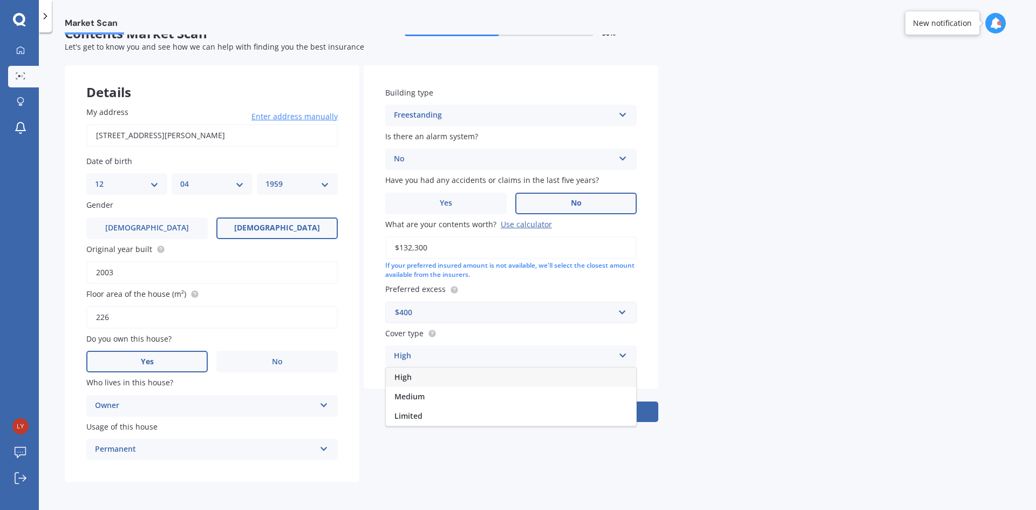
drag, startPoint x: 398, startPoint y: 375, endPoint x: 472, endPoint y: 377, distance: 74.0
click at [399, 374] on span "High" at bounding box center [403, 377] width 17 height 10
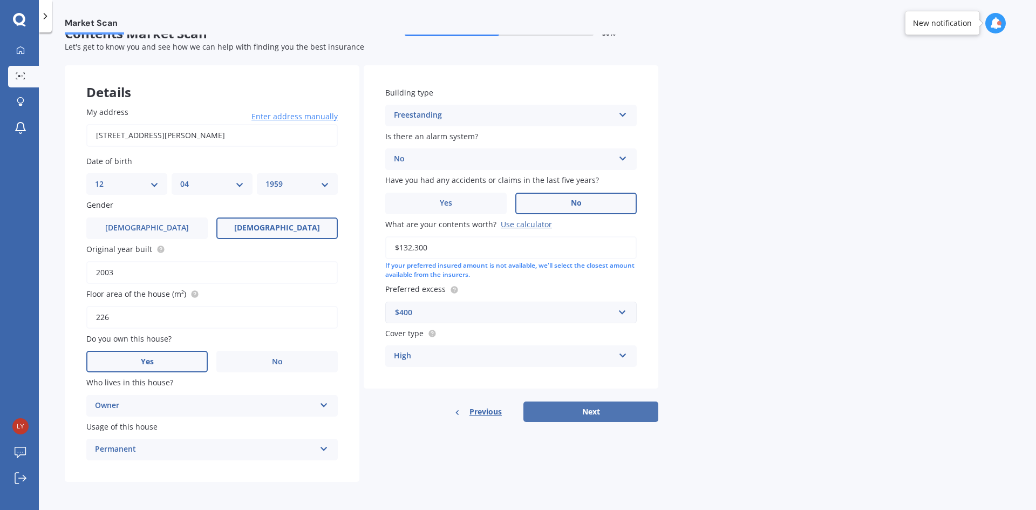
click at [570, 412] on button "Next" at bounding box center [591, 412] width 135 height 21
select select "12"
select select "04"
select select "1959"
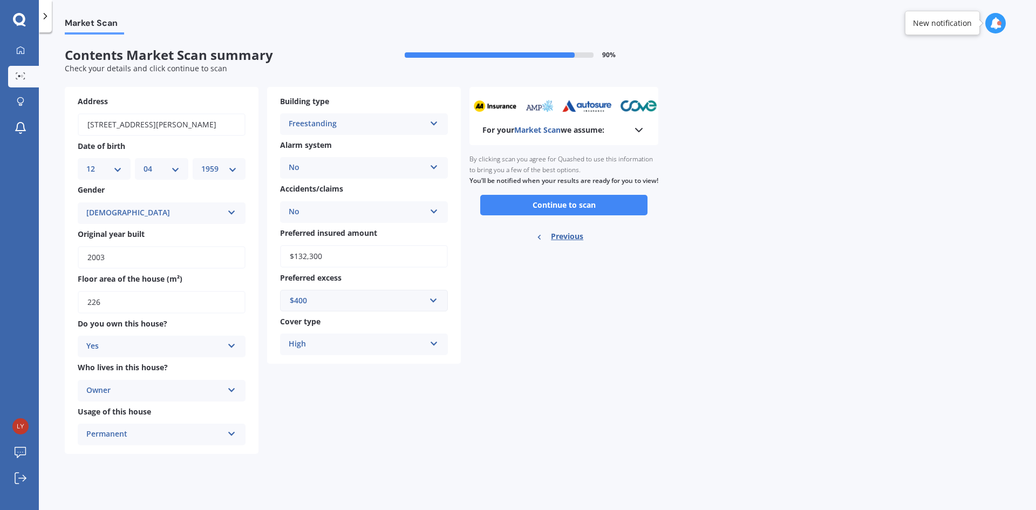
scroll to position [0, 0]
click at [572, 215] on button "Continue to scan" at bounding box center [563, 205] width 167 height 21
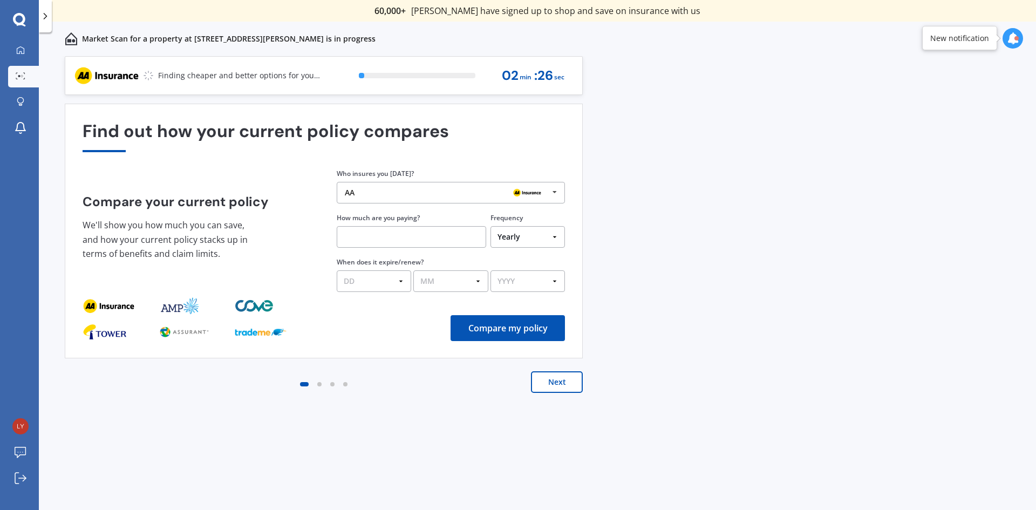
click at [384, 243] on input "text" at bounding box center [412, 237] width 150 height 22
type input "$823.11"
click at [381, 280] on select "DD 01 02 03 04 05 06 07 08 09 10 11 12 13 14 15 16 17 18 19 20 21 22 23 24 25 2…" at bounding box center [374, 281] width 74 height 22
select select "20"
click at [337, 270] on select "DD 01 02 03 04 05 06 07 08 09 10 11 12 13 14 15 16 17 18 19 20 21 22 23 24 25 2…" at bounding box center [374, 281] width 74 height 22
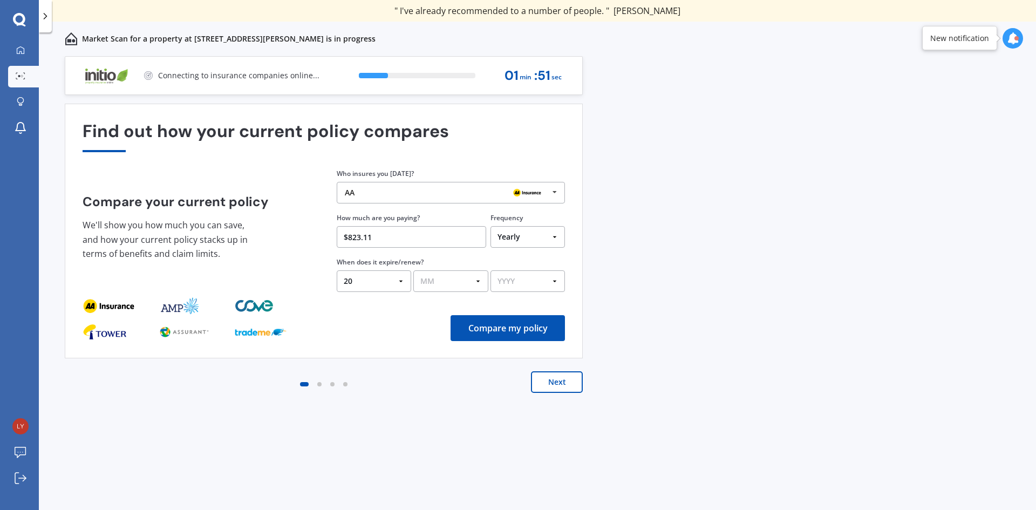
click at [479, 280] on select "MM 01 02 03 04 05 06 07 08 09 10 11 12" at bounding box center [451, 281] width 74 height 22
select select "07"
click at [414, 270] on select "MM 01 02 03 04 05 06 07 08 09 10 11 12" at bounding box center [451, 281] width 74 height 22
click at [551, 282] on select "YYYY 2026 2025 2024" at bounding box center [528, 281] width 74 height 22
select select "2026"
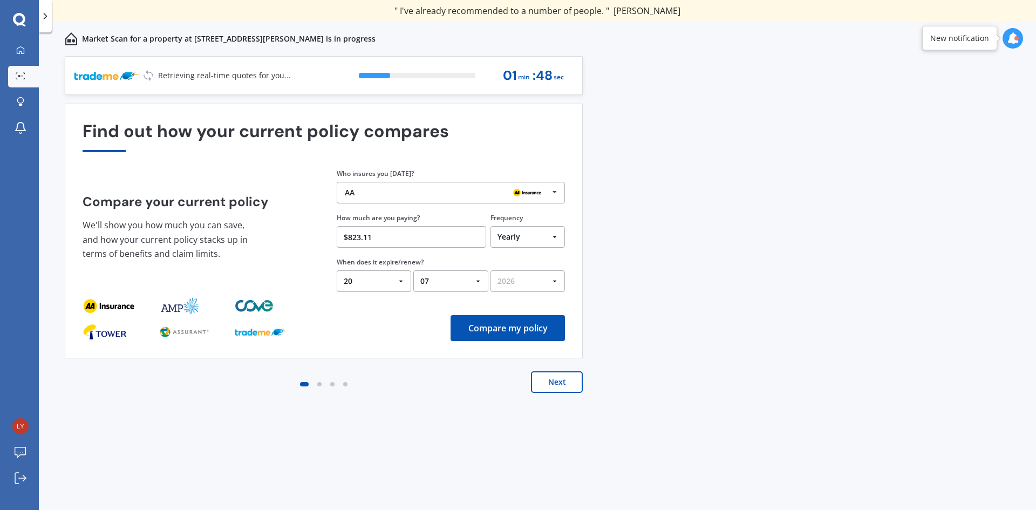
click at [491, 270] on select "YYYY 2026 2025 2024" at bounding box center [528, 281] width 74 height 22
click at [502, 324] on button "Compare my policy" at bounding box center [508, 328] width 114 height 26
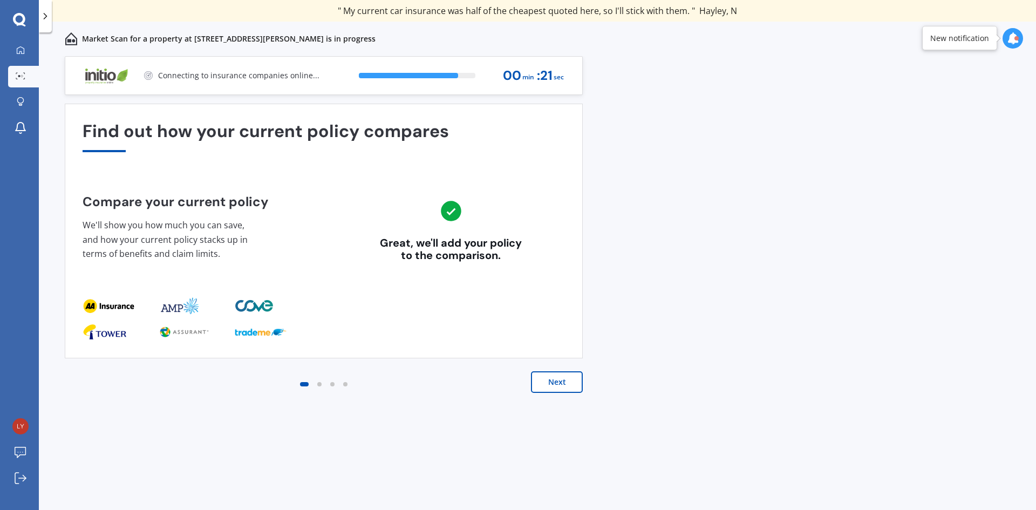
click at [550, 384] on button "Next" at bounding box center [557, 382] width 52 height 22
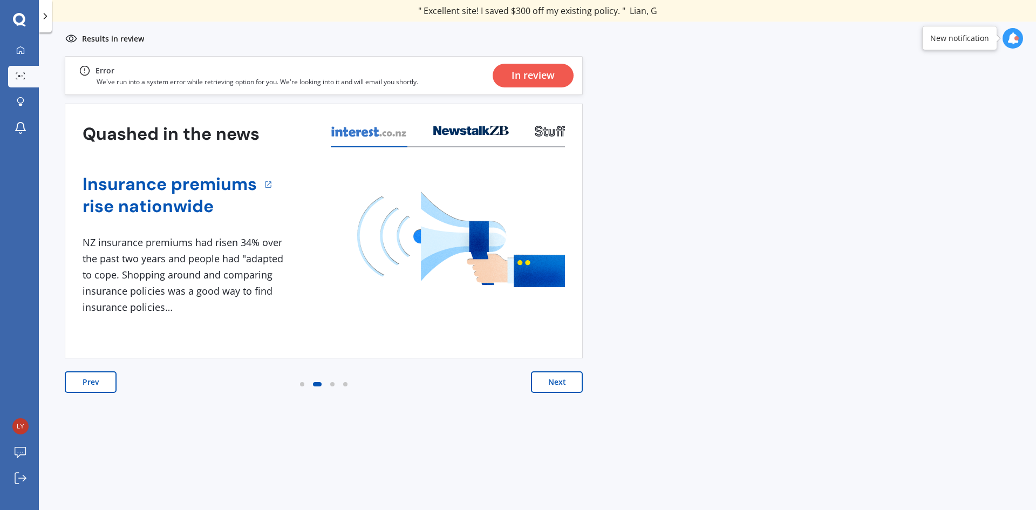
click at [536, 70] on div "In review" at bounding box center [533, 76] width 43 height 24
click at [532, 74] on div "In review" at bounding box center [533, 76] width 43 height 24
click at [18, 50] on icon at bounding box center [20, 50] width 9 height 9
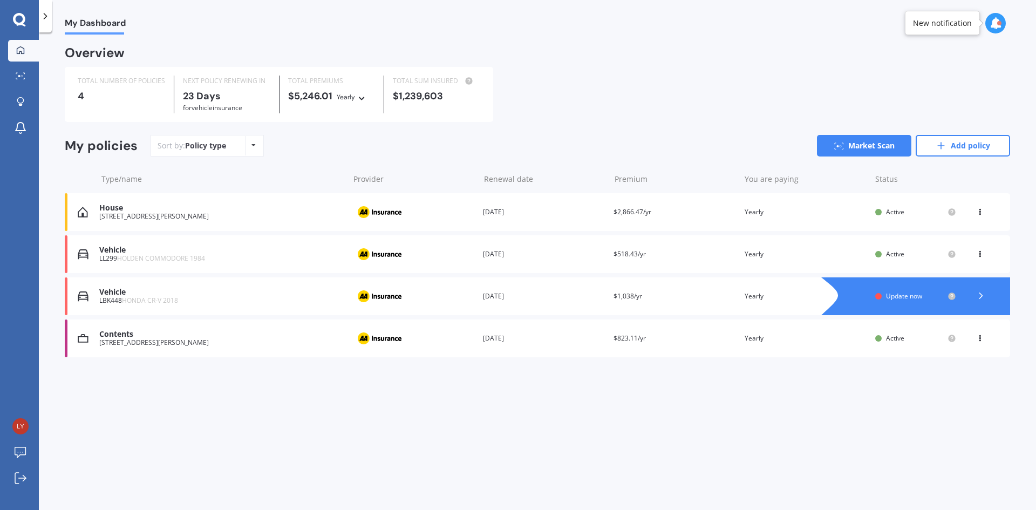
click at [993, 24] on icon at bounding box center [996, 23] width 12 height 12
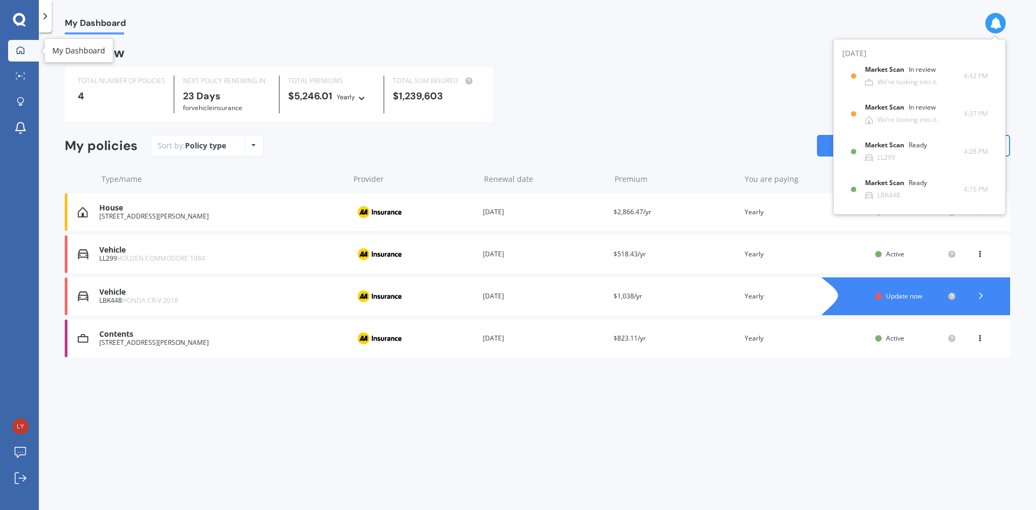
click at [22, 51] on icon at bounding box center [21, 50] width 8 height 8
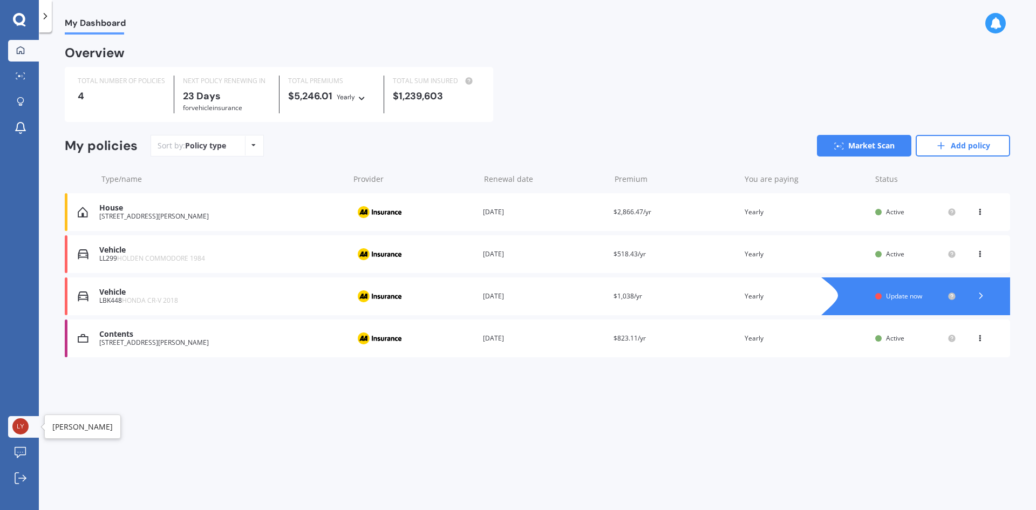
click at [21, 422] on img at bounding box center [20, 426] width 16 height 16
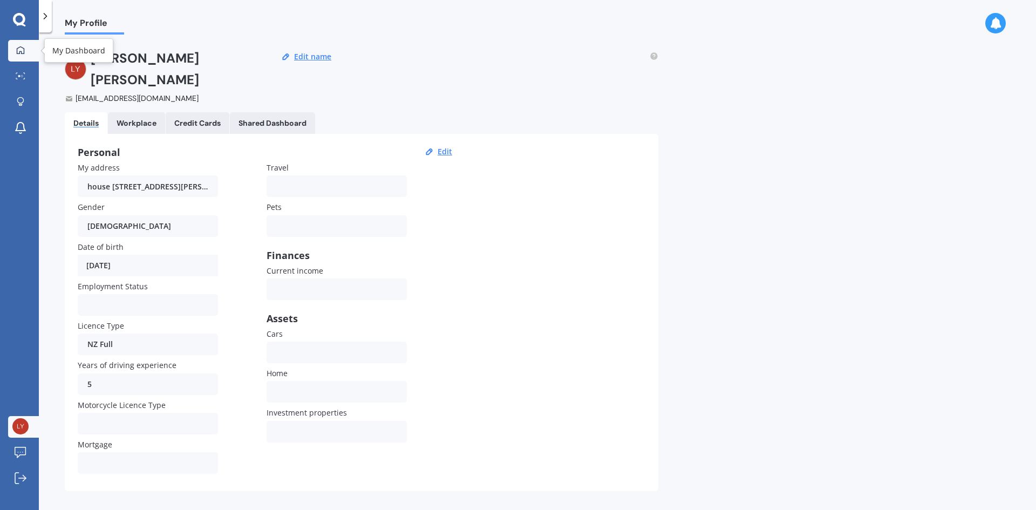
click at [21, 46] on icon at bounding box center [21, 50] width 8 height 8
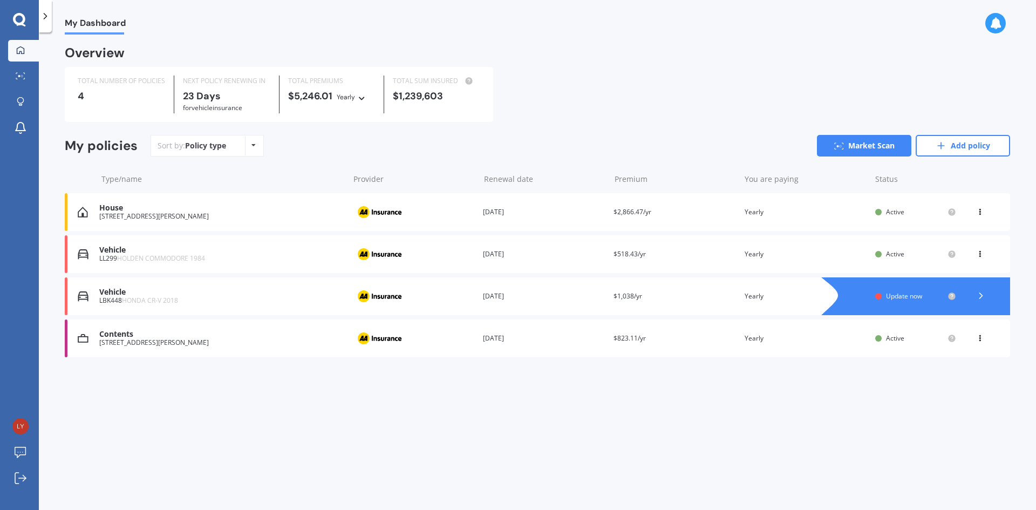
click at [995, 23] on icon at bounding box center [996, 23] width 12 height 12
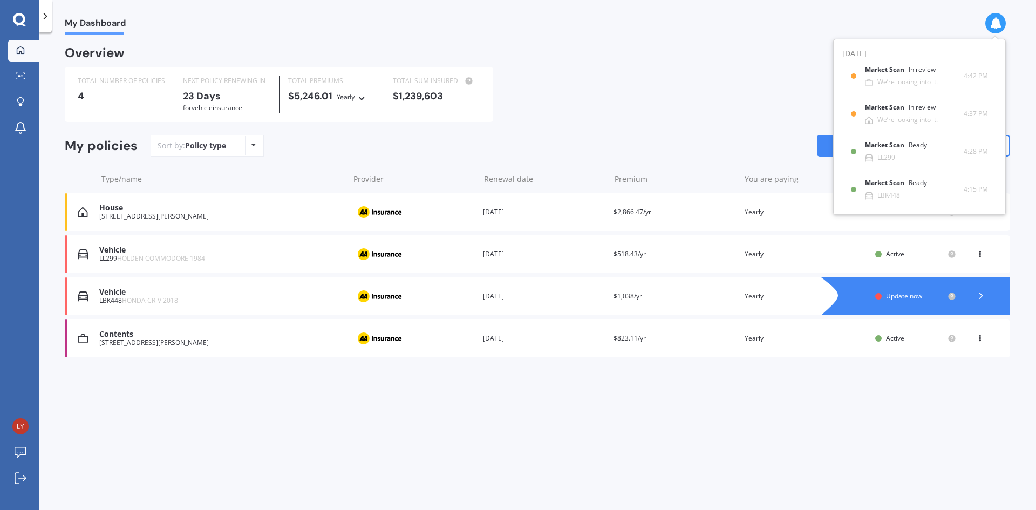
click at [995, 23] on icon at bounding box center [996, 23] width 12 height 12
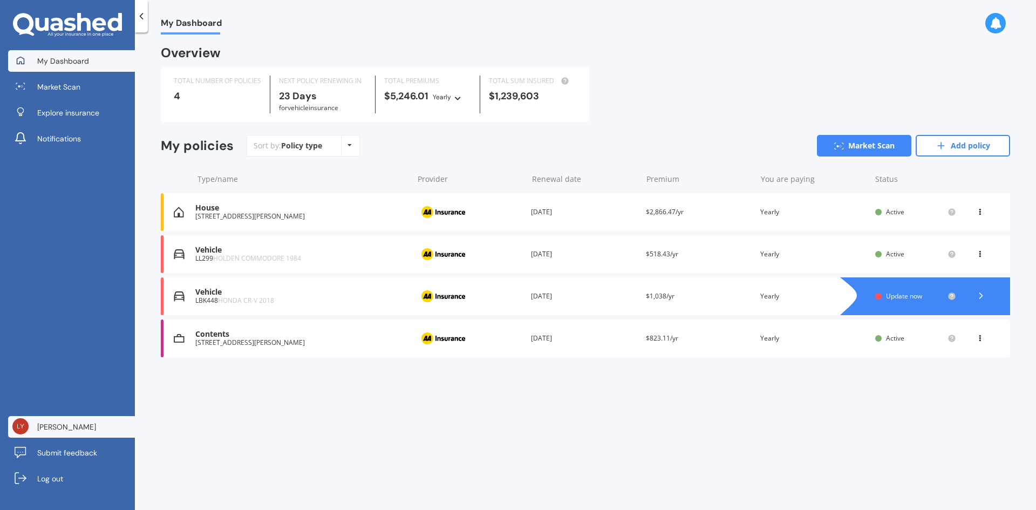
click at [70, 429] on span "[PERSON_NAME]" at bounding box center [66, 427] width 59 height 11
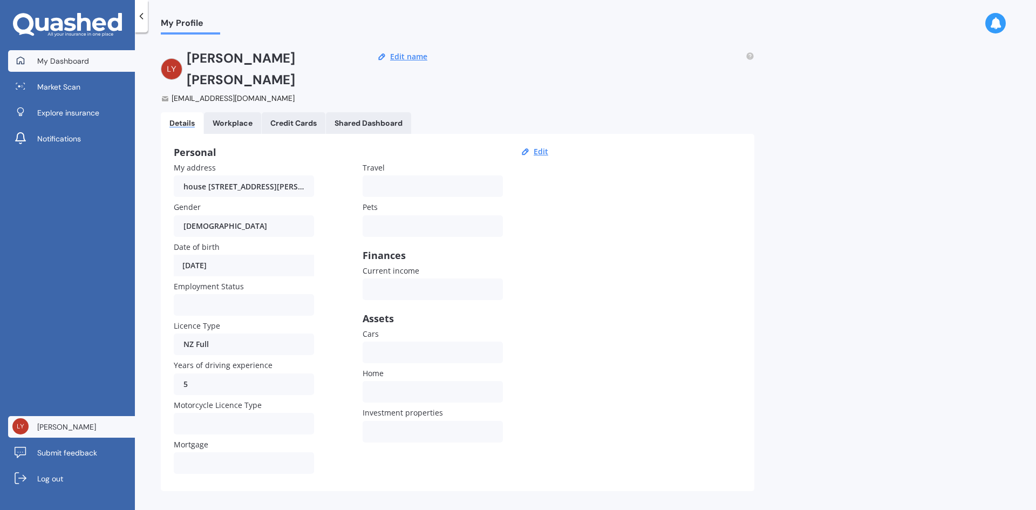
click at [74, 62] on span "My Dashboard" at bounding box center [63, 61] width 52 height 11
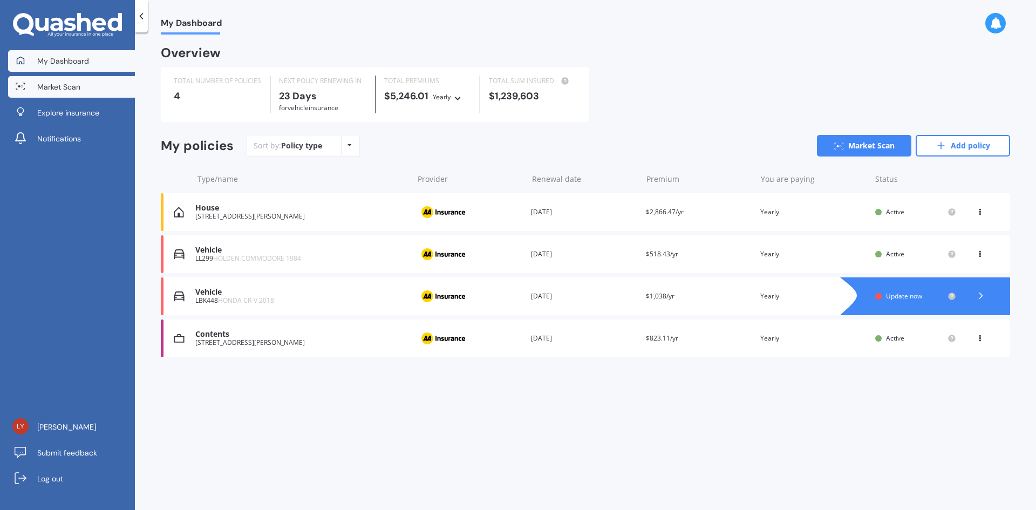
click at [55, 87] on span "Market Scan" at bounding box center [58, 87] width 43 height 11
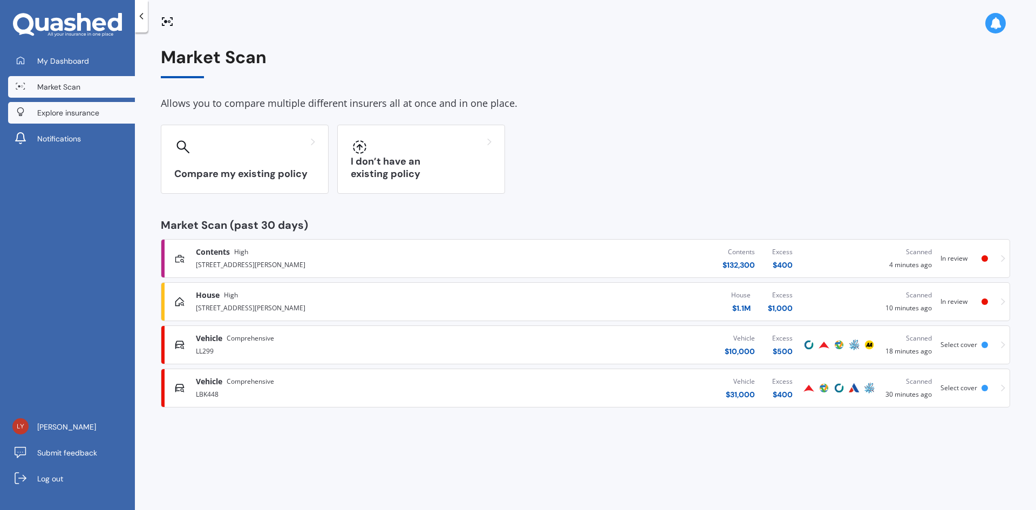
click at [60, 109] on span "Explore insurance" at bounding box center [68, 112] width 62 height 11
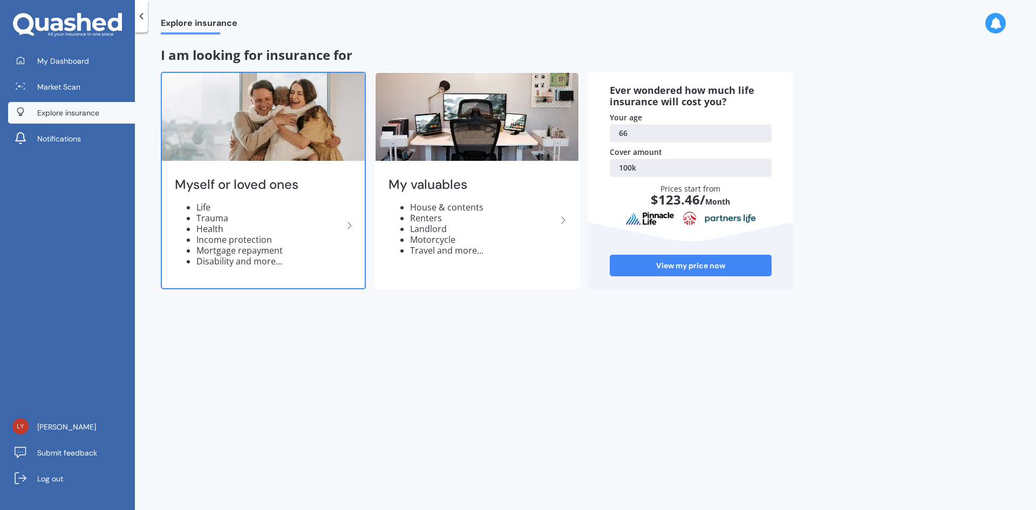
click at [213, 226] on li "Health" at bounding box center [269, 228] width 147 height 11
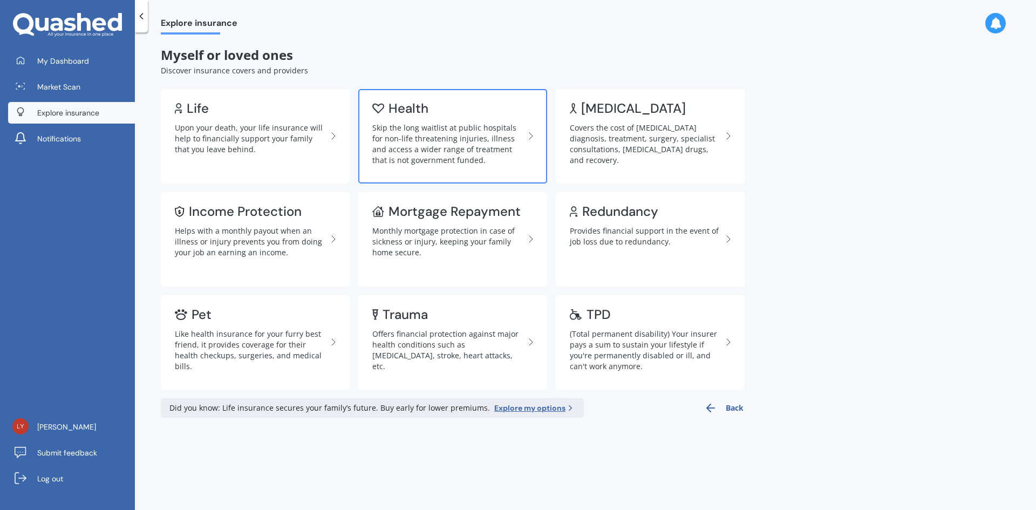
click at [452, 124] on div "Skip the long waitlist at public hospitals for non-life threatening injuries, i…" at bounding box center [448, 144] width 152 height 43
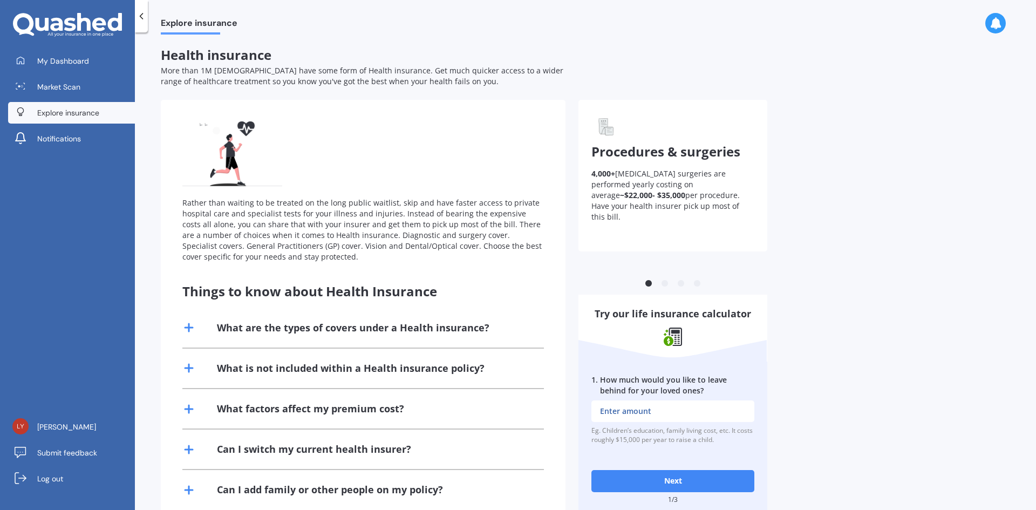
scroll to position [28, 0]
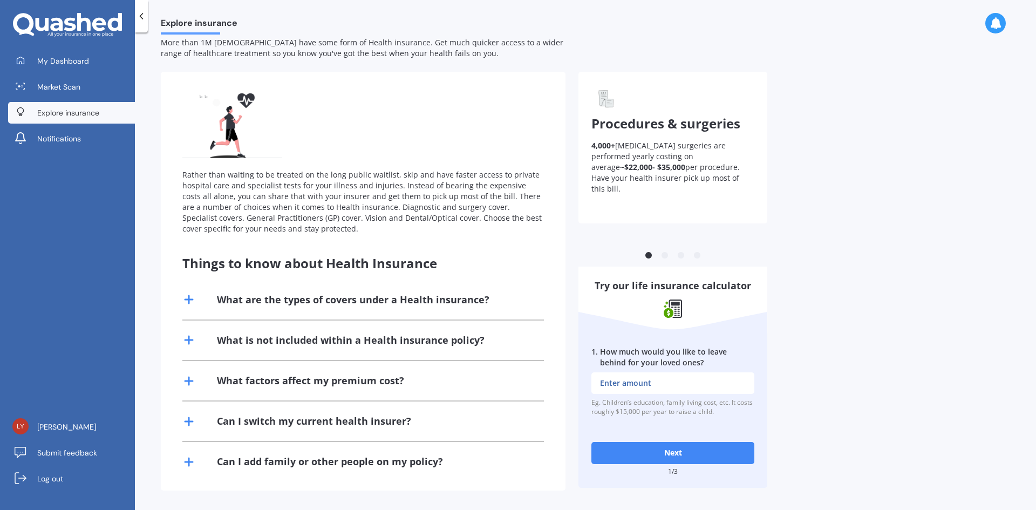
click at [330, 298] on div "What are the types of covers under a Health insurance?" at bounding box center [353, 299] width 273 height 13
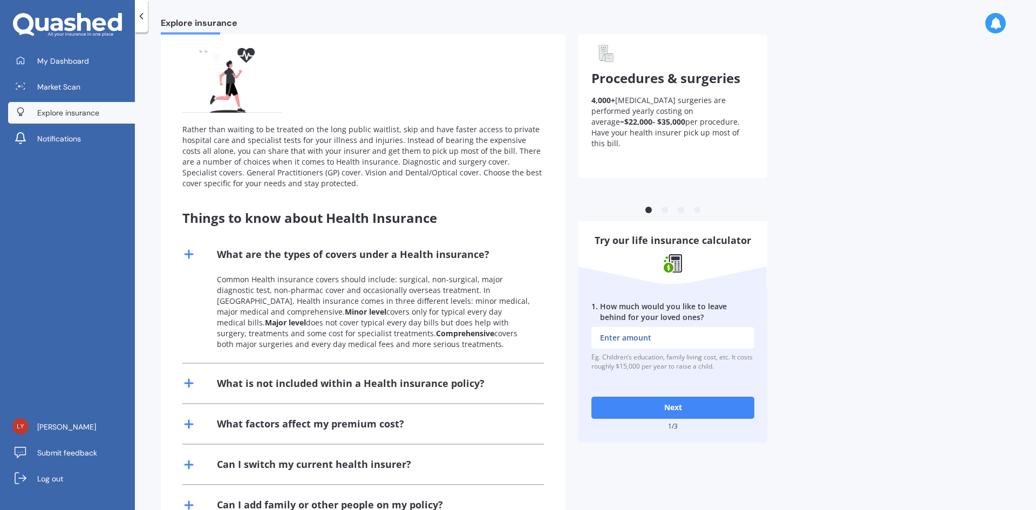
scroll to position [117, 0]
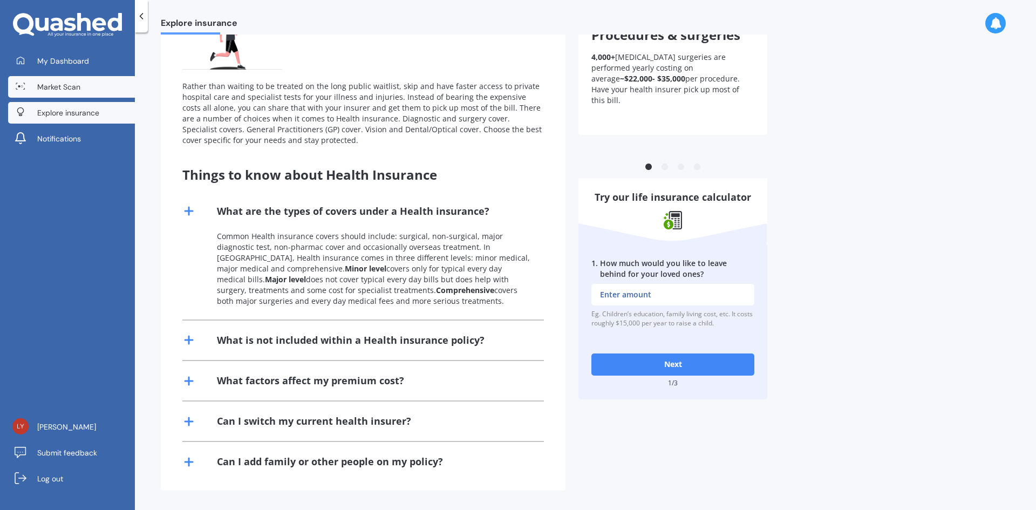
click at [69, 78] on link "Market Scan" at bounding box center [71, 87] width 127 height 22
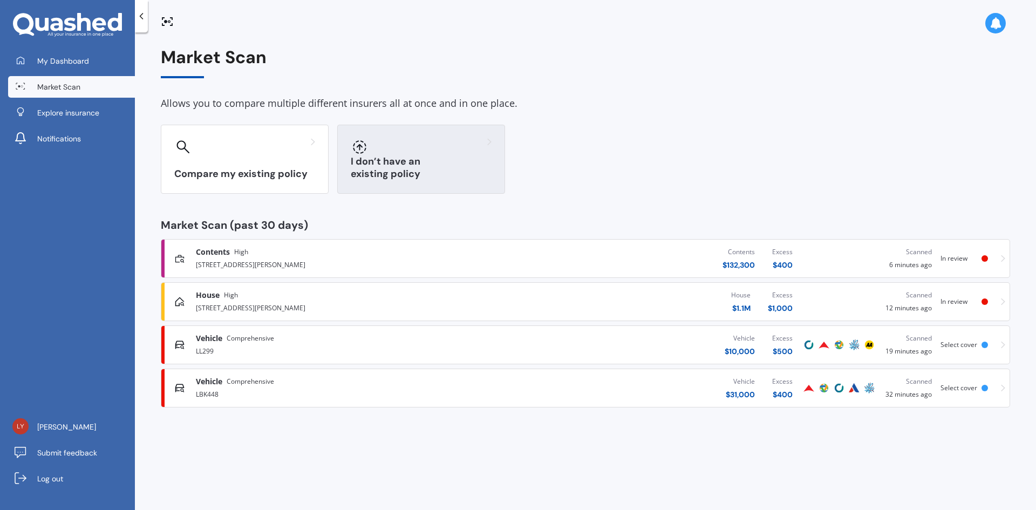
click at [476, 170] on h3 "I don’t have an existing policy" at bounding box center [421, 167] width 141 height 25
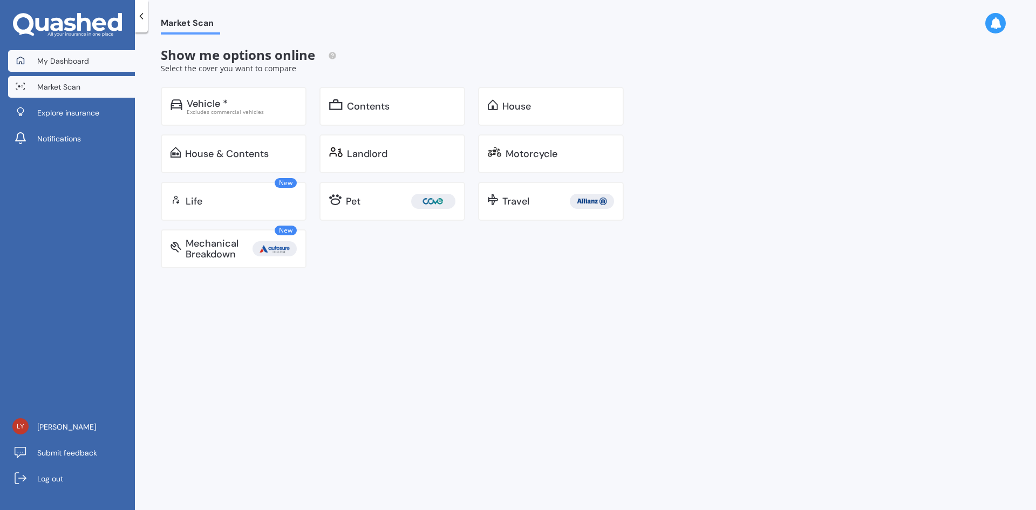
click at [66, 55] on link "My Dashboard" at bounding box center [71, 61] width 127 height 22
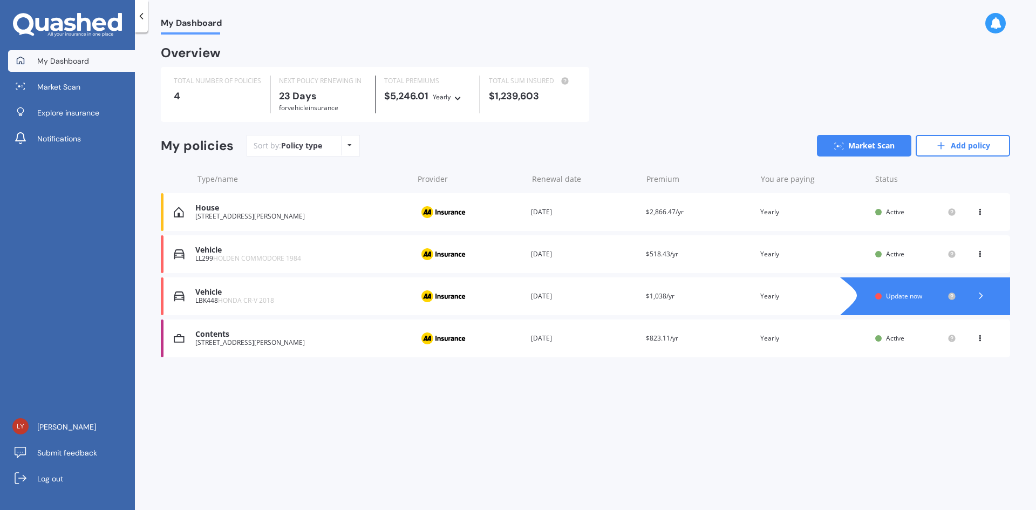
click at [297, 215] on div "[STREET_ADDRESS][PERSON_NAME]" at bounding box center [301, 217] width 212 height 8
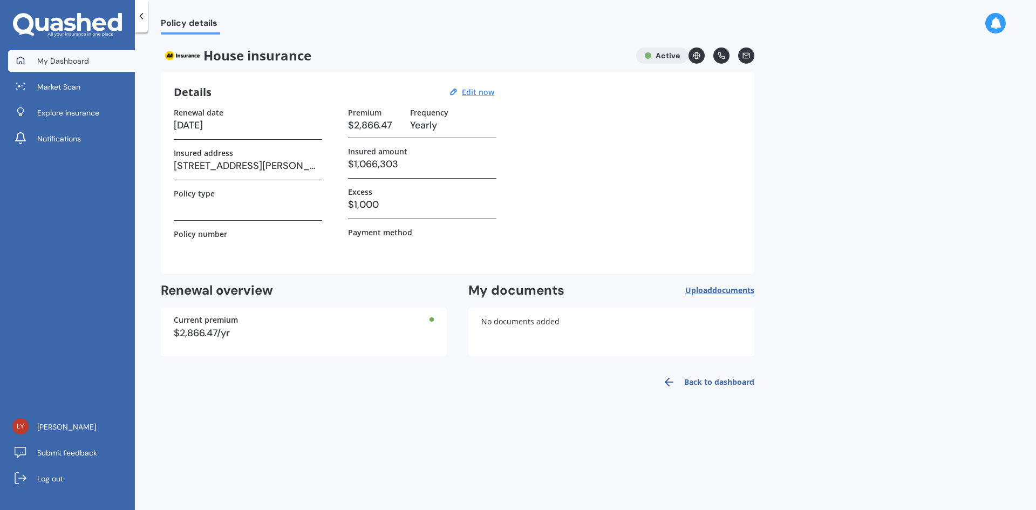
click at [73, 60] on span "My Dashboard" at bounding box center [63, 61] width 52 height 11
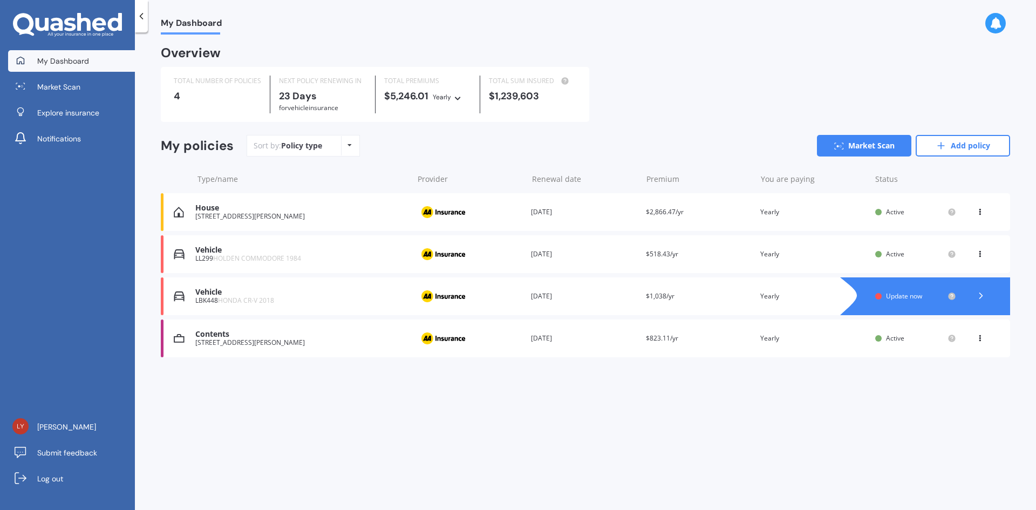
click at [295, 258] on span "HOLDEN COMMODORE 1984" at bounding box center [257, 258] width 88 height 9
click at [446, 212] on img at bounding box center [443, 212] width 54 height 21
click at [454, 253] on img at bounding box center [443, 254] width 54 height 21
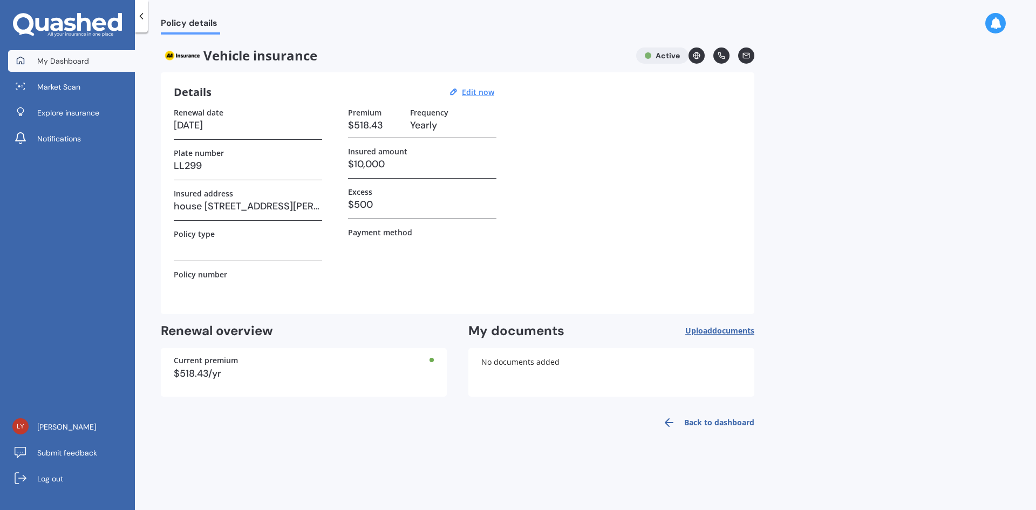
click at [44, 58] on span "My Dashboard" at bounding box center [63, 61] width 52 height 11
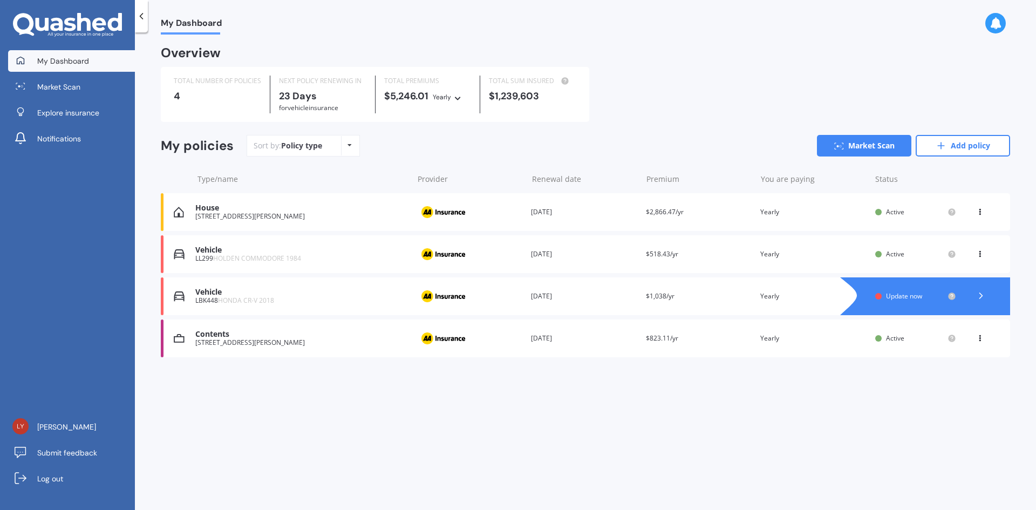
click at [1000, 24] on icon at bounding box center [996, 23] width 12 height 12
